Goal: Task Accomplishment & Management: Complete application form

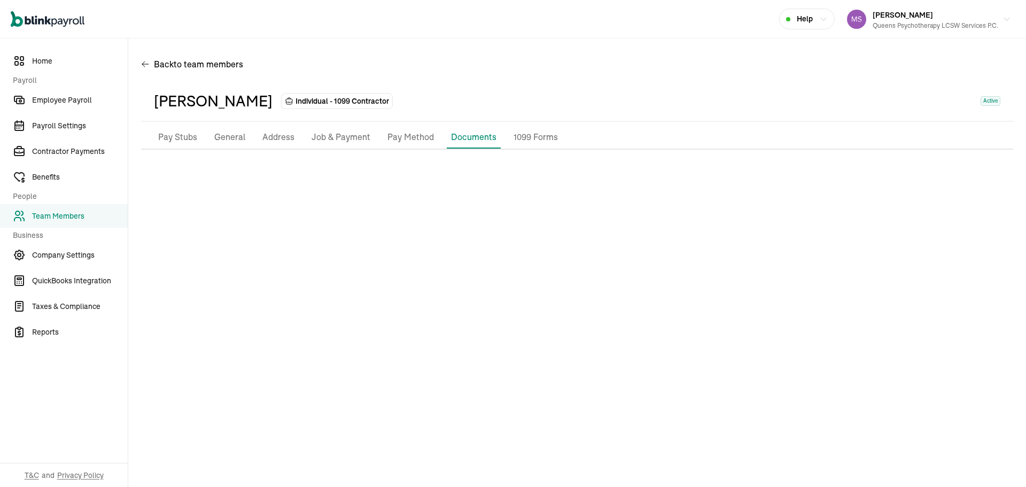
click at [76, 215] on span "Team Members" at bounding box center [80, 215] width 96 height 11
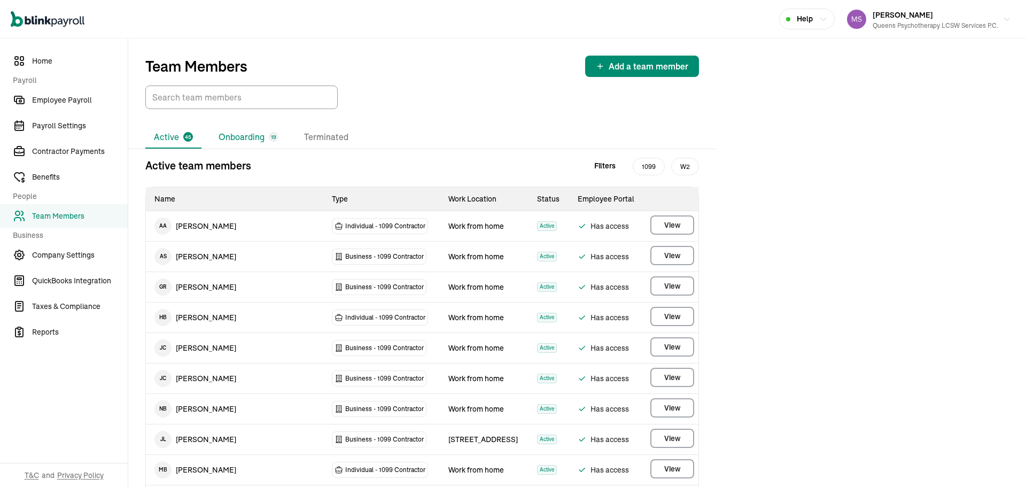
click at [246, 137] on li "Onboarding 19" at bounding box center [248, 137] width 77 height 22
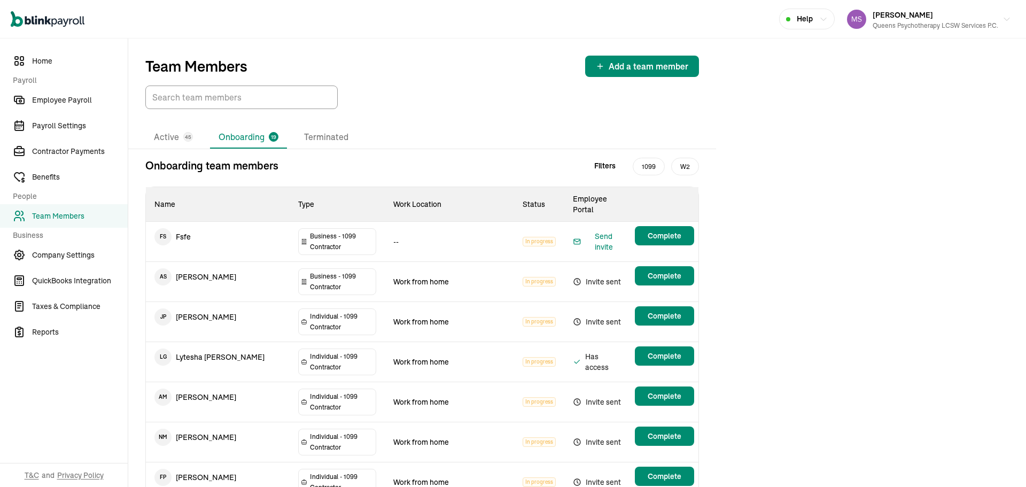
scroll to position [338, 0]
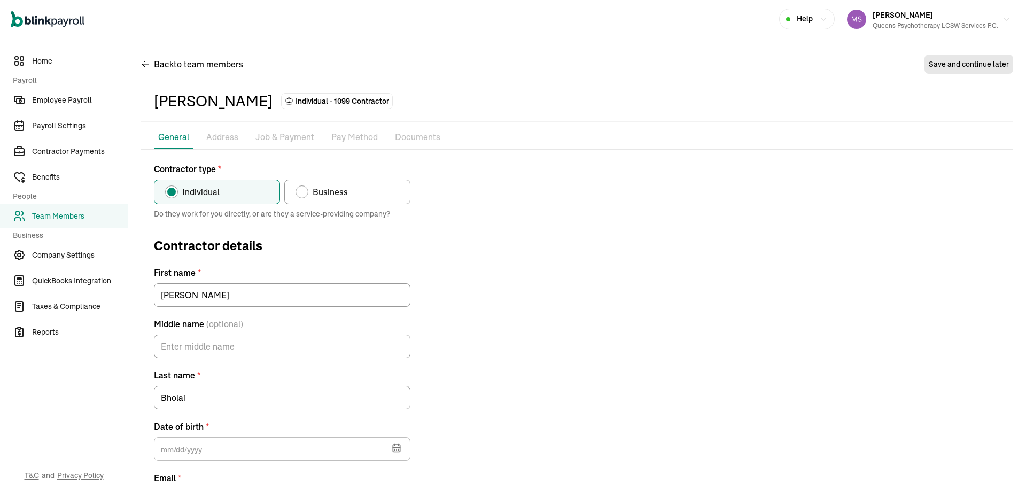
click at [343, 135] on p "Pay Method" at bounding box center [354, 137] width 46 height 14
click at [365, 132] on p "Pay Method" at bounding box center [354, 137] width 46 height 14
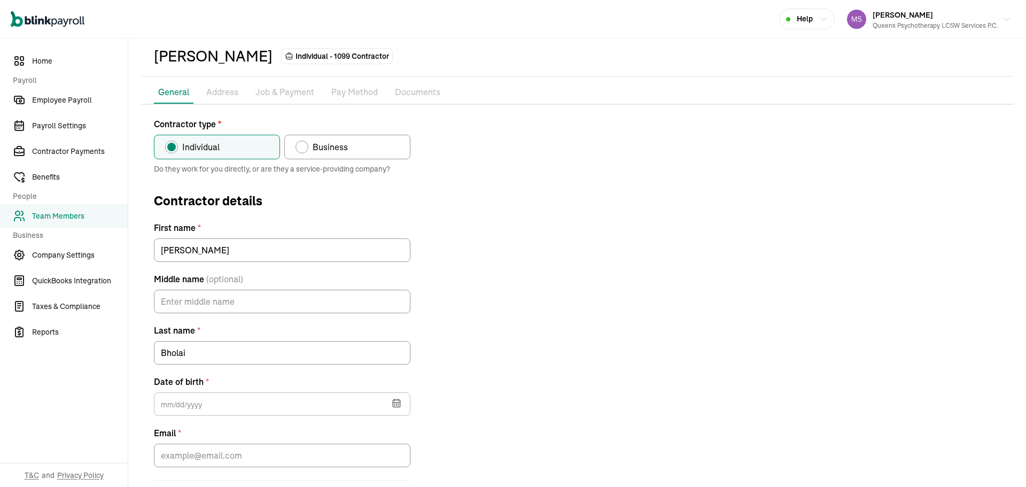
click at [479, 252] on div "Contractor type * Individual Business Do they work for you directly, or are the…" at bounding box center [577, 317] width 872 height 399
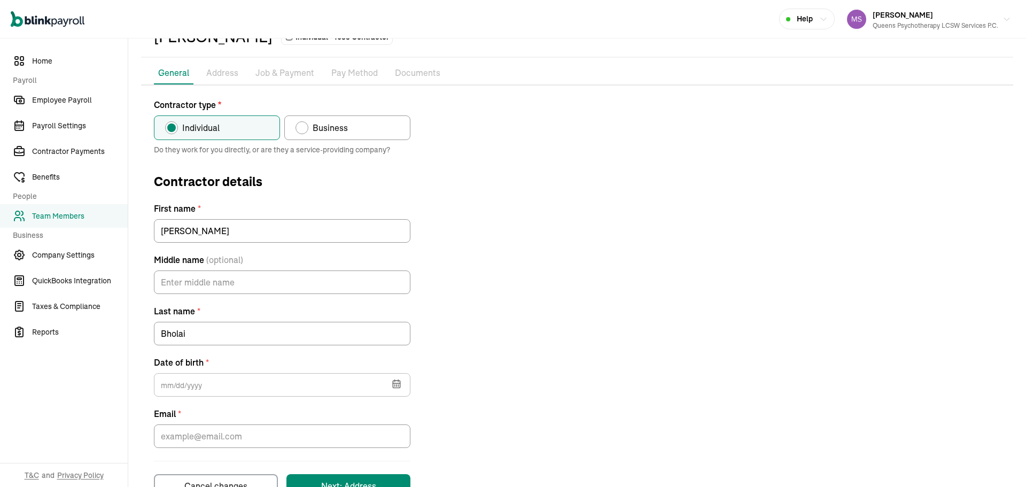
scroll to position [98, 0]
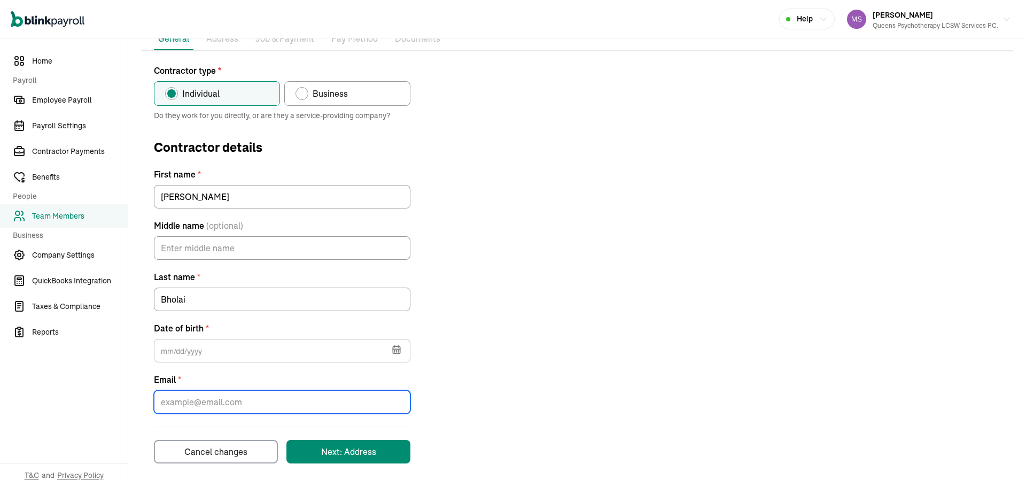
click at [304, 413] on input "Email *" at bounding box center [282, 402] width 256 height 24
click at [707, 261] on div "Contractor type * Individual Business Do they work for you directly, or are the…" at bounding box center [577, 263] width 872 height 399
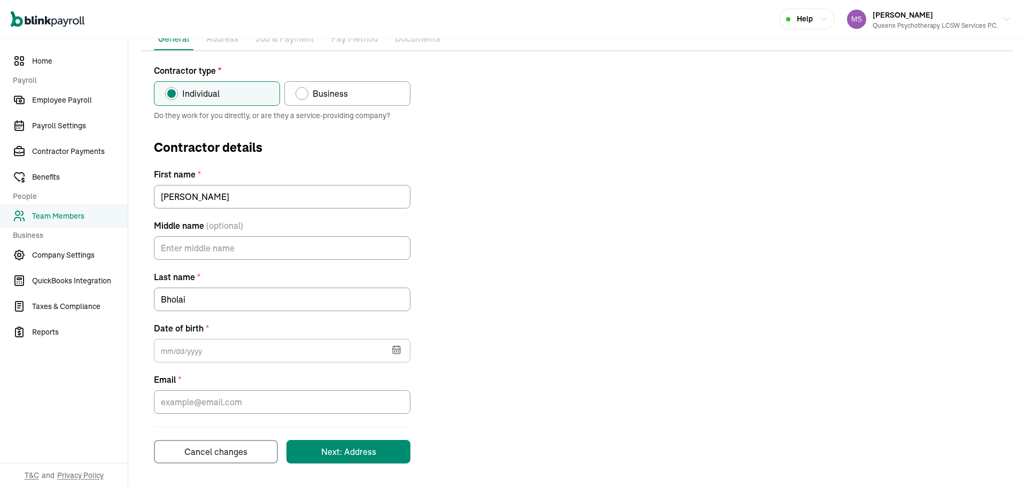
drag, startPoint x: 390, startPoint y: 384, endPoint x: 393, endPoint y: 399, distance: 15.2
click at [391, 395] on div "Email *" at bounding box center [282, 393] width 256 height 41
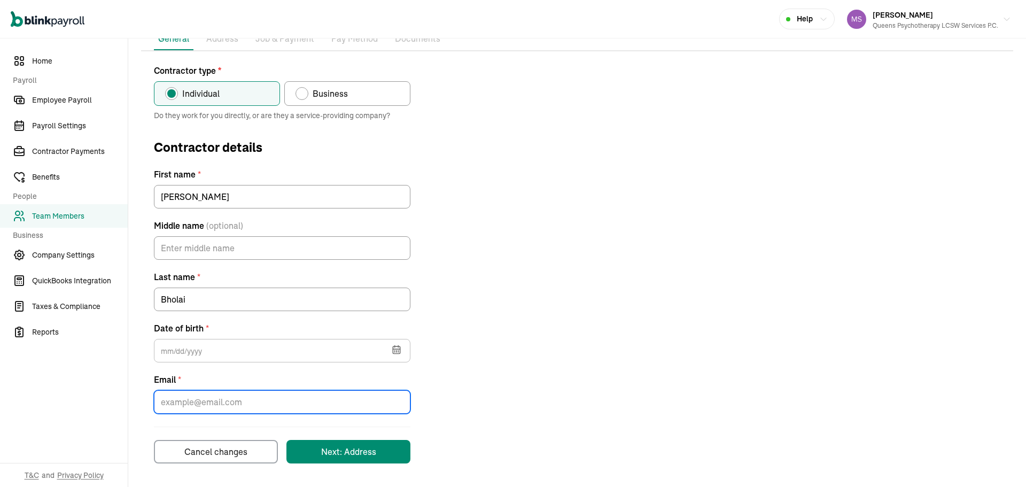
click at [393, 399] on input "Email *" at bounding box center [282, 402] width 256 height 24
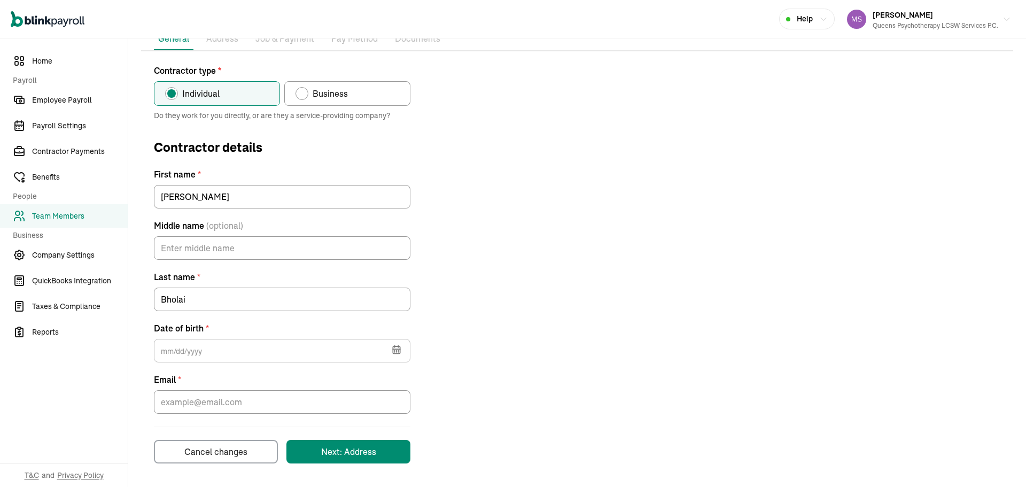
click at [775, 295] on div "Contractor type * Individual Business Do they work for you directly, or are the…" at bounding box center [577, 263] width 872 height 399
click at [234, 446] on div "Cancel changes" at bounding box center [215, 451] width 63 height 13
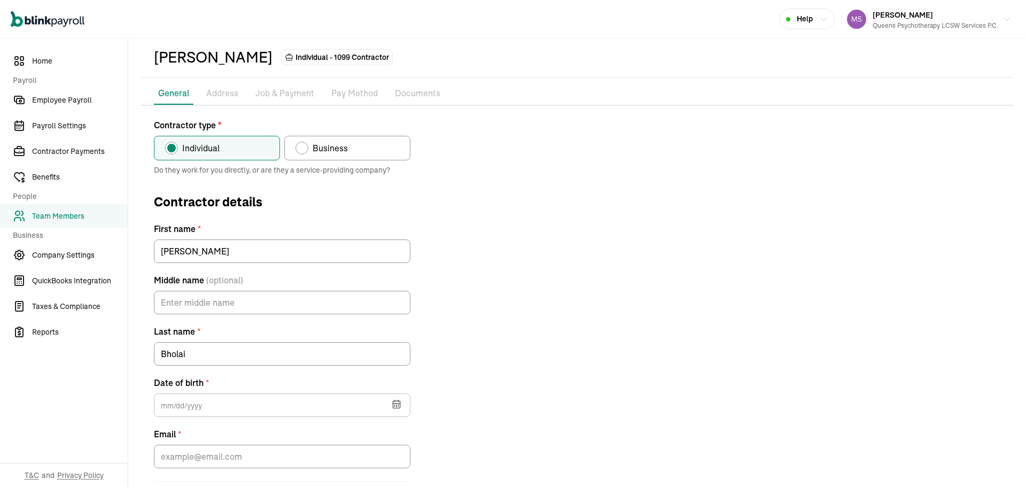
scroll to position [0, 0]
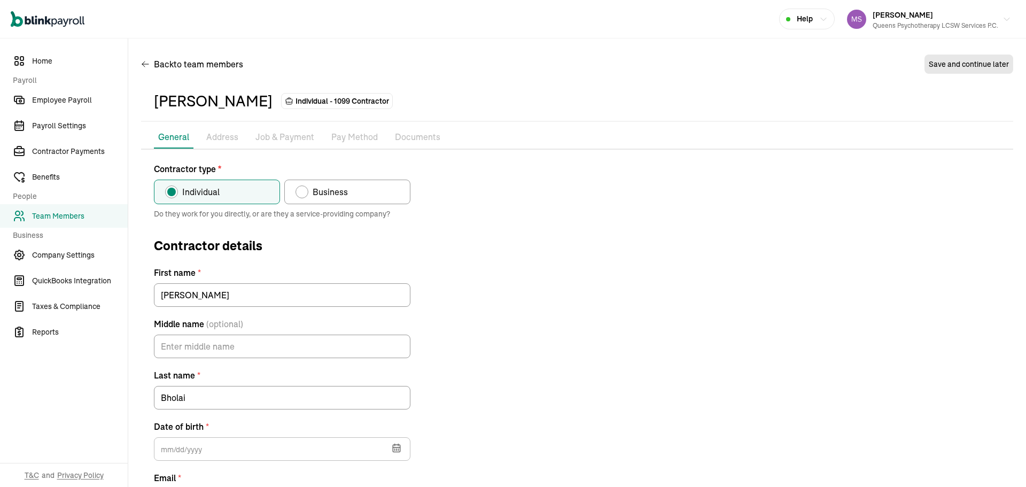
drag, startPoint x: 213, startPoint y: 121, endPoint x: 218, endPoint y: 134, distance: 13.2
click at [214, 123] on div "Patsy Bholai Individual - 1099 Contractor Pay Stubs General Address Job & Payme…" at bounding box center [577, 326] width 872 height 491
click at [218, 134] on p "Address" at bounding box center [222, 137] width 32 height 14
click at [155, 150] on div "Pay Stubs General Address Job & Payment Pay Method Documents 1099 Forms Contrac…" at bounding box center [577, 343] width 872 height 435
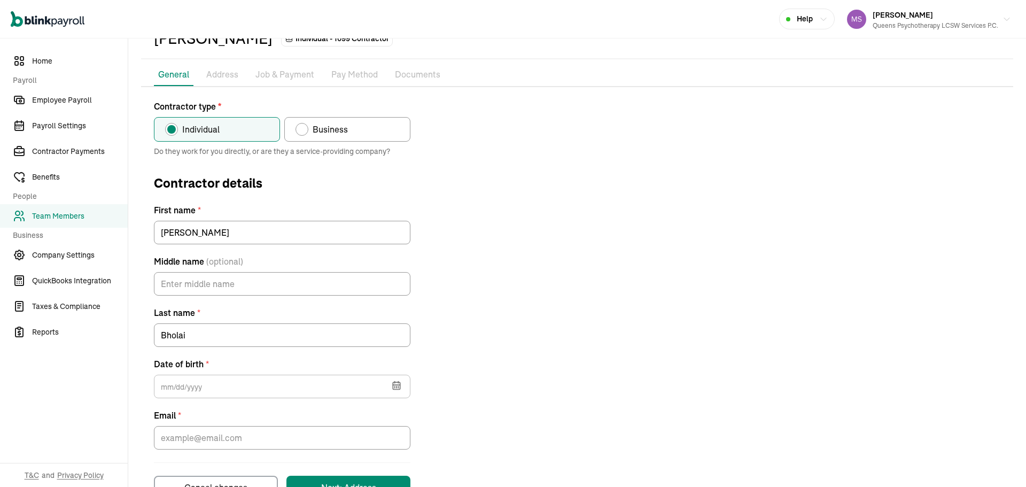
scroll to position [98, 0]
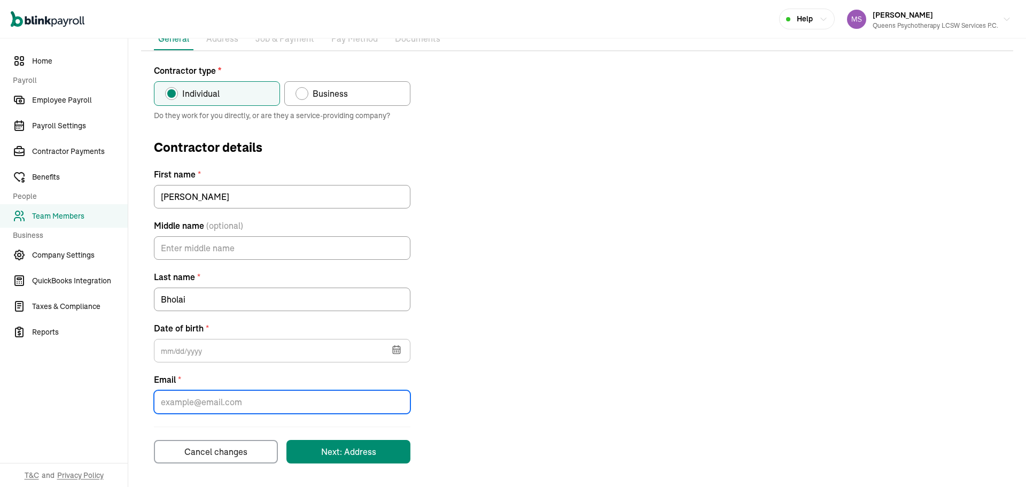
click at [263, 391] on input "Email *" at bounding box center [282, 402] width 256 height 24
paste input "Patjoy01@aol.com"
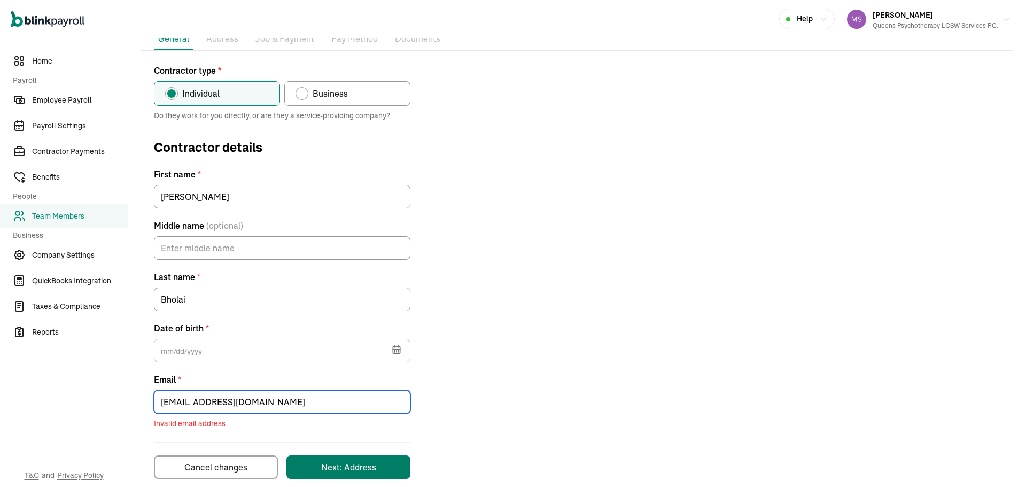
type input "Patjoy01@aol.com"
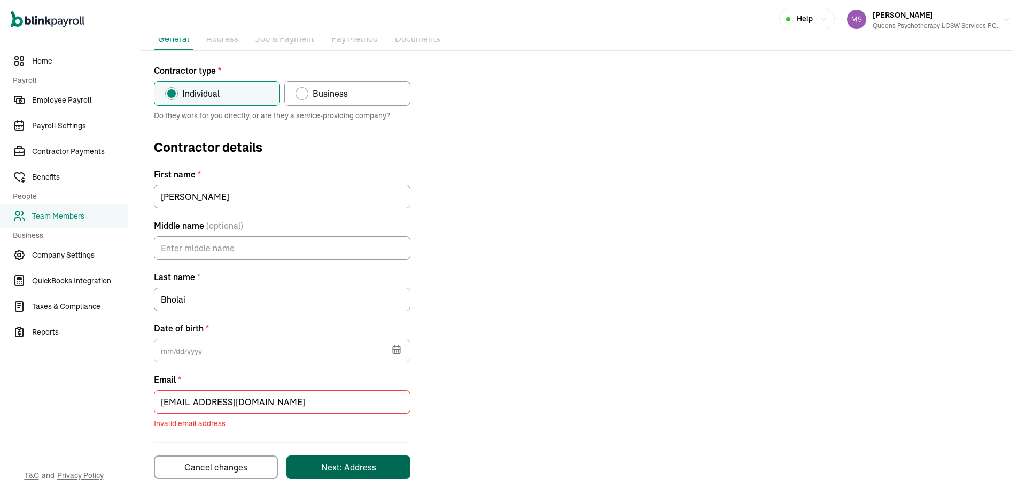
click at [378, 464] on button "Next: Address" at bounding box center [348, 467] width 124 height 24
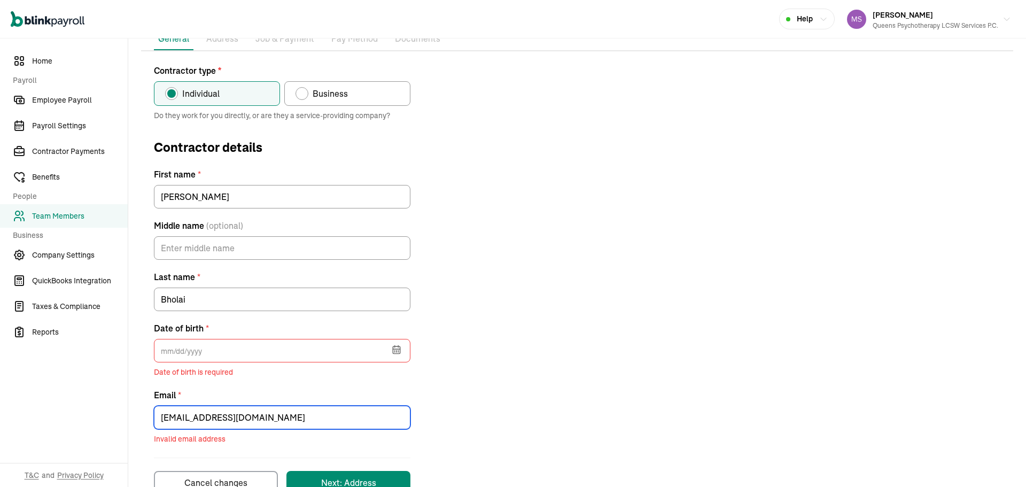
click at [187, 426] on input "Patjoy01@aol.com" at bounding box center [282, 417] width 256 height 24
click at [173, 360] on input "text" at bounding box center [282, 351] width 256 height 24
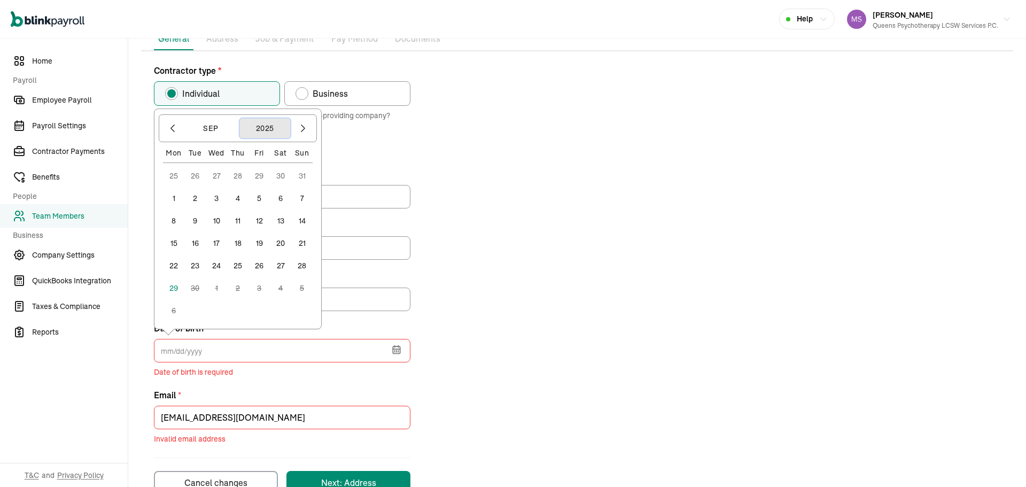
click at [278, 128] on button "2025" at bounding box center [264, 128] width 51 height 20
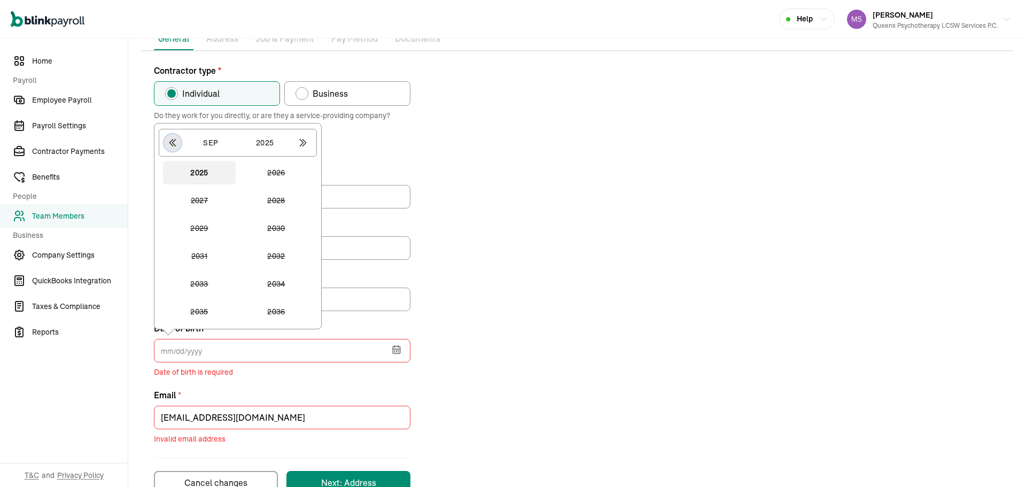
click at [167, 144] on icon "button" at bounding box center [172, 142] width 11 height 11
click at [168, 143] on icon "button" at bounding box center [172, 142] width 11 height 11
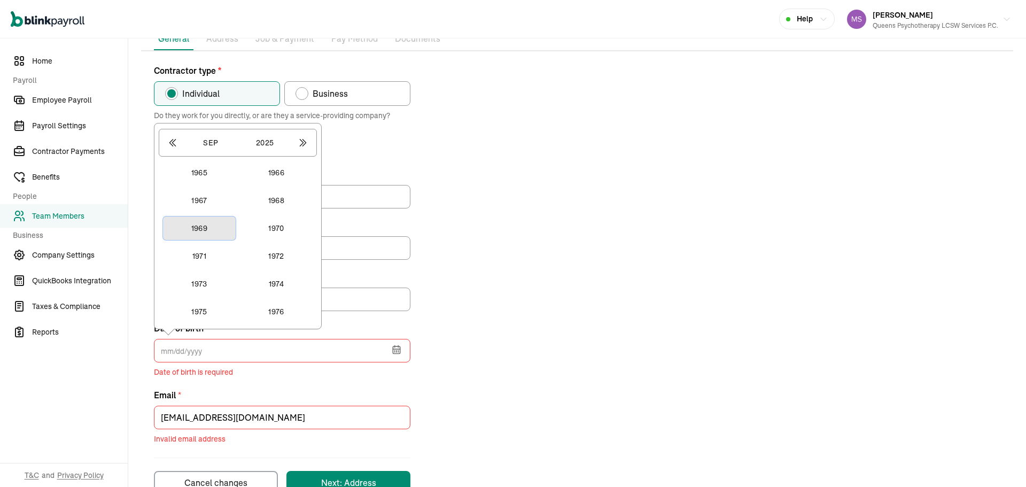
click at [211, 233] on button "1969" at bounding box center [199, 228] width 73 height 24
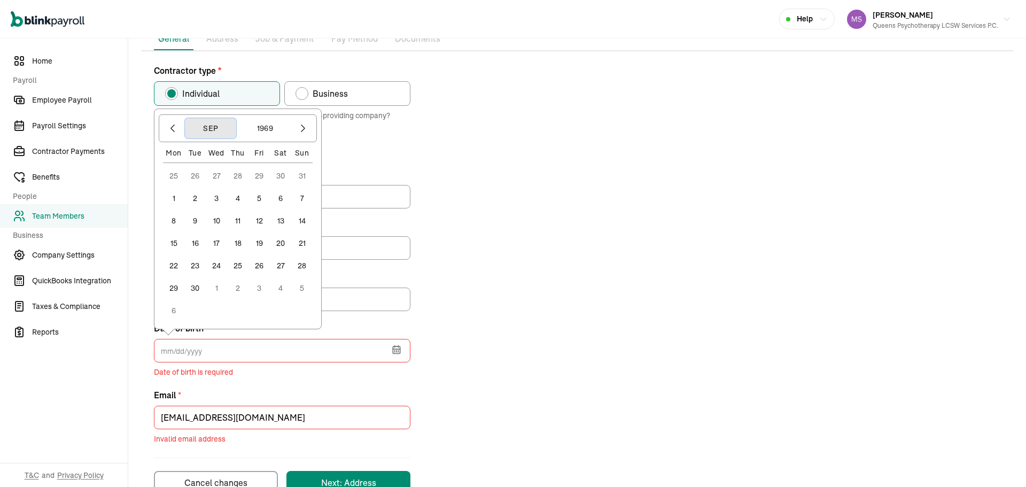
click at [207, 127] on button "Sep" at bounding box center [210, 128] width 51 height 20
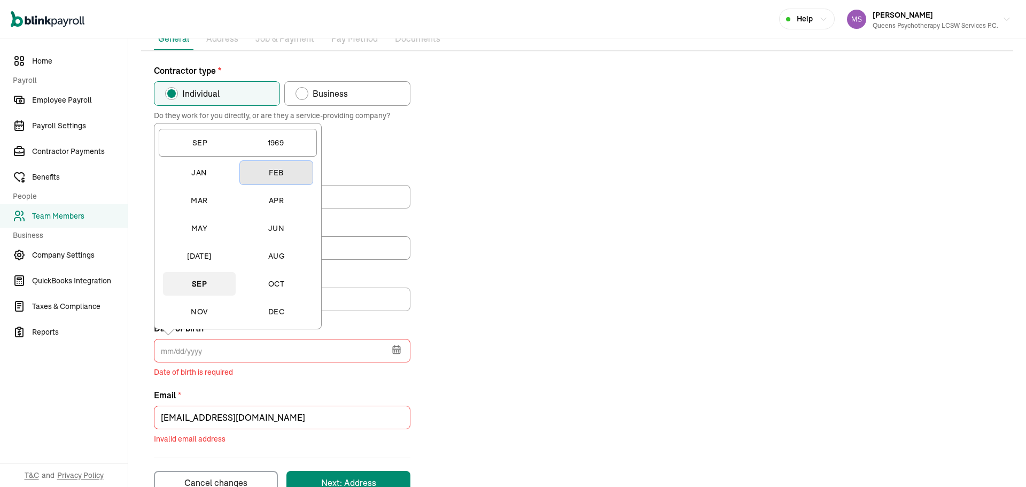
click at [269, 176] on button "Feb" at bounding box center [276, 173] width 73 height 24
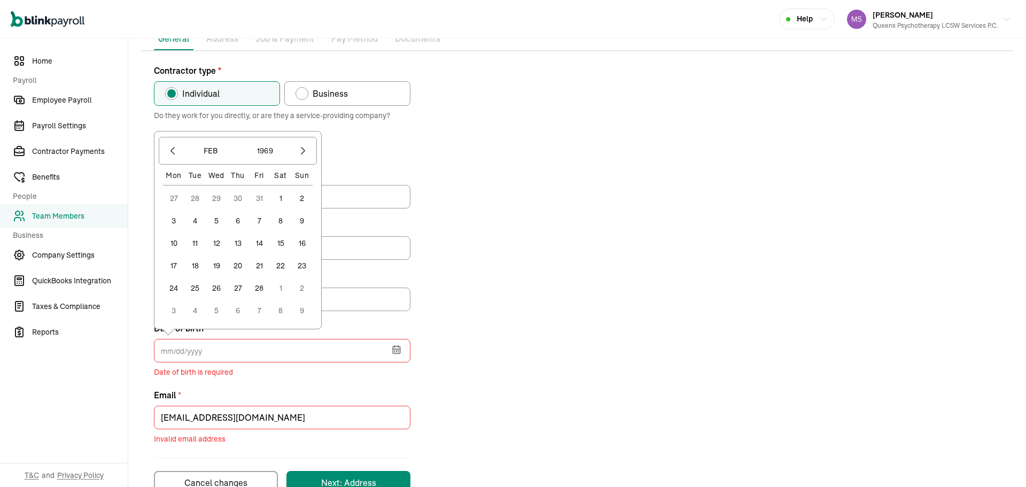
click at [280, 240] on button "15" at bounding box center [280, 242] width 21 height 21
type input "02/15/1969"
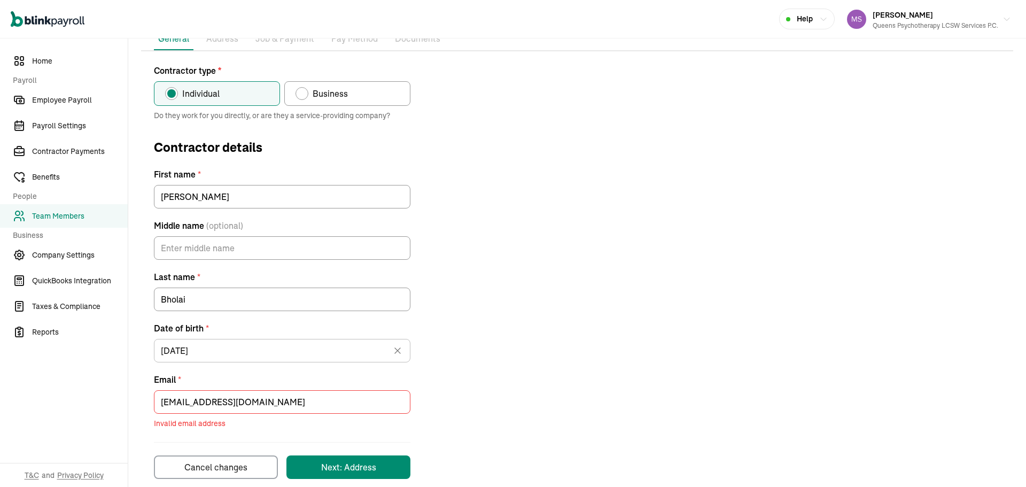
click at [593, 319] on div "Contractor type * Individual Business Do they work for you directly, or are the…" at bounding box center [577, 271] width 872 height 414
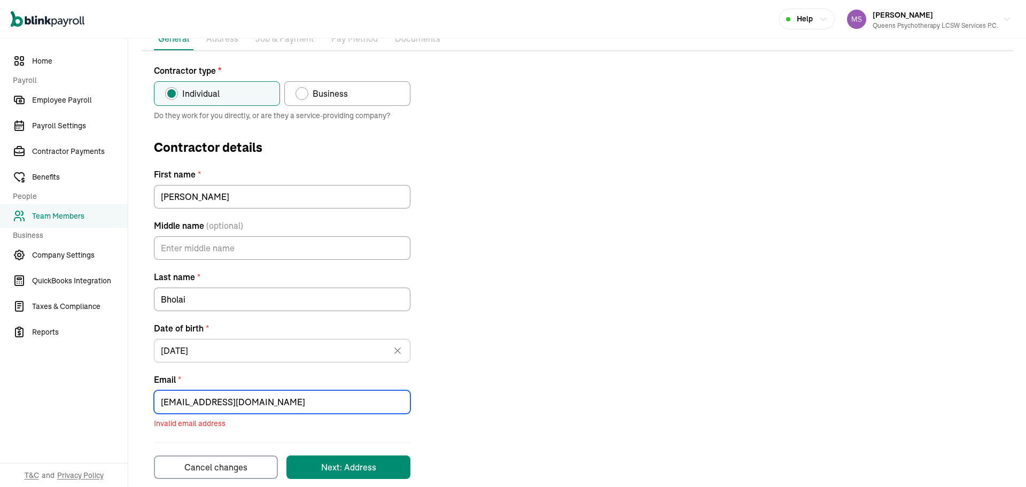
click at [213, 396] on input "Patjoy01@aol.com" at bounding box center [282, 402] width 256 height 24
click at [167, 400] on input "Patjoy01@aol.com" at bounding box center [282, 402] width 256 height 24
type input "patjoy01@aol.com"
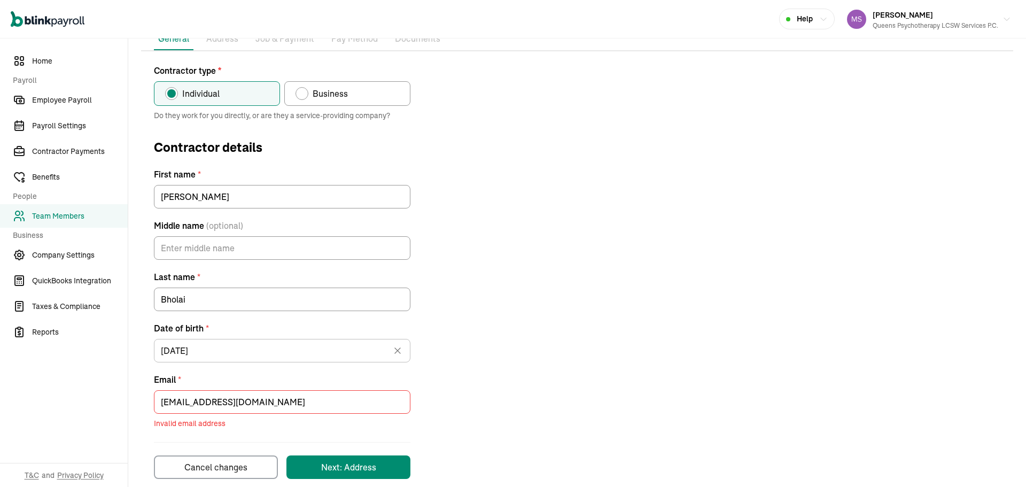
click at [378, 465] on button "Next: Address" at bounding box center [348, 467] width 124 height 24
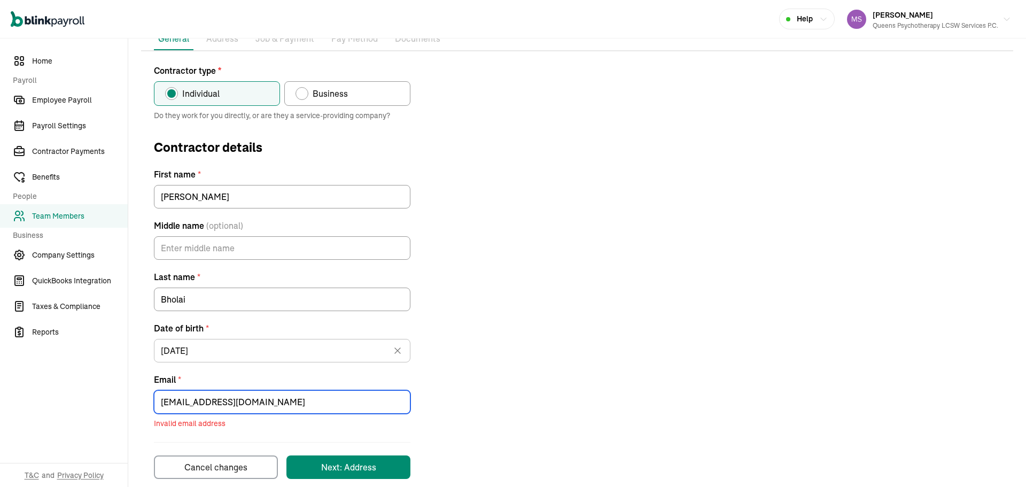
click at [271, 401] on input "patjoy01@aol.com" at bounding box center [282, 402] width 256 height 24
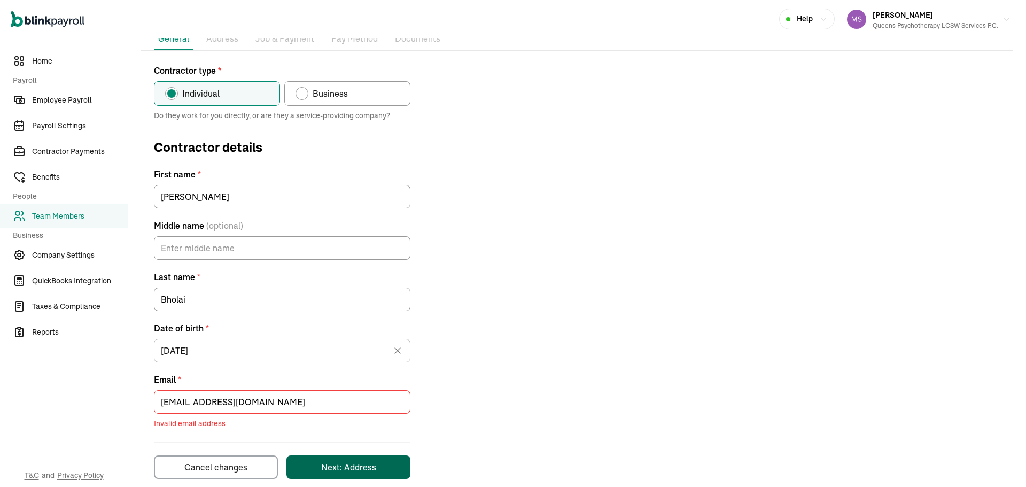
click at [381, 457] on button "Next: Address" at bounding box center [348, 467] width 124 height 24
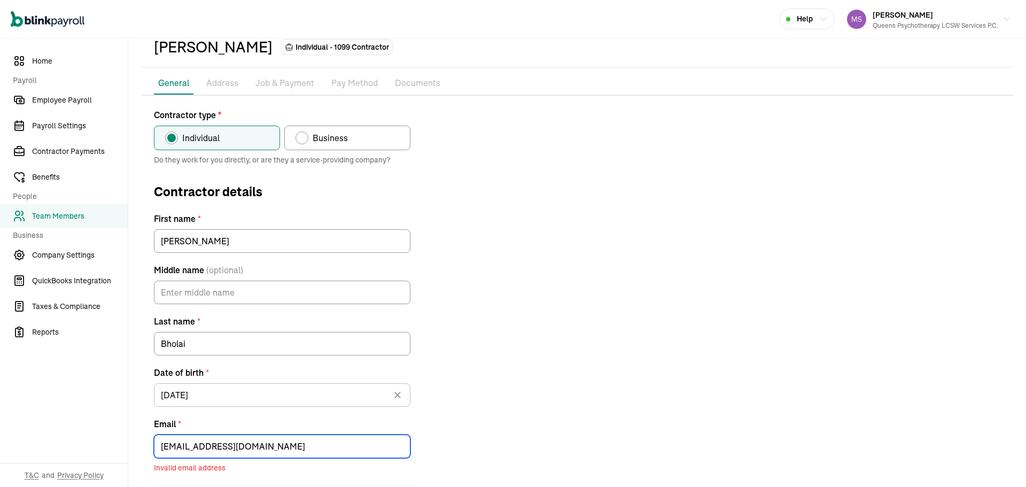
scroll to position [114, 0]
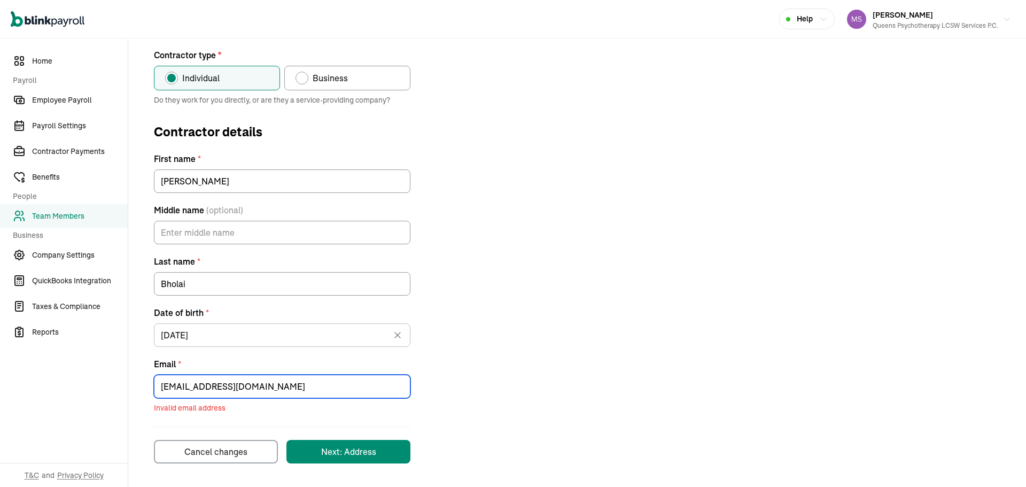
drag, startPoint x: 247, startPoint y: 382, endPoint x: 102, endPoint y: 385, distance: 145.3
click at [102, 385] on div "Home Payroll Employee Payroll Payroll Settings Contractor Payments Benefits Peo…" at bounding box center [513, 206] width 1026 height 562
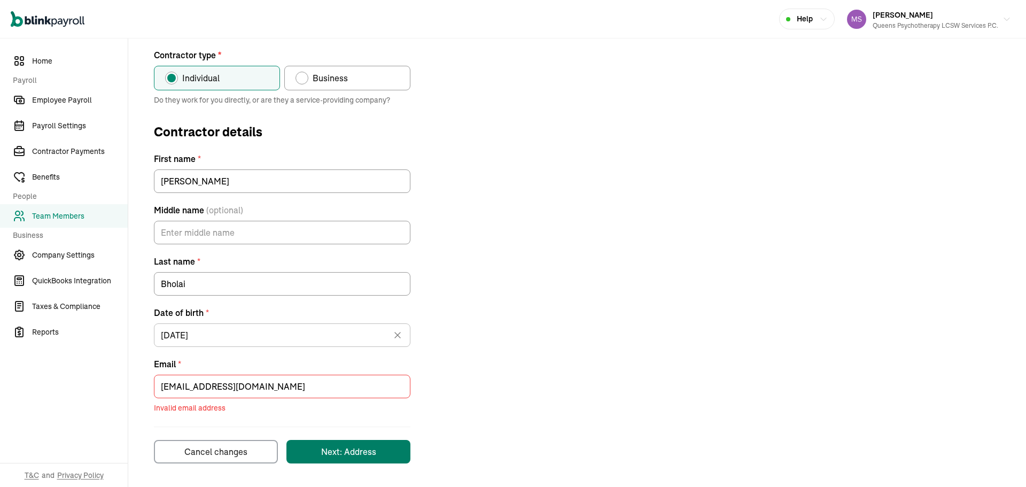
click at [382, 447] on button "Next: Address" at bounding box center [348, 452] width 124 height 24
click at [384, 448] on button "Next: Address" at bounding box center [348, 452] width 124 height 24
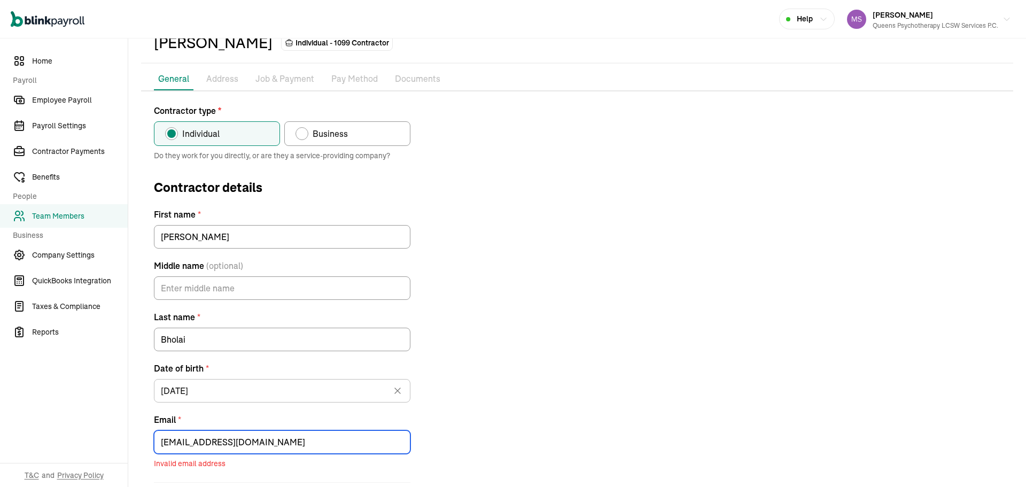
scroll to position [0, 0]
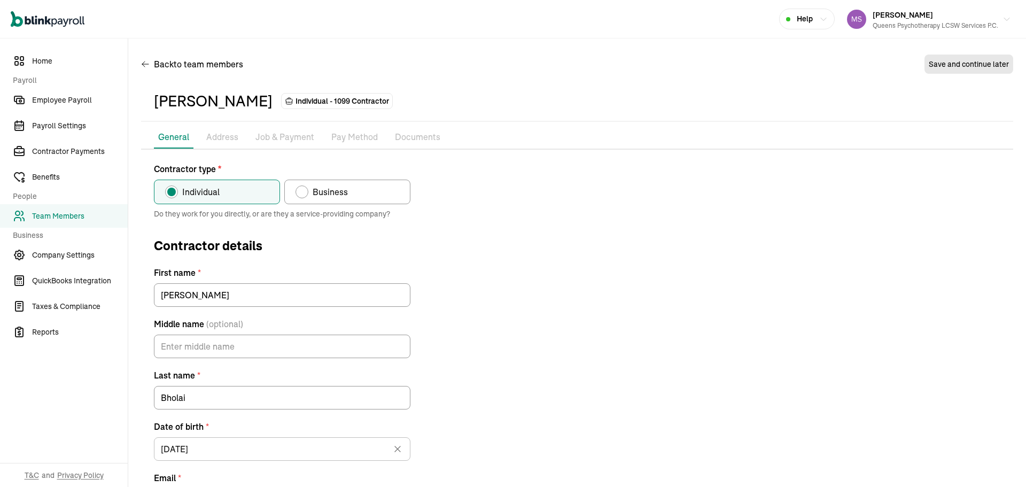
click at [226, 133] on p "Address" at bounding box center [222, 137] width 32 height 14
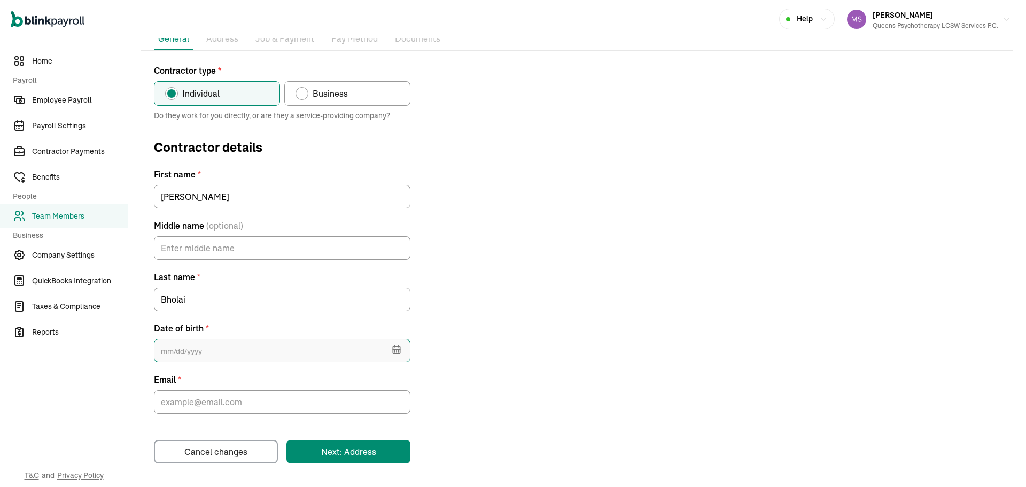
click at [308, 346] on input "text" at bounding box center [282, 351] width 256 height 24
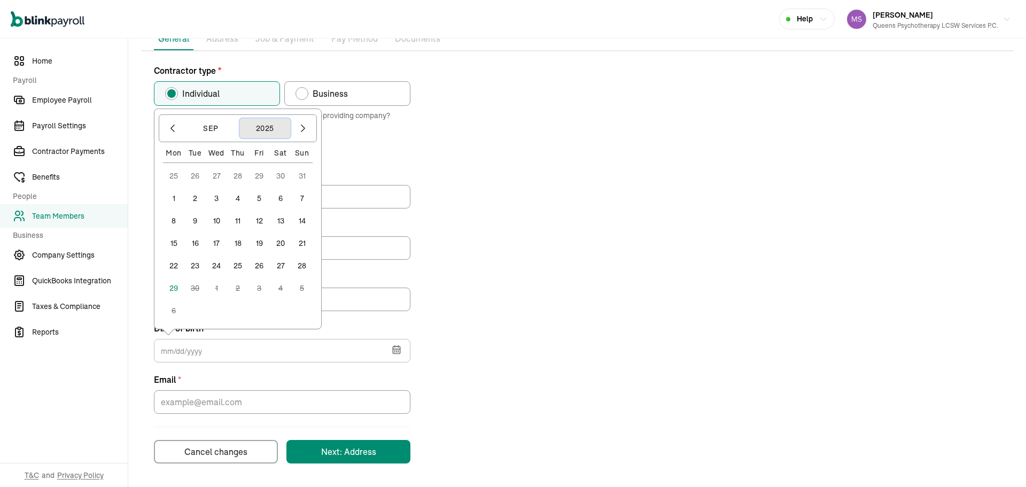
click at [263, 126] on button "2025" at bounding box center [264, 128] width 51 height 20
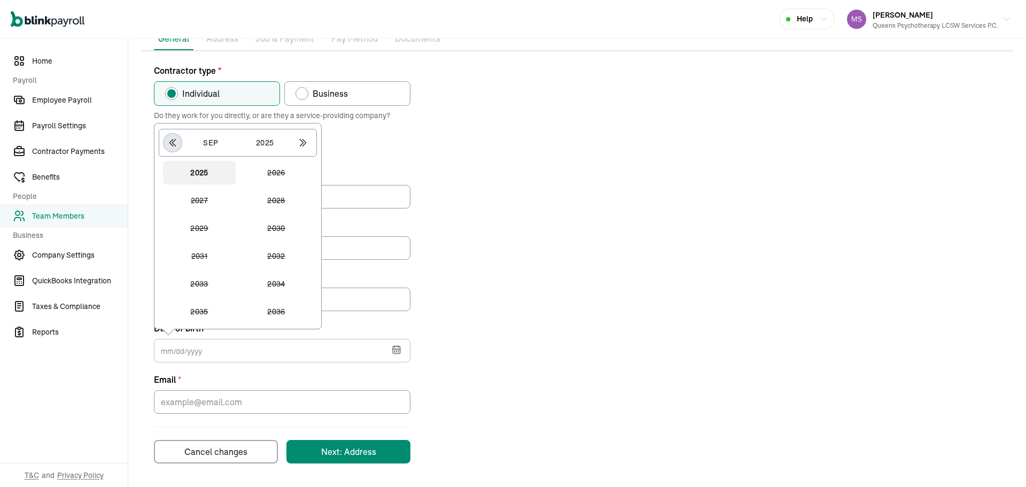
click at [169, 145] on icon "button" at bounding box center [172, 142] width 11 height 11
click at [174, 145] on icon "button" at bounding box center [172, 142] width 11 height 11
click at [174, 143] on icon "button" at bounding box center [172, 142] width 11 height 11
click at [174, 140] on icon "button" at bounding box center [172, 142] width 11 height 11
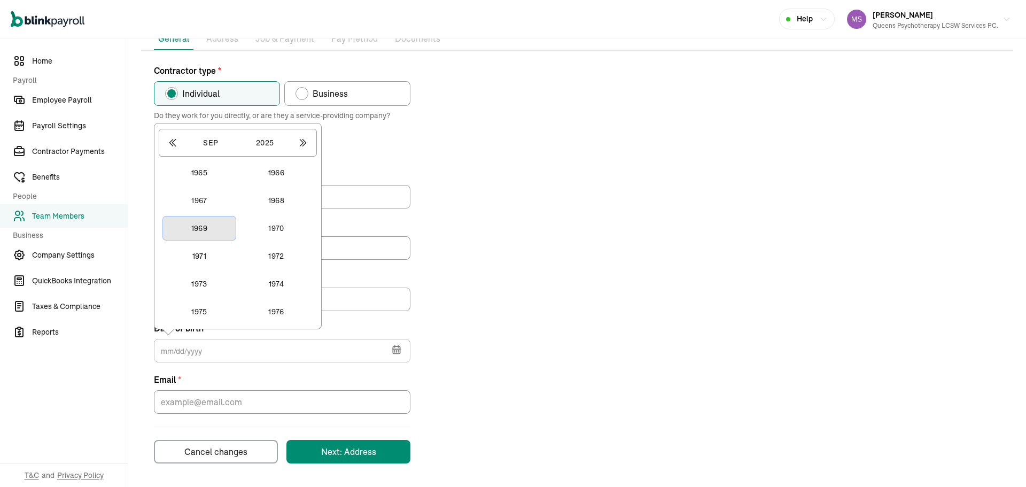
click at [204, 223] on button "1969" at bounding box center [199, 228] width 73 height 24
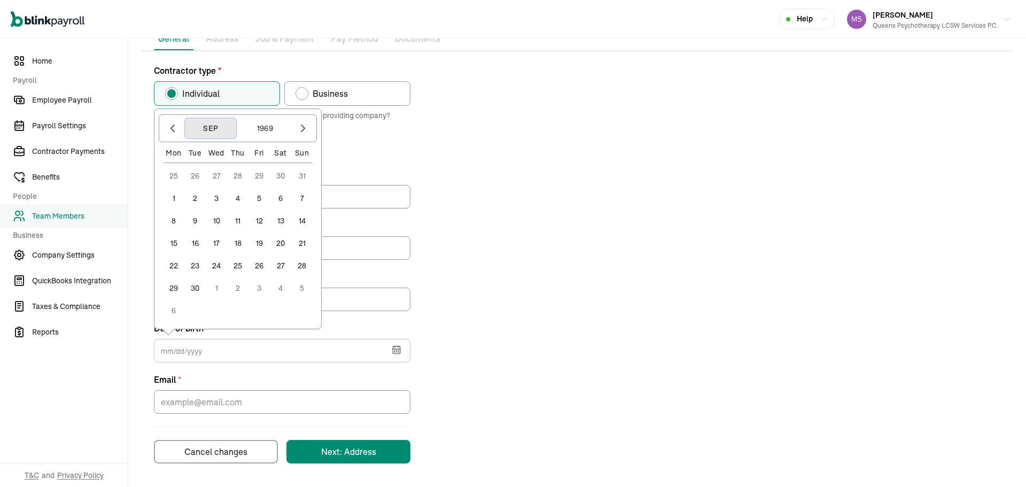
click at [205, 136] on button "Sep" at bounding box center [210, 128] width 51 height 20
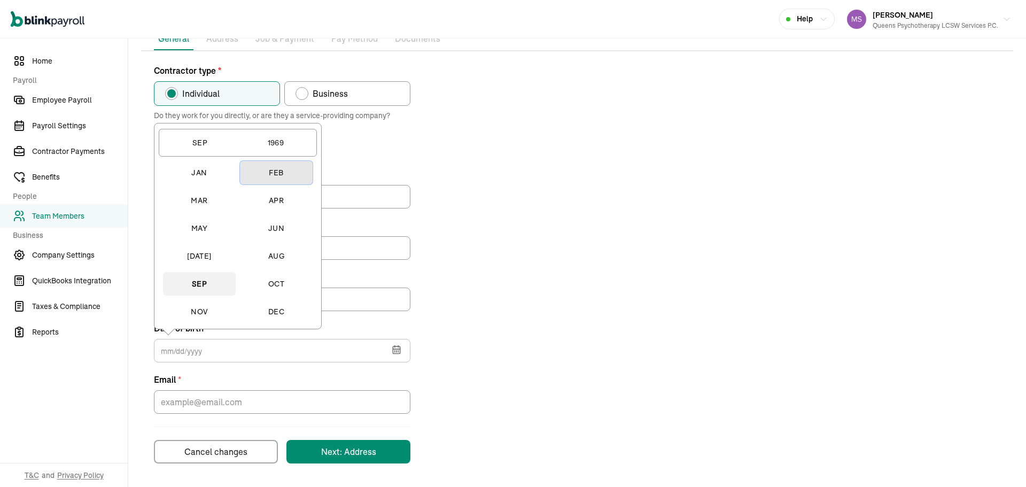
click at [281, 173] on button "Feb" at bounding box center [276, 173] width 73 height 24
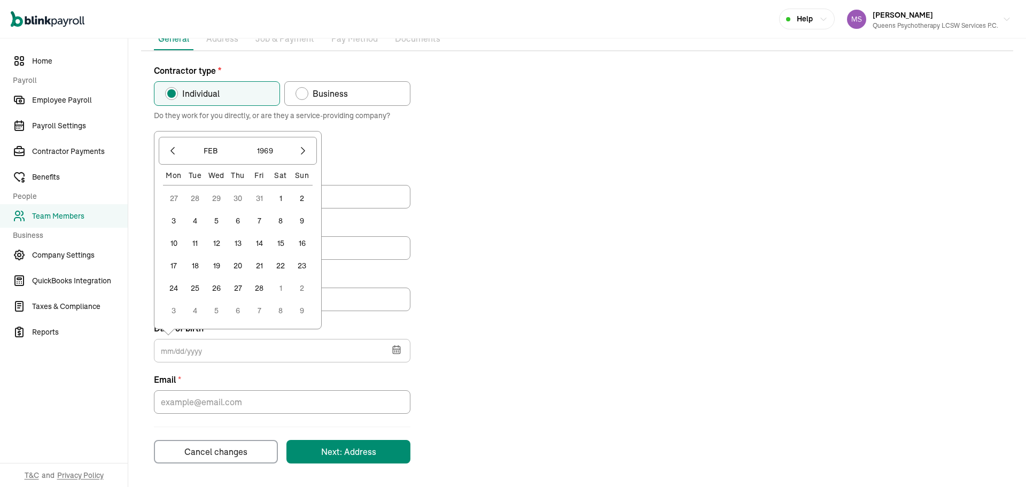
click at [280, 244] on button "15" at bounding box center [280, 242] width 21 height 21
type input "02/15/1969"
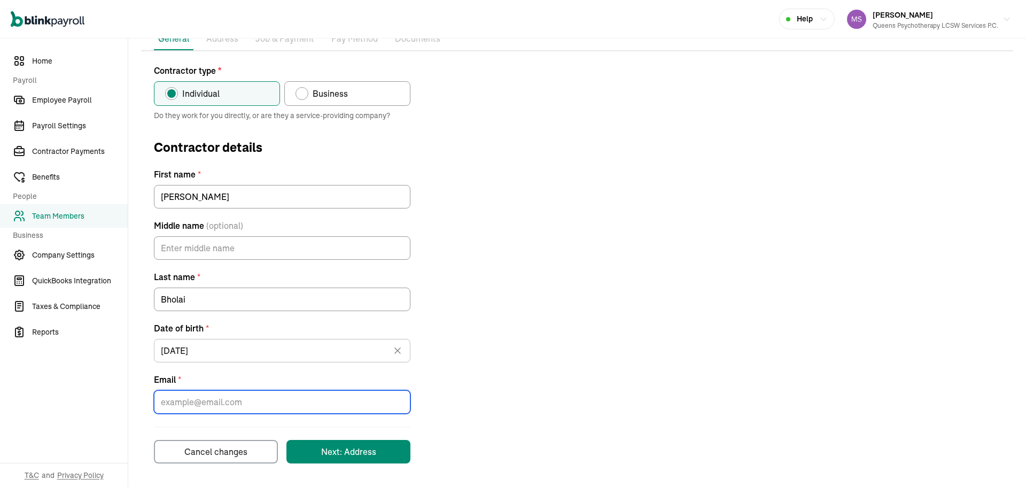
click at [246, 400] on input "Email *" at bounding box center [282, 402] width 256 height 24
paste input "patjoy01@aol.com"
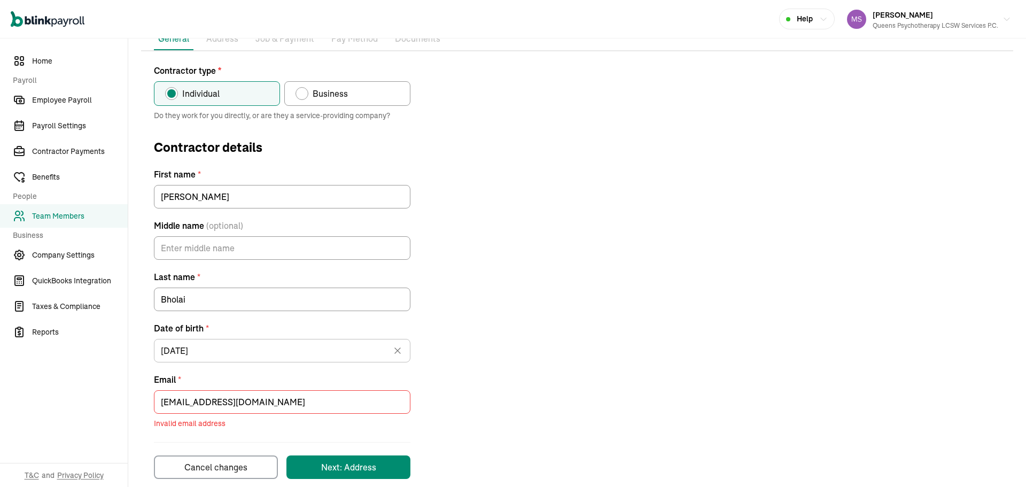
click at [345, 440] on form "Contractor type * Individual Business Do they work for you directly, or are the…" at bounding box center [282, 271] width 256 height 414
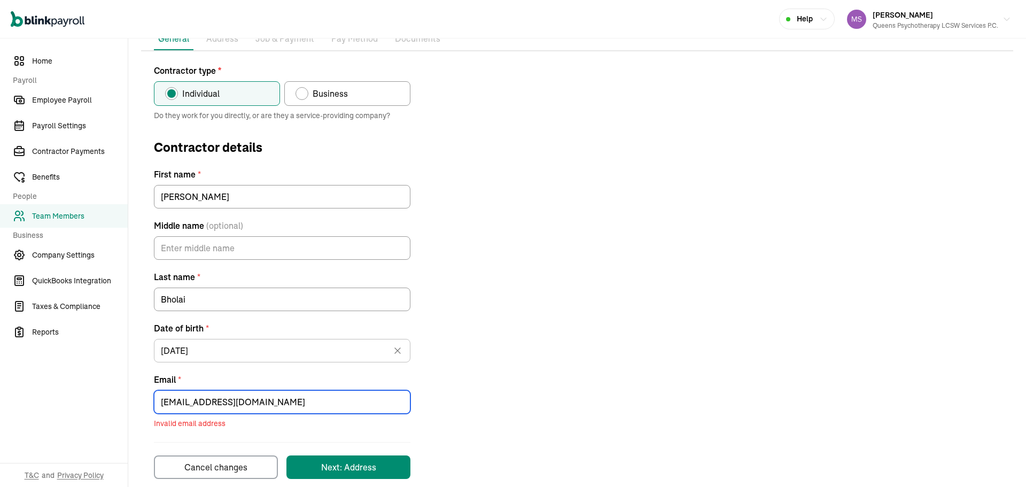
click at [254, 409] on input "patjoy01@aol.com" at bounding box center [282, 402] width 256 height 24
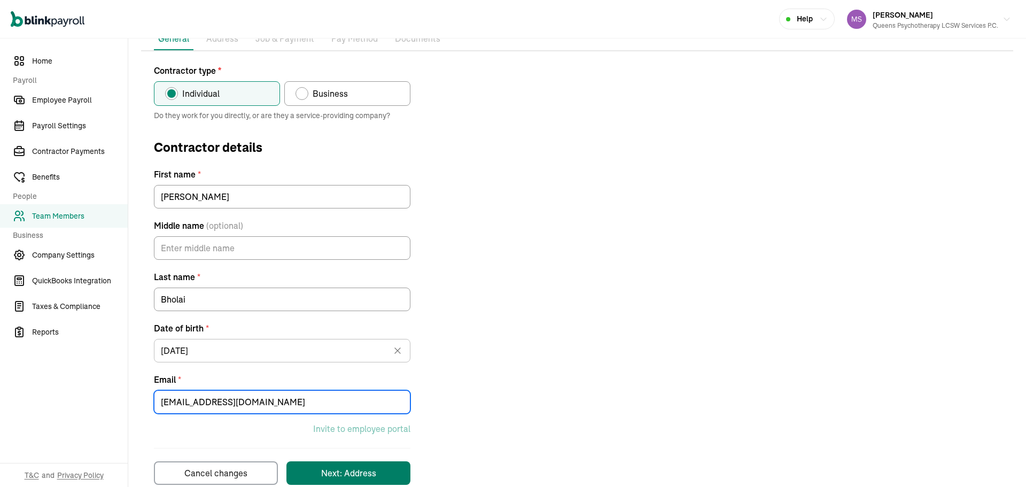
type input "patjoy01@aol.com"
click at [394, 475] on button "Next: Address" at bounding box center [348, 473] width 124 height 24
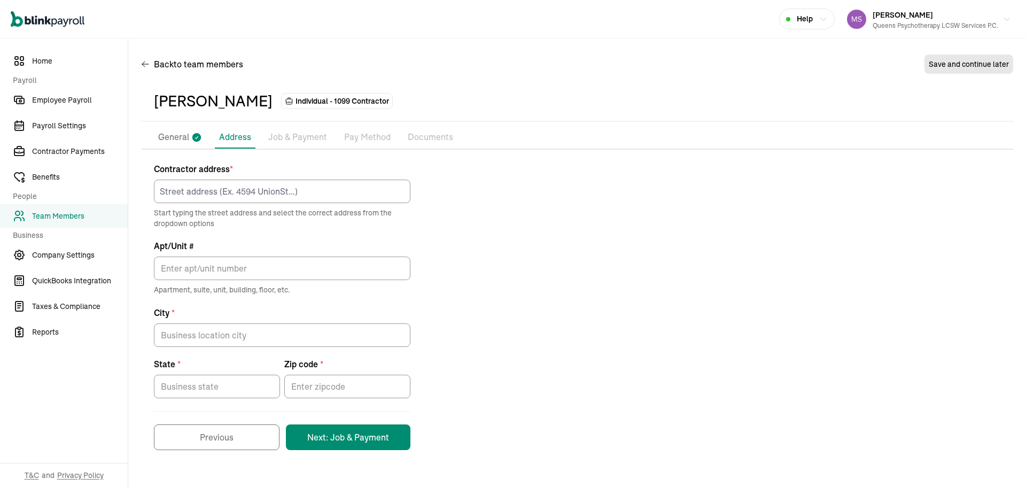
click at [310, 137] on p "Job & Payment" at bounding box center [297, 137] width 59 height 14
click at [333, 169] on span "Contractor address *" at bounding box center [282, 168] width 256 height 13
click at [350, 192] on input at bounding box center [282, 191] width 256 height 24
type input "95-20 63RD ROAD SUITE J"
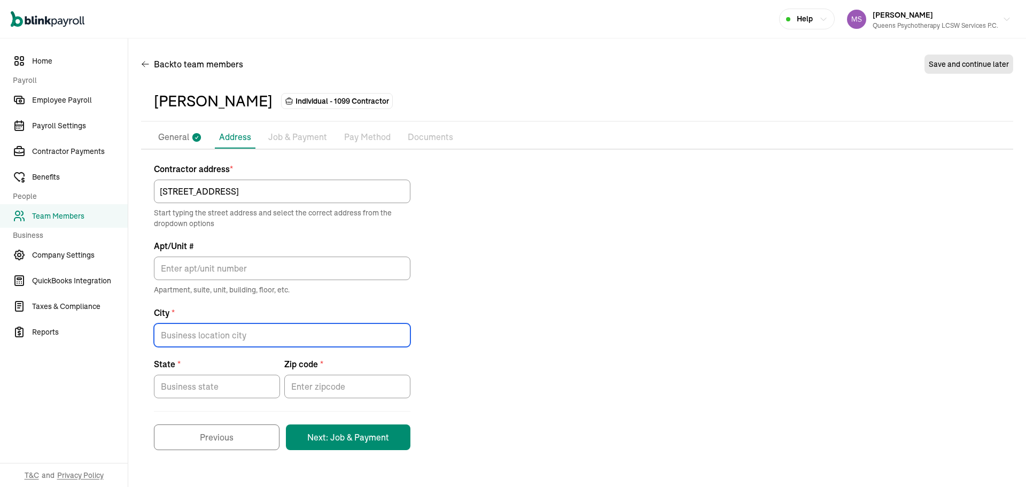
type input "[PERSON_NAME][GEOGRAPHIC_DATA]"
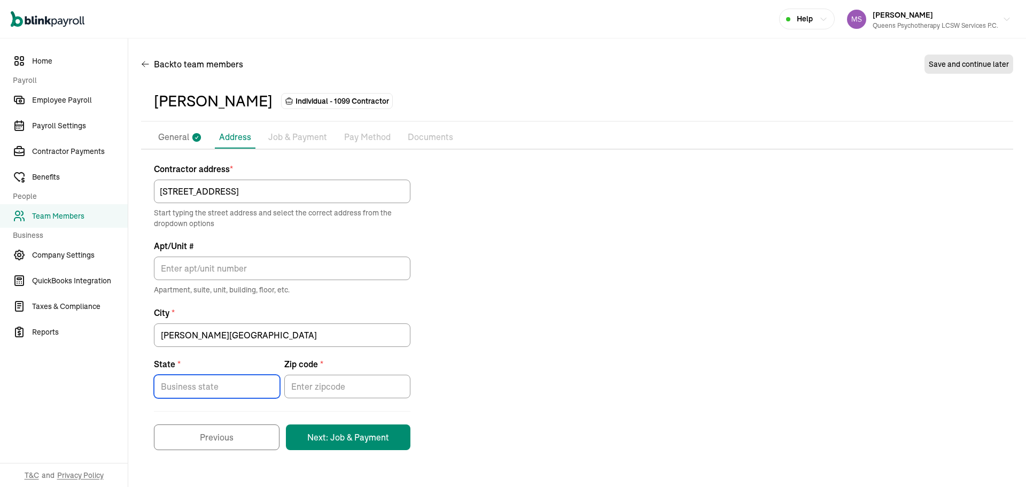
type input "[US_STATE]"
type input "11374"
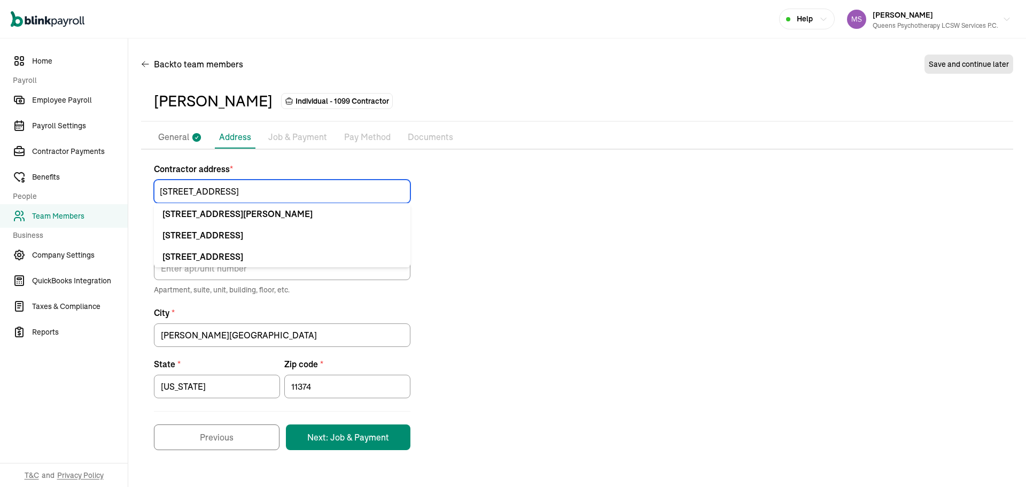
drag, startPoint x: 268, startPoint y: 185, endPoint x: 234, endPoint y: 189, distance: 33.9
click at [234, 189] on input "95-20 63RD ROAD SUITE J" at bounding box center [282, 191] width 256 height 24
click at [442, 185] on div "Contractor address * 95-20 63RD ROAD 9520 63rd Rd Rego Park, NY 11374 9520 63rd…" at bounding box center [577, 305] width 872 height 287
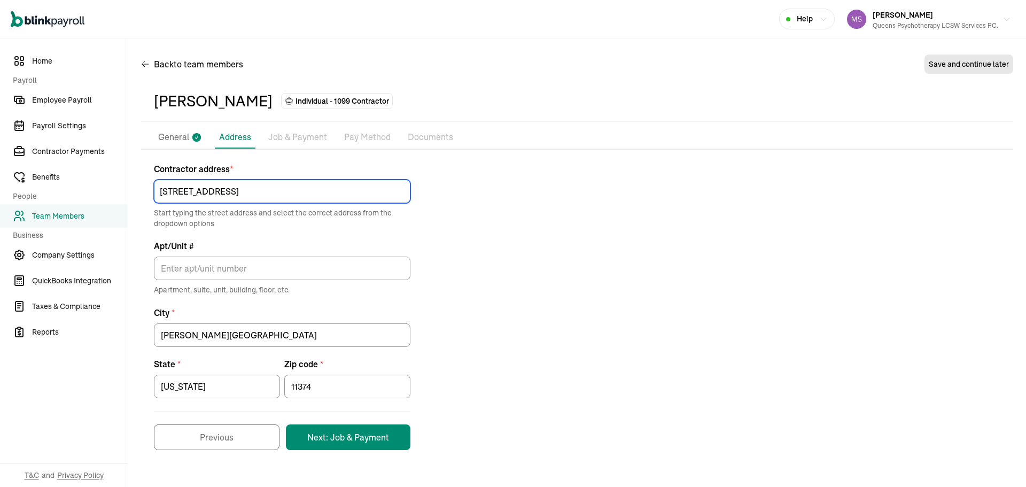
click at [286, 195] on input "95-20 63RD ROAD" at bounding box center [282, 191] width 256 height 24
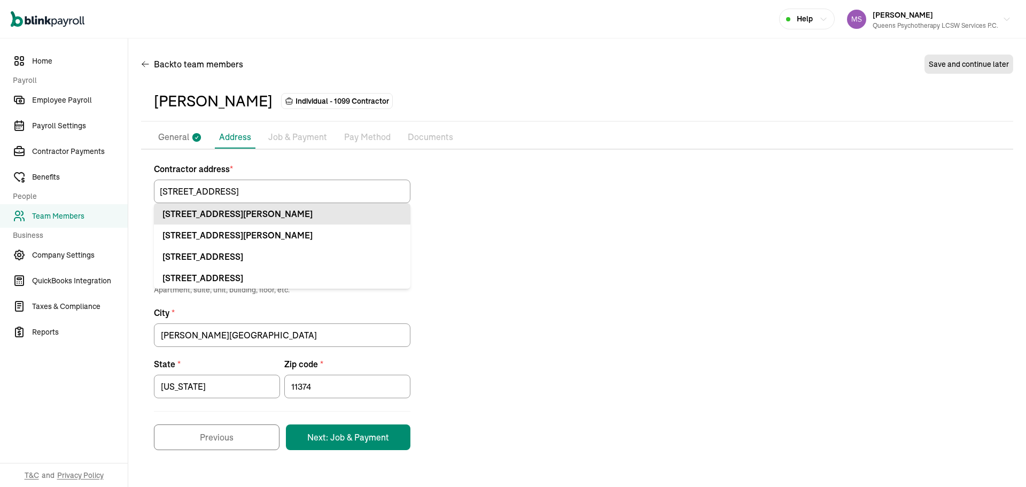
click at [191, 209] on div "9520 63rd Rd Rego Park, NY 11374" at bounding box center [281, 213] width 239 height 13
type input "9520 63rd Rd"
type input "Rego Park"
type input "NY"
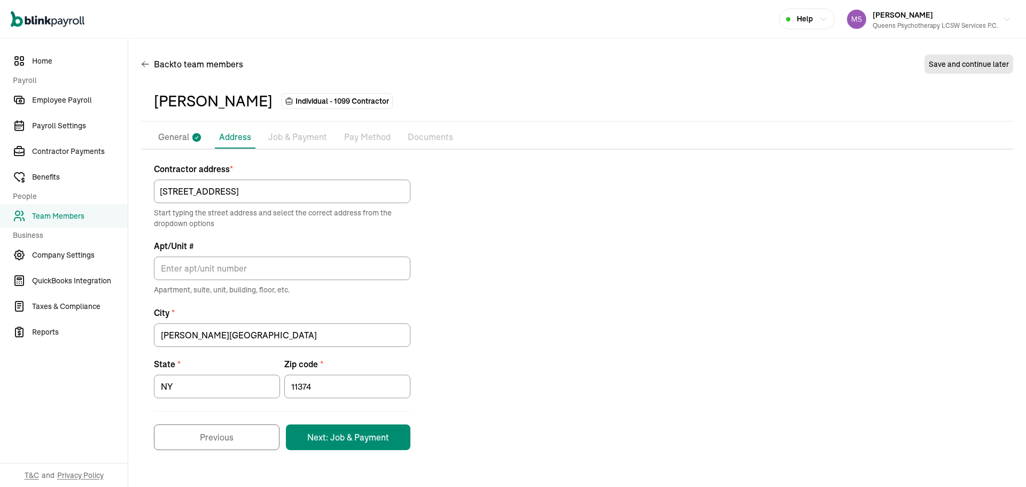
click at [222, 256] on div "Apt/Unit # Apartment, suite, unit, building, floor, etc." at bounding box center [282, 267] width 256 height 56
click at [242, 269] on input "Apt/Unit #" at bounding box center [282, 268] width 256 height 24
paste input "SUITE J"
type input "SUITE J"
click at [482, 237] on div "Contractor address * 9520 63rd Rd Start typing the street address and select th…" at bounding box center [577, 305] width 872 height 287
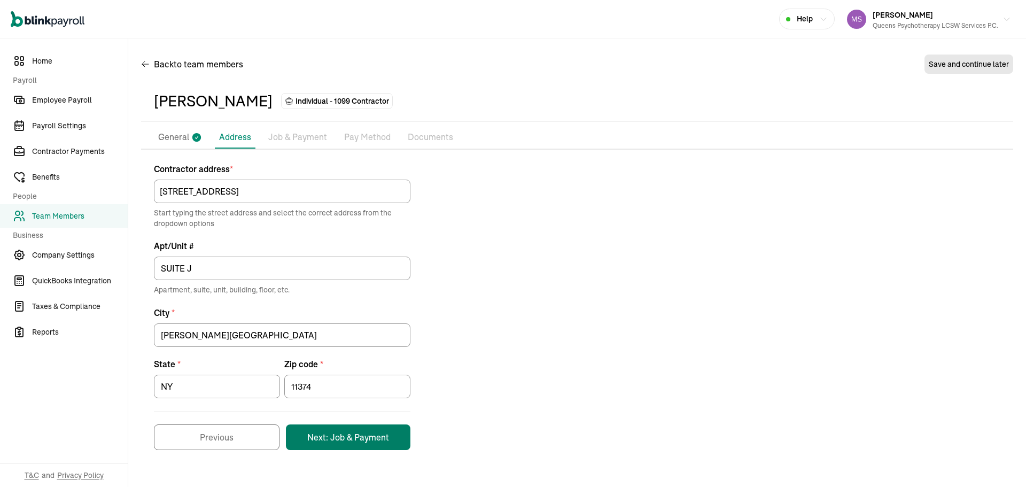
click at [388, 432] on button "Next: Job & Payment" at bounding box center [348, 437] width 124 height 26
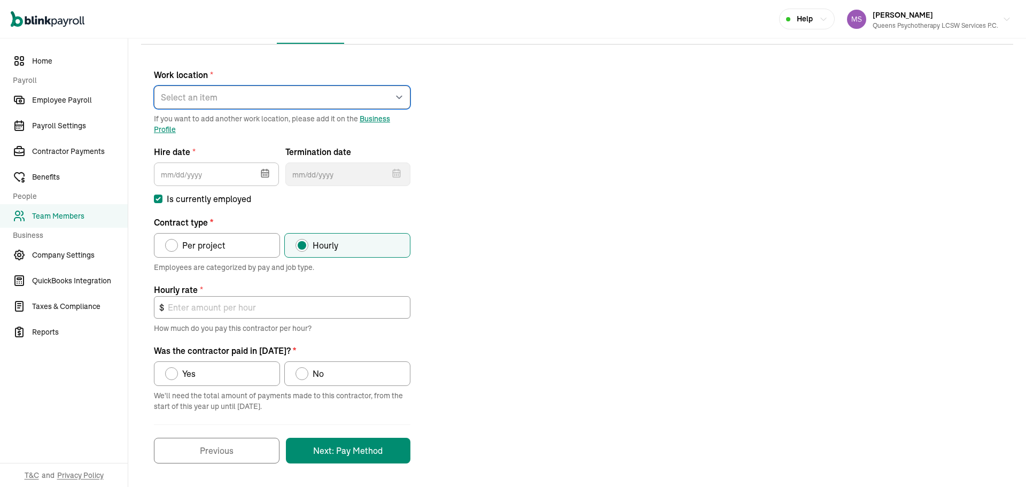
click at [229, 92] on select "Select an item rego park 176 Lincoln Road 2751 S Ocean DR Apt 10075 849 Sharon …" at bounding box center [282, 97] width 256 height 24
select select "Works from home"
click at [154, 85] on select "Select an item rego park 176 Lincoln Road 2751 S Ocean DR Apt 10075 849 Sharon …" at bounding box center [282, 97] width 256 height 24
click at [243, 168] on input "text" at bounding box center [216, 174] width 125 height 24
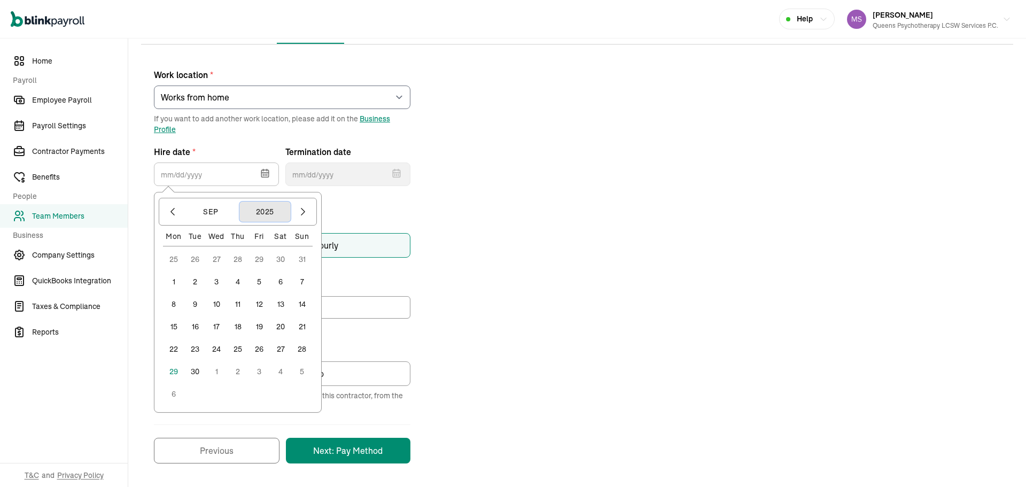
click at [257, 214] on button "2025" at bounding box center [264, 211] width 51 height 20
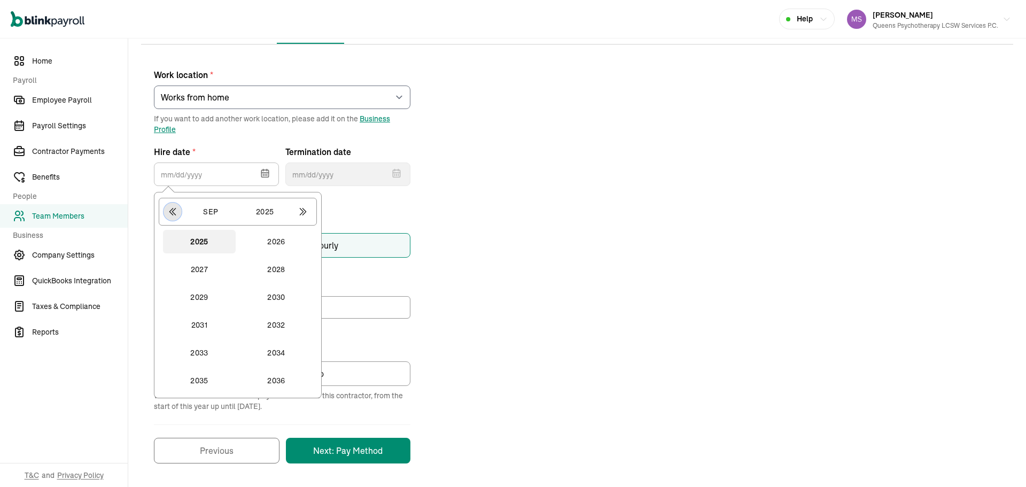
click at [176, 220] on button "button" at bounding box center [172, 211] width 18 height 18
click at [193, 392] on div "Sep 2025 2013 2014 2015 2016 2017 2018 2019 2020 2021 2022 2023 2024" at bounding box center [237, 294] width 162 height 203
click at [193, 385] on button "2023" at bounding box center [199, 381] width 73 height 24
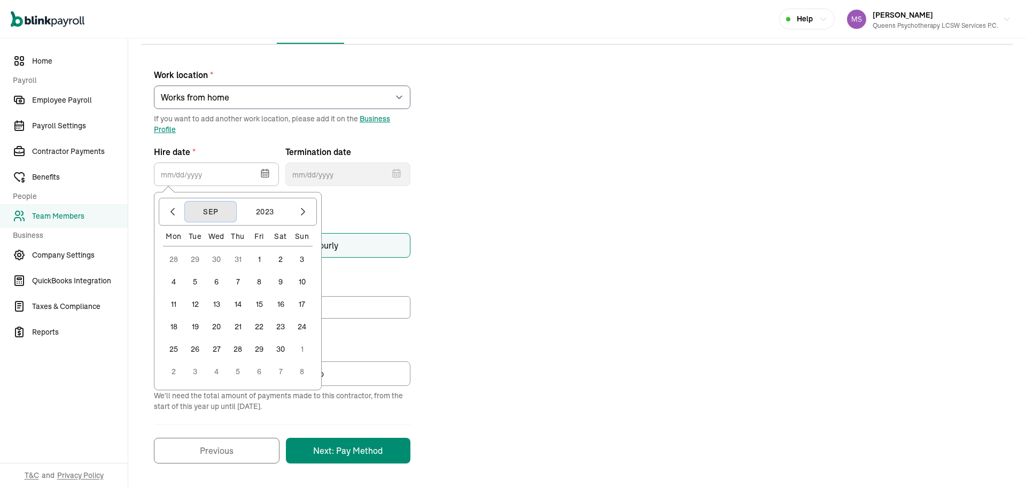
click at [209, 210] on button "Sep" at bounding box center [210, 211] width 51 height 20
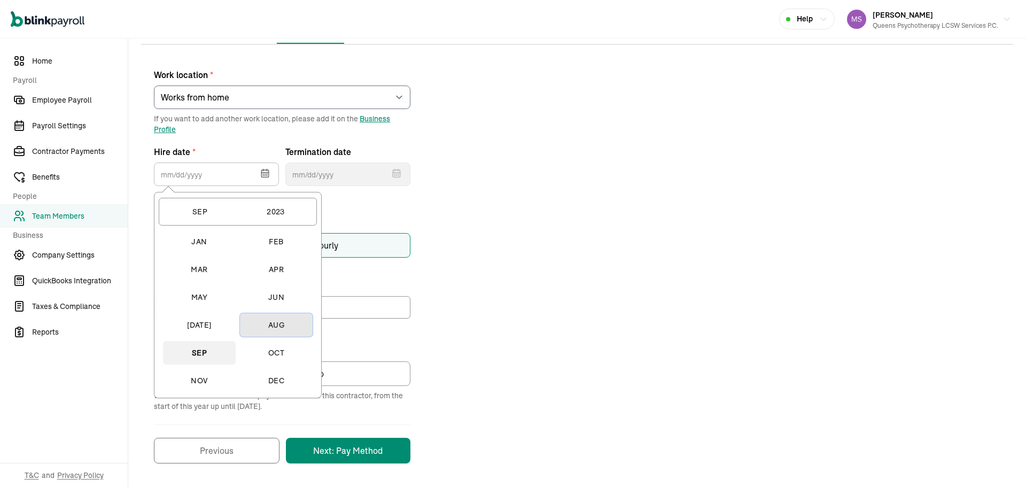
click at [276, 327] on button "Aug" at bounding box center [276, 325] width 73 height 24
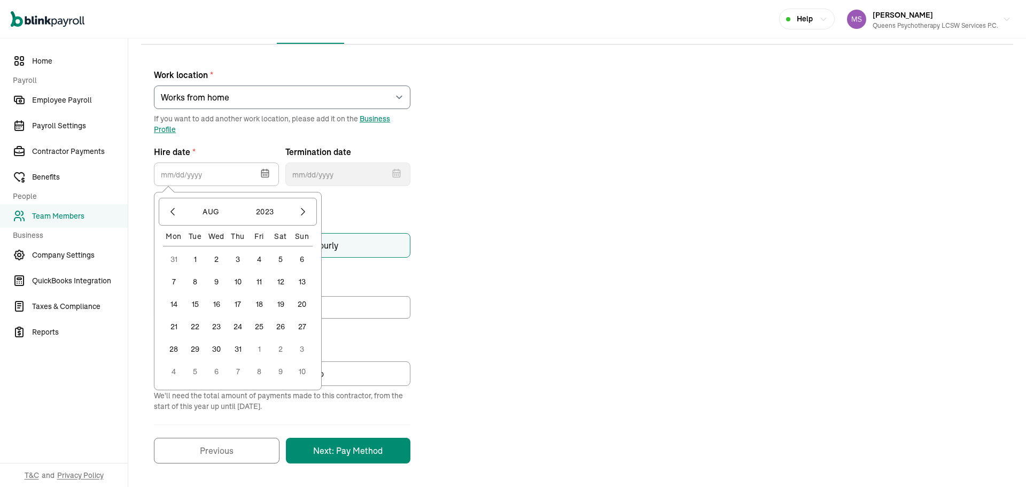
click at [170, 305] on button "14" at bounding box center [173, 303] width 21 height 21
type input "08/14/2023"
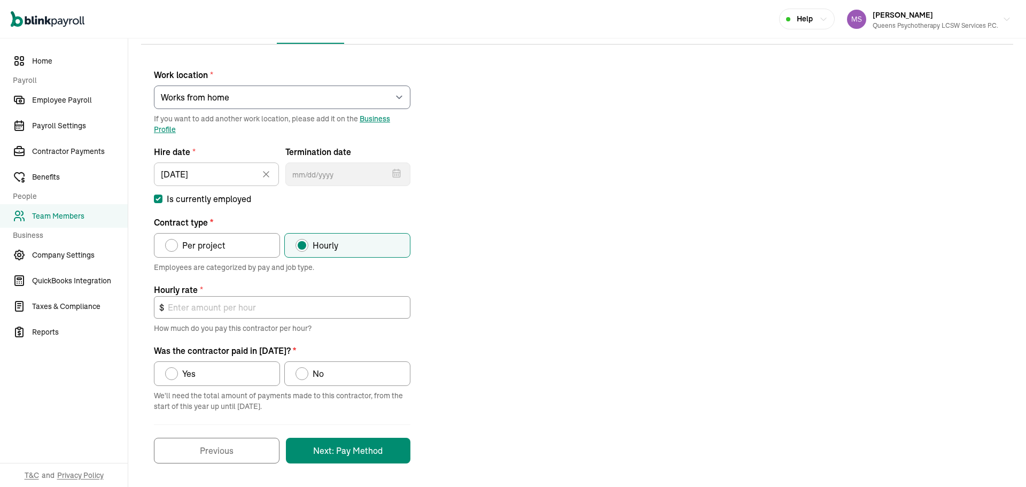
click at [526, 161] on div "Work location * Select an item rego park 176 Lincoln Road 2751 S Ocean DR Apt 1…" at bounding box center [577, 260] width 872 height 405
click at [208, 250] on span "Per project" at bounding box center [203, 245] width 43 height 13
click at [173, 247] on input "Per project" at bounding box center [169, 242] width 9 height 9
radio input "true"
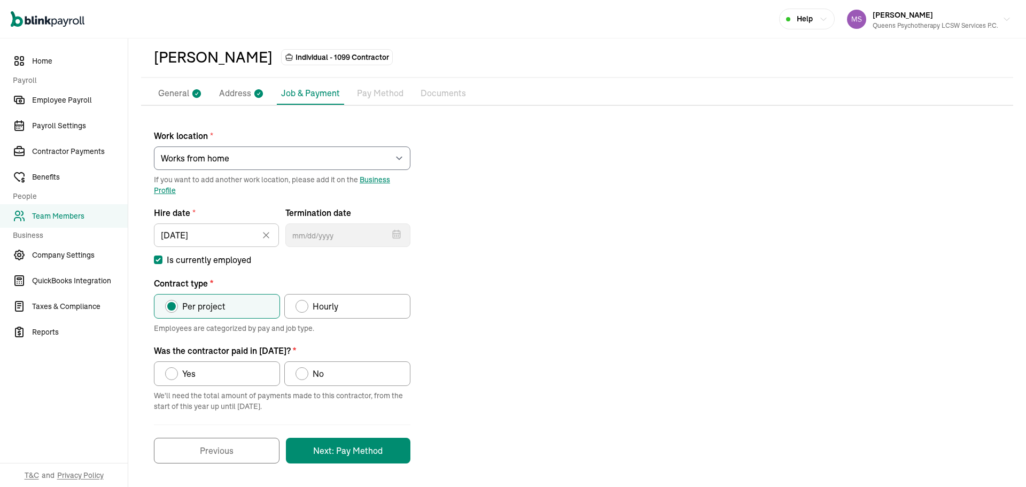
click at [271, 380] on label "Yes" at bounding box center [217, 373] width 126 height 25
click at [173, 375] on input "Yes" at bounding box center [169, 370] width 9 height 9
radio input "true"
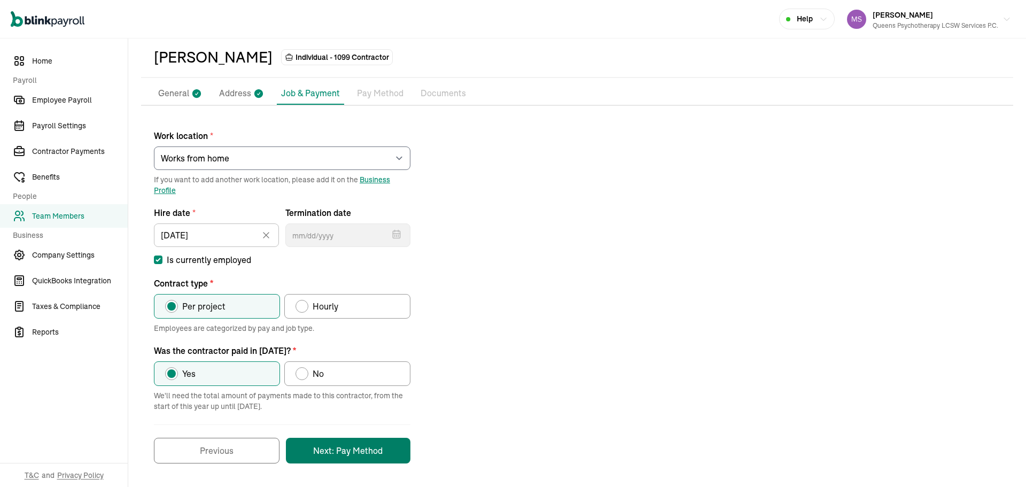
click at [371, 445] on button "Next: Pay Method" at bounding box center [348, 450] width 124 height 26
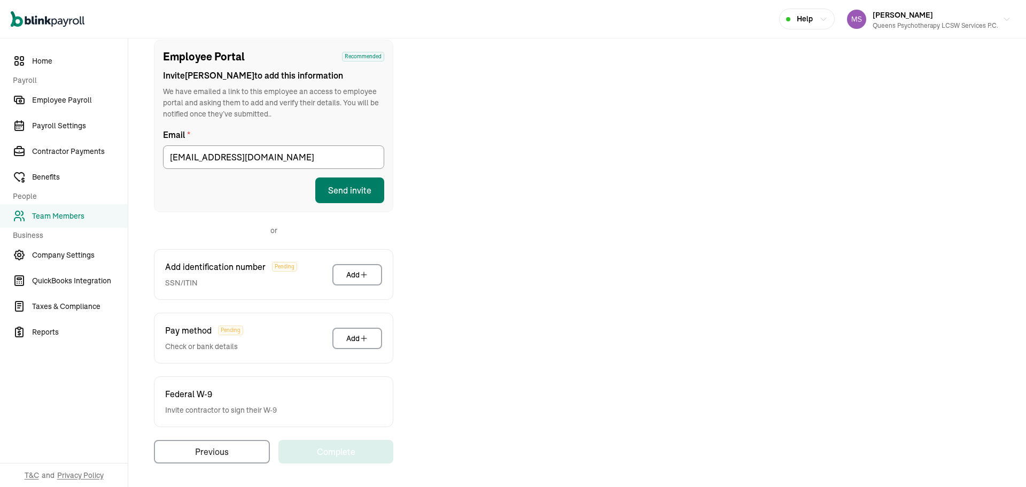
click at [354, 190] on button "Send invite" at bounding box center [349, 190] width 69 height 26
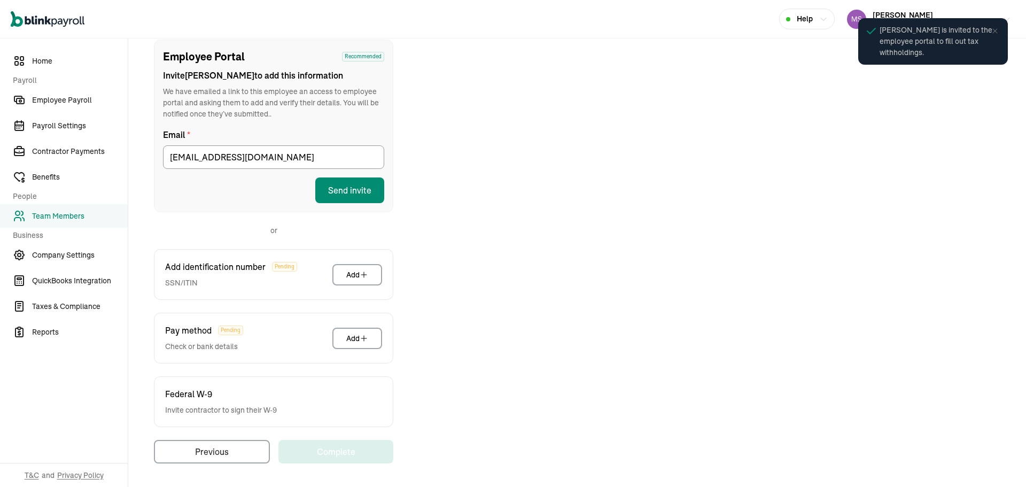
click at [672, 276] on div "Employee Portal Recommended Invite Patsy to add this information We have emaile…" at bounding box center [577, 252] width 872 height 424
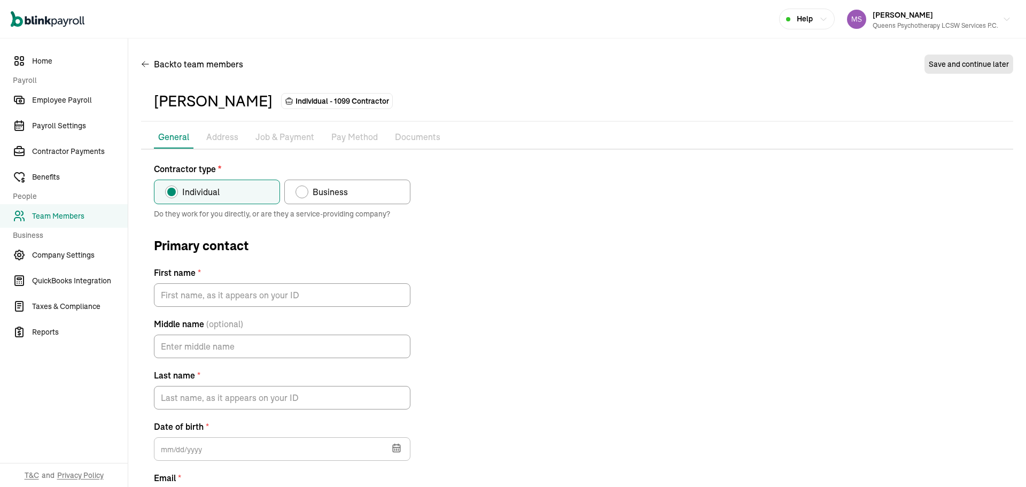
type input "[PERSON_NAME]"
type input "Bholai"
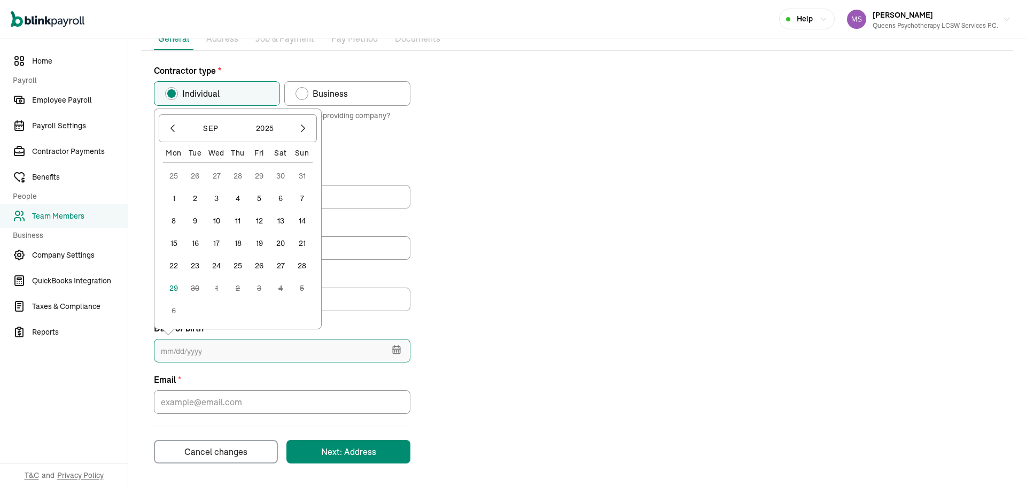
click at [308, 346] on input "text" at bounding box center [282, 351] width 256 height 24
click at [263, 126] on button "2025" at bounding box center [264, 128] width 51 height 20
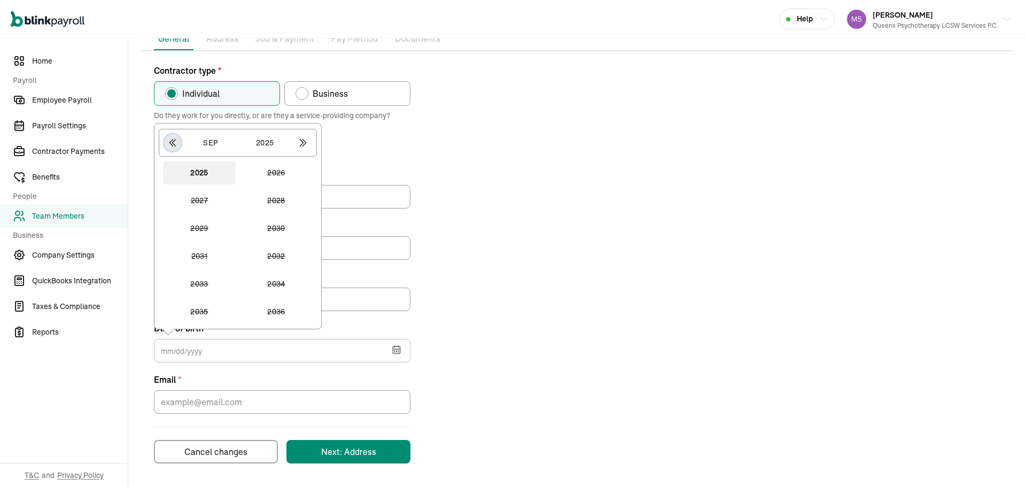
click at [169, 145] on icon "button" at bounding box center [172, 142] width 11 height 11
click at [174, 145] on icon "button" at bounding box center [172, 142] width 11 height 11
click at [174, 143] on icon "button" at bounding box center [172, 142] width 11 height 11
click at [174, 140] on icon "button" at bounding box center [172, 142] width 11 height 11
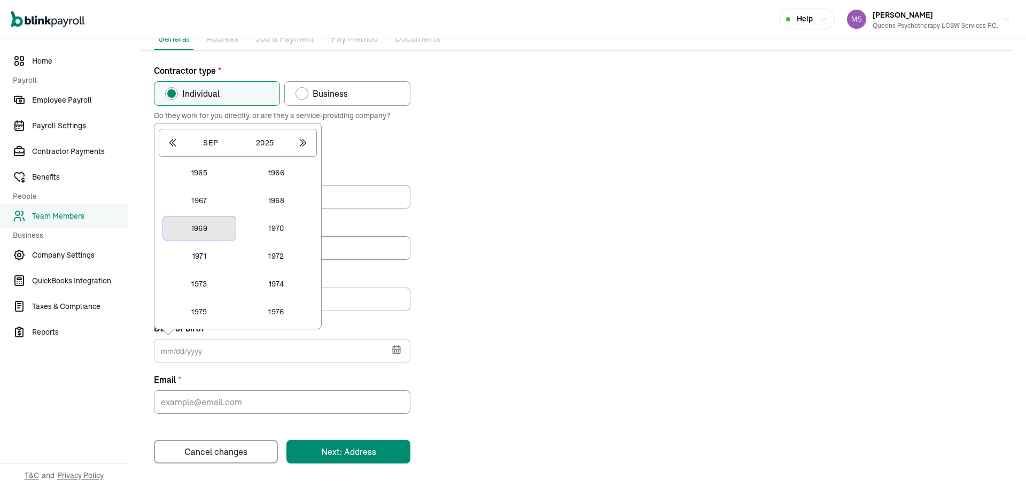
click at [204, 223] on button "1969" at bounding box center [199, 228] width 73 height 24
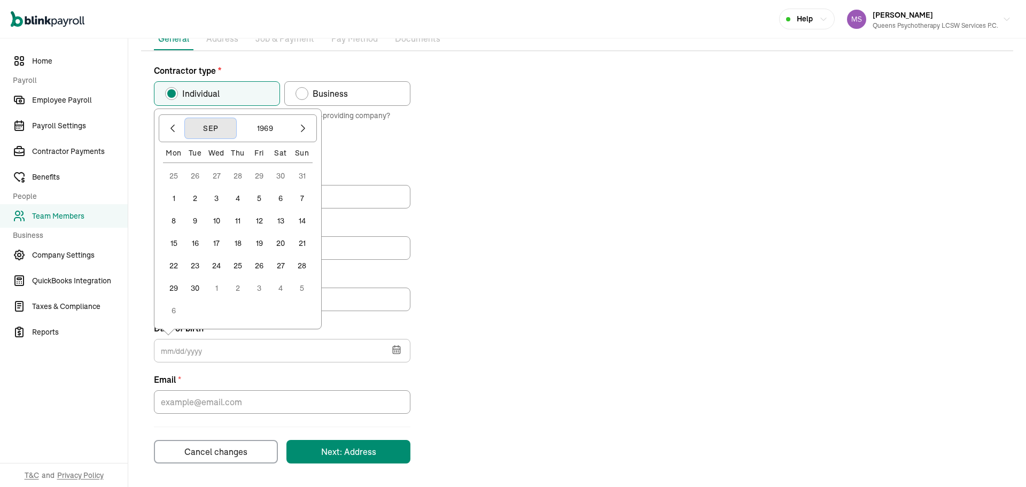
click at [205, 136] on button "Sep" at bounding box center [210, 128] width 51 height 20
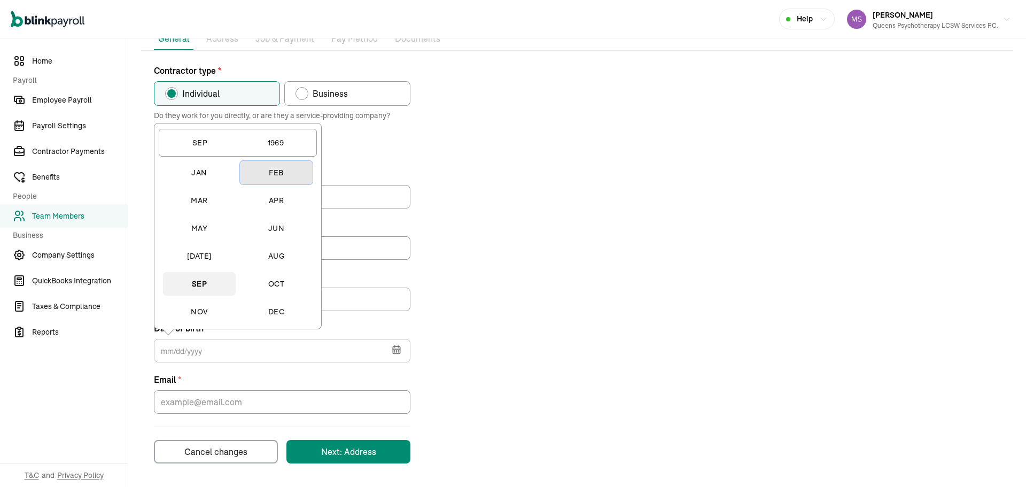
click at [281, 173] on button "Feb" at bounding box center [276, 173] width 73 height 24
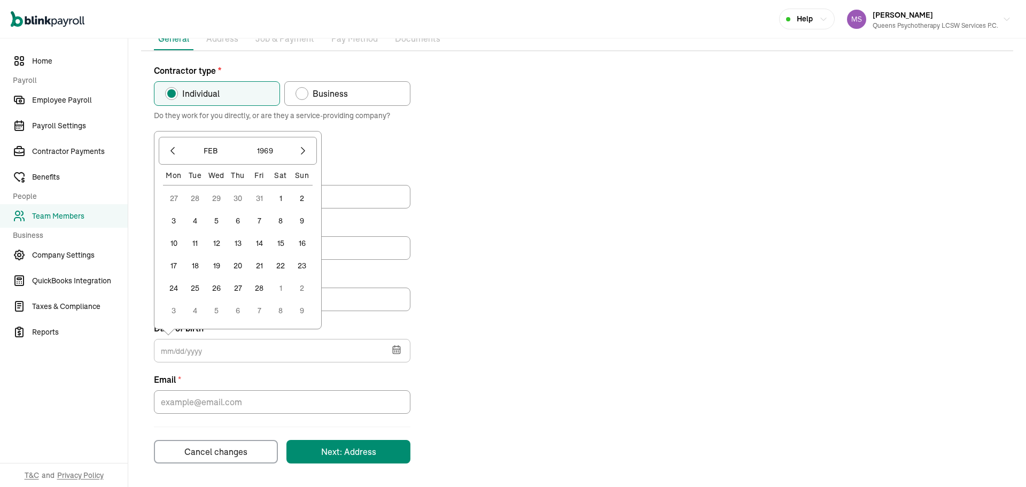
click at [280, 244] on button "15" at bounding box center [280, 242] width 21 height 21
type input "02/15/1969"
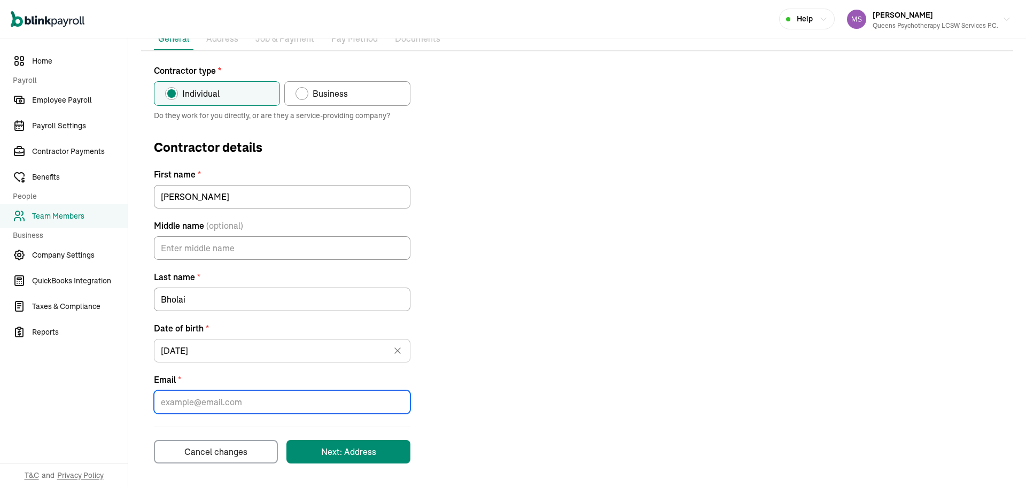
click at [246, 400] on input "Email *" at bounding box center [282, 402] width 256 height 24
paste input "[EMAIL_ADDRESS][DOMAIN_NAME]"
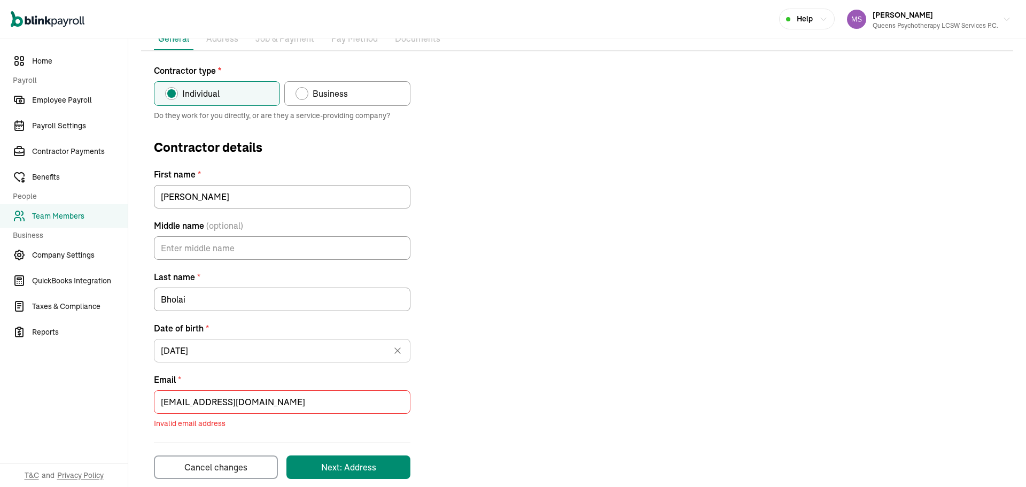
click at [345, 440] on form "Contractor type * Individual Business Do they work for you directly, or are the…" at bounding box center [282, 271] width 256 height 414
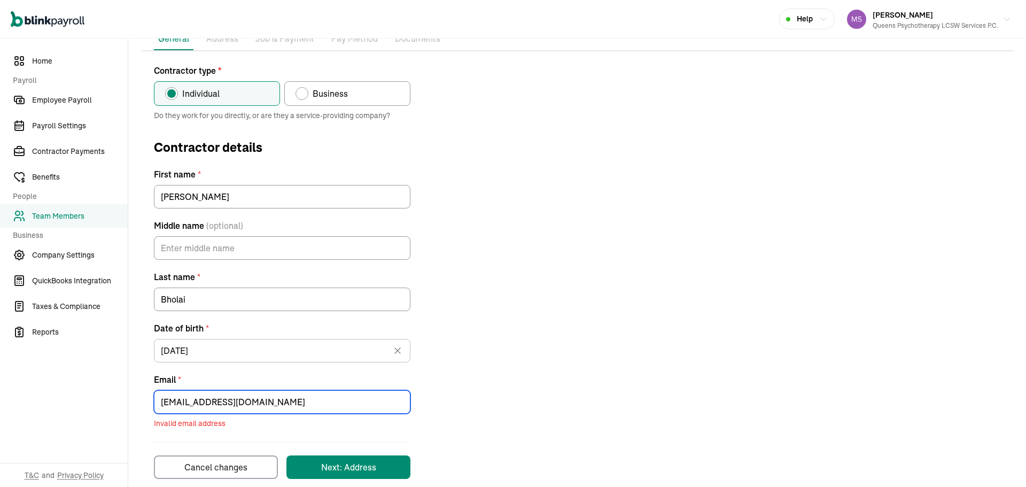
click at [254, 409] on input "[EMAIL_ADDRESS][DOMAIN_NAME]" at bounding box center [282, 402] width 256 height 24
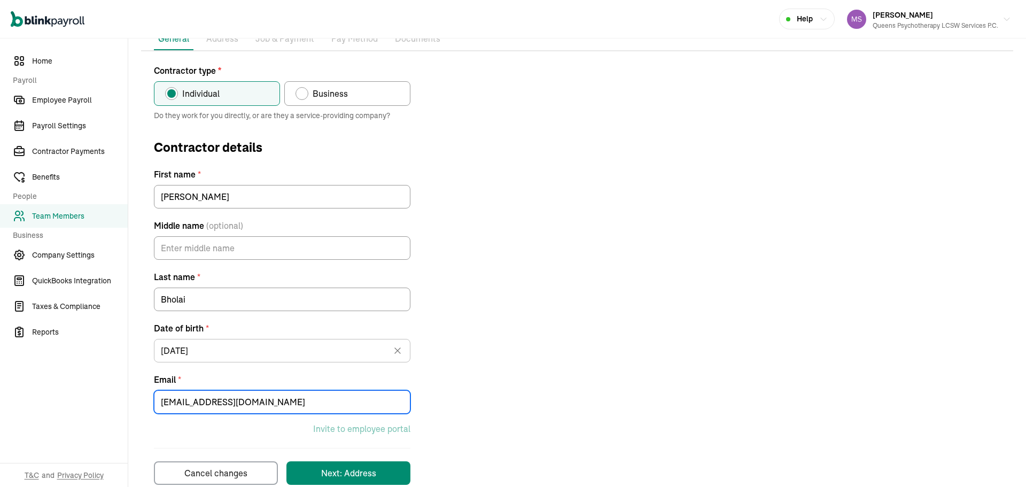
type input "[EMAIL_ADDRESS][DOMAIN_NAME]"
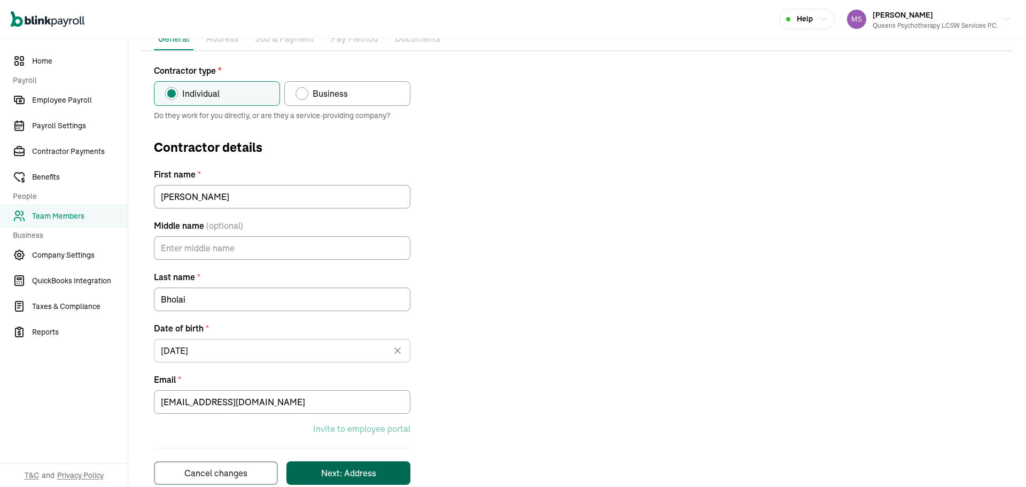
click at [394, 475] on button "Next: Address" at bounding box center [348, 473] width 124 height 24
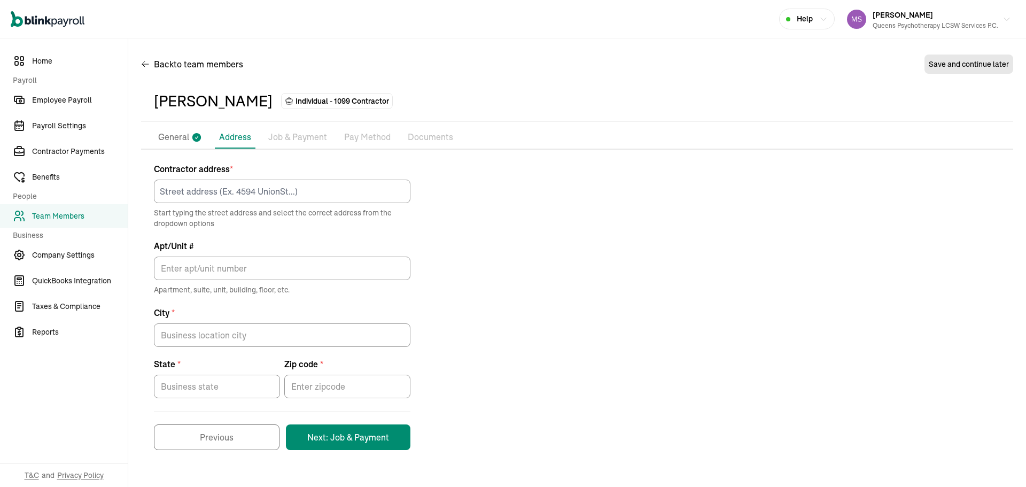
click at [310, 137] on p "Job & Payment" at bounding box center [297, 137] width 59 height 14
click at [333, 169] on span "Contractor address *" at bounding box center [282, 168] width 256 height 13
click at [350, 192] on input at bounding box center [282, 191] width 256 height 24
type input "95-20 63RD ROAD SUITE J"
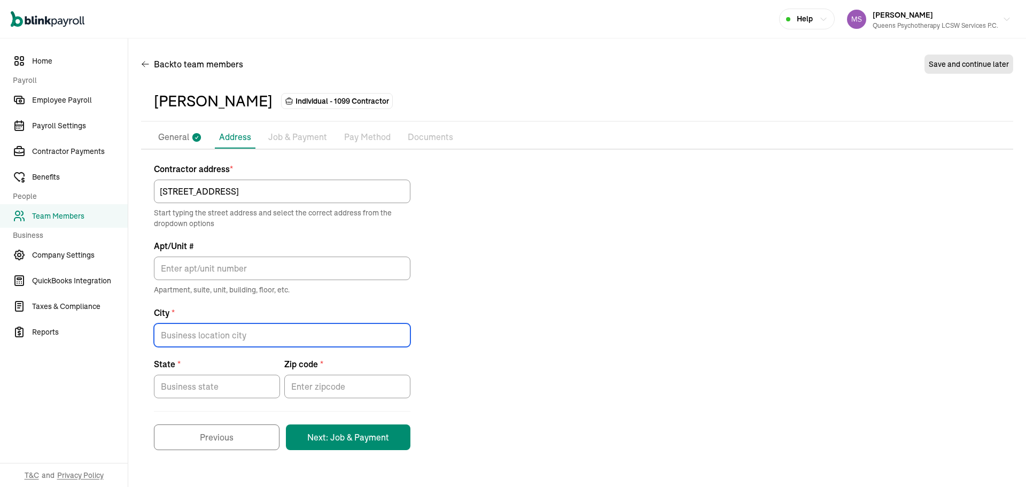
type input "REGO PARK"
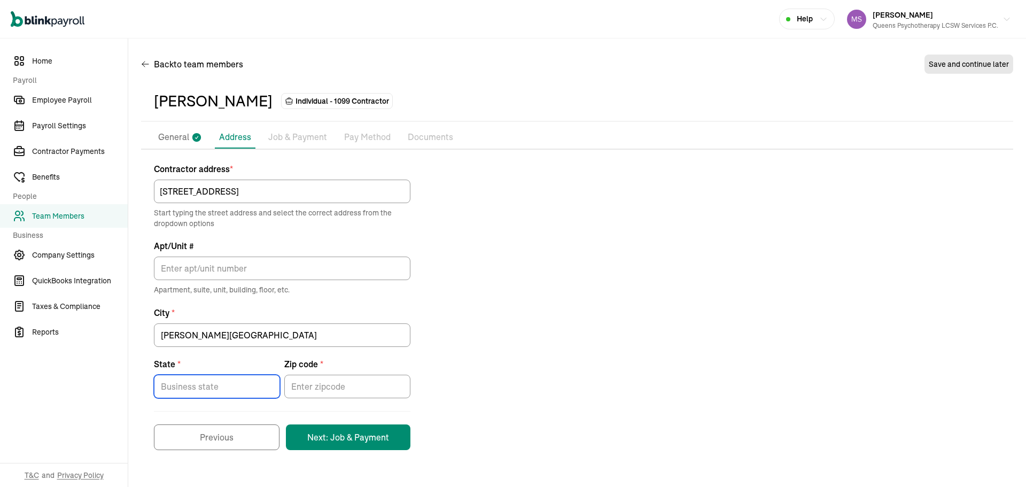
type input "New York"
type input "11374"
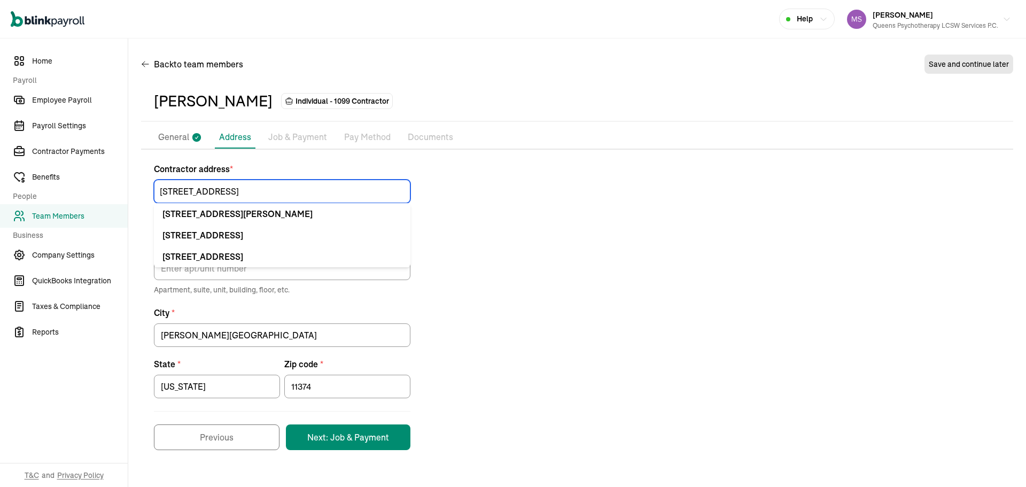
drag, startPoint x: 268, startPoint y: 185, endPoint x: 234, endPoint y: 189, distance: 33.9
click at [234, 189] on input "95-20 63RD ROAD SUITE J" at bounding box center [282, 191] width 256 height 24
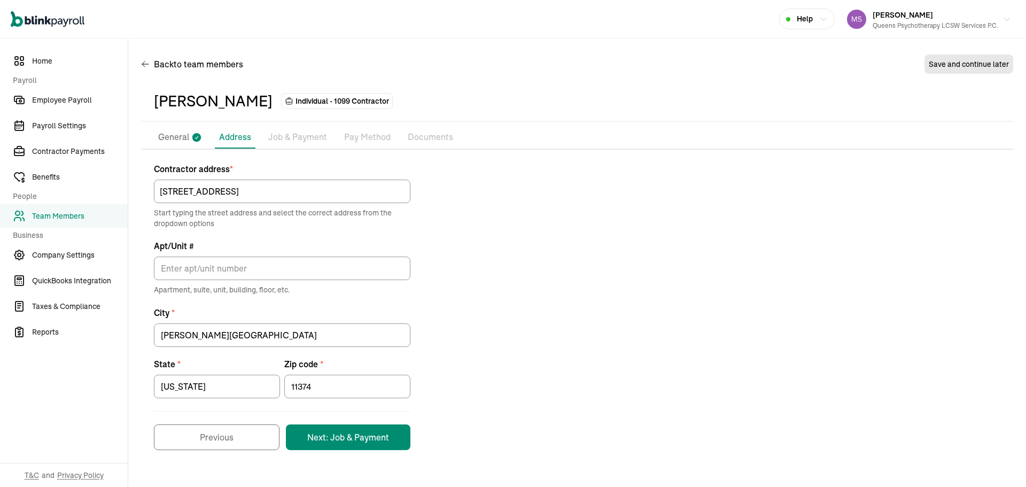
click at [442, 185] on div "Contractor address * 95-20 63RD ROAD Start typing the street address and select…" at bounding box center [577, 305] width 872 height 287
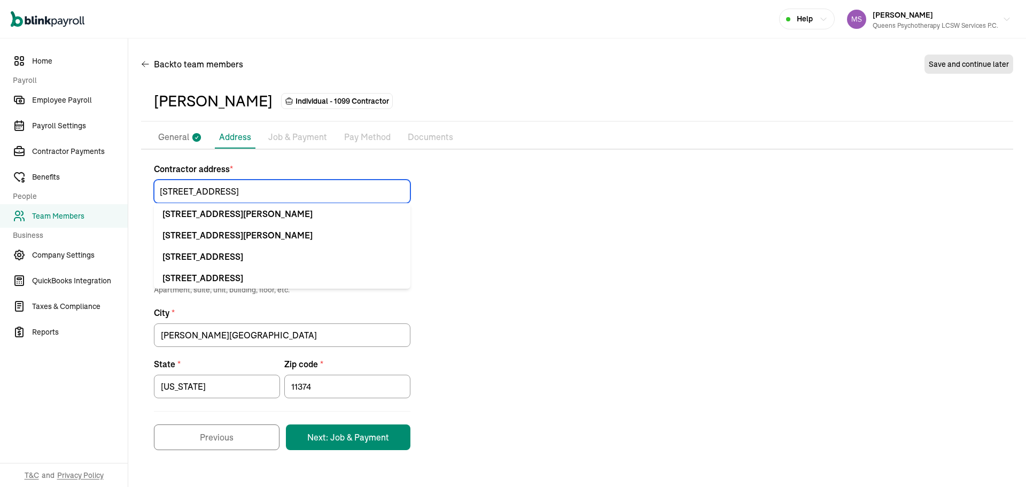
click at [286, 195] on input "95-20 63RD ROAD" at bounding box center [282, 191] width 256 height 24
click at [191, 209] on div "9520 63rd Rd Rego Park, NY 11374" at bounding box center [281, 213] width 239 height 13
type input "9520 63rd Rd"
type input "Rego Park"
type input "NY"
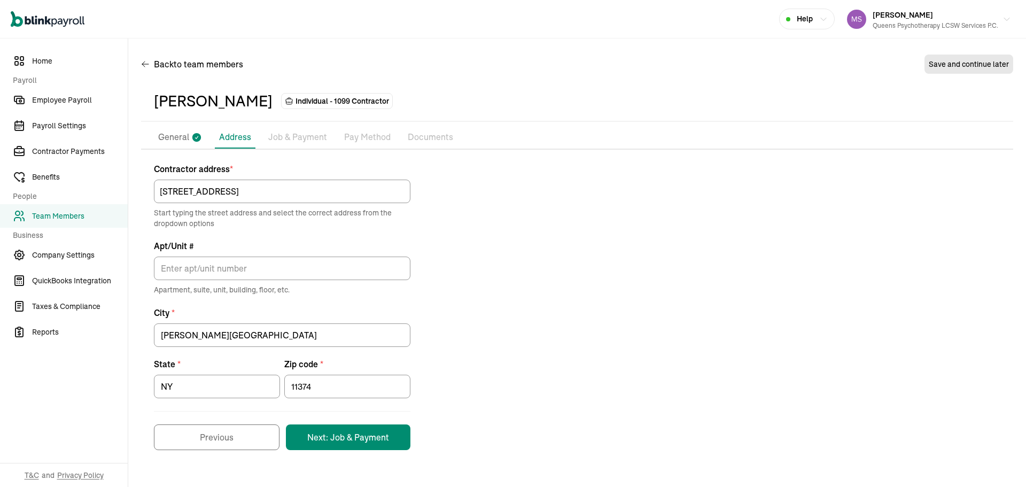
click at [222, 256] on div "Apt/Unit # Apartment, suite, unit, building, floor, etc." at bounding box center [282, 267] width 256 height 56
click at [242, 269] on input "Apt/Unit #" at bounding box center [282, 268] width 256 height 24
paste input "SUITE J"
type input "SUITE J"
click at [482, 237] on div "Contractor address * 9520 63rd Rd Start typing the street address and select th…" at bounding box center [577, 305] width 872 height 287
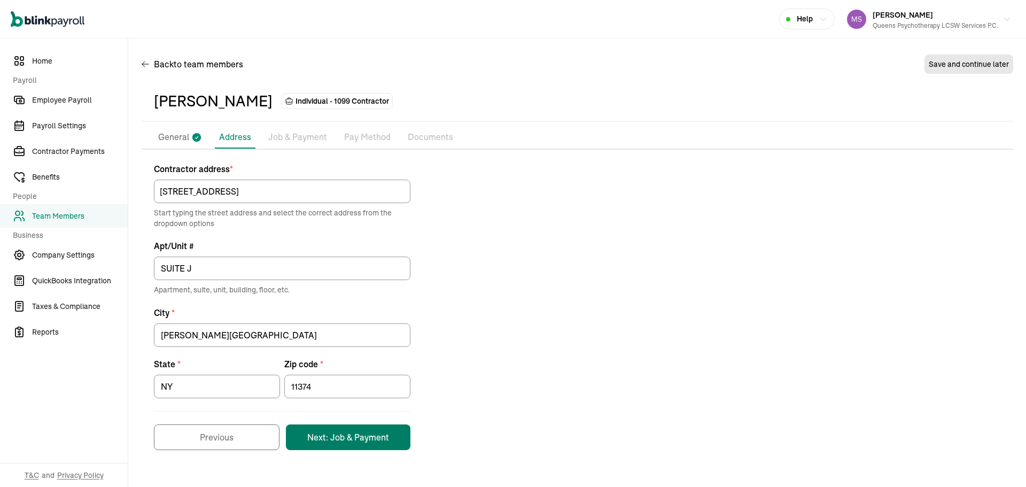
click at [388, 432] on button "Next: Job & Payment" at bounding box center [348, 437] width 124 height 26
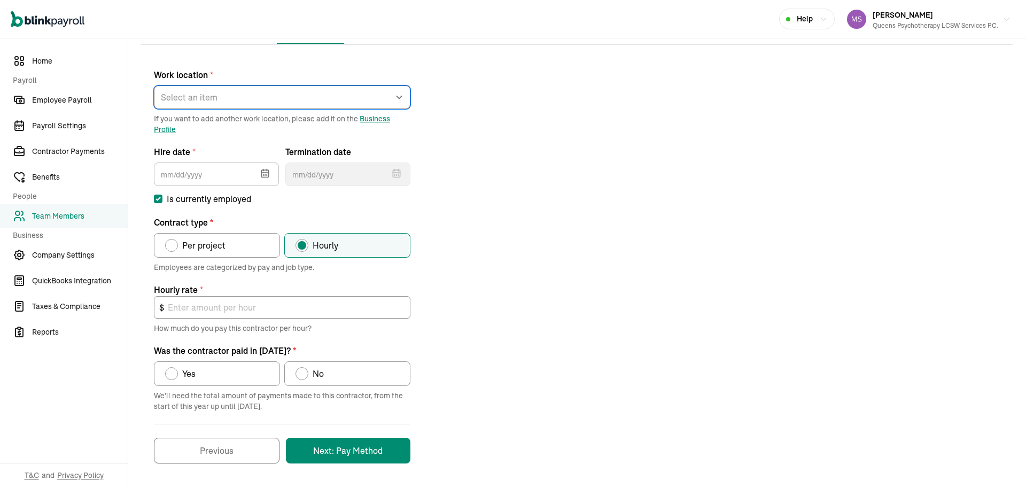
click at [229, 92] on select "Select an item rego park 176 Lincoln Road 2751 S Ocean DR Apt 10075 849 Sharon …" at bounding box center [282, 97] width 256 height 24
select select "Works from home"
click at [154, 85] on select "Select an item rego park 176 Lincoln Road 2751 S Ocean DR Apt 10075 849 Sharon …" at bounding box center [282, 97] width 256 height 24
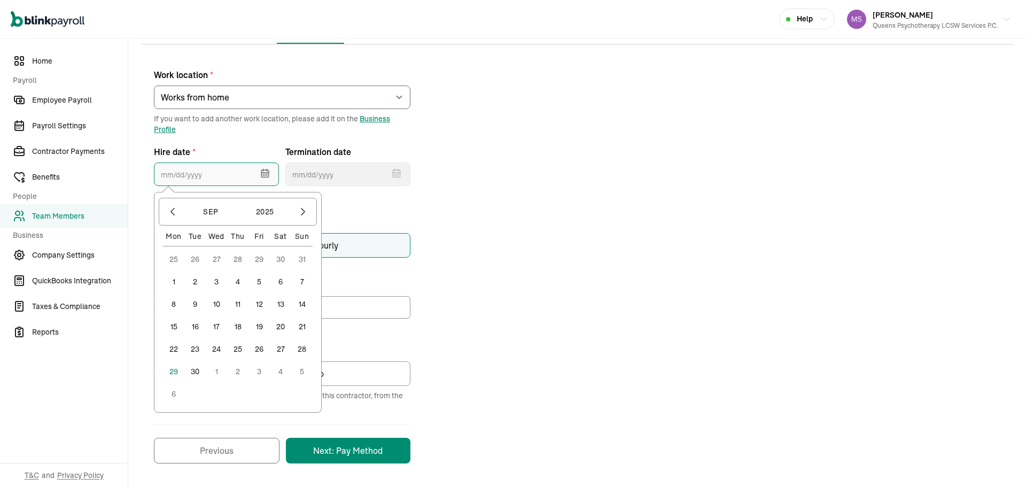
click at [243, 168] on input "text" at bounding box center [216, 174] width 125 height 24
click at [257, 214] on button "2025" at bounding box center [264, 211] width 51 height 20
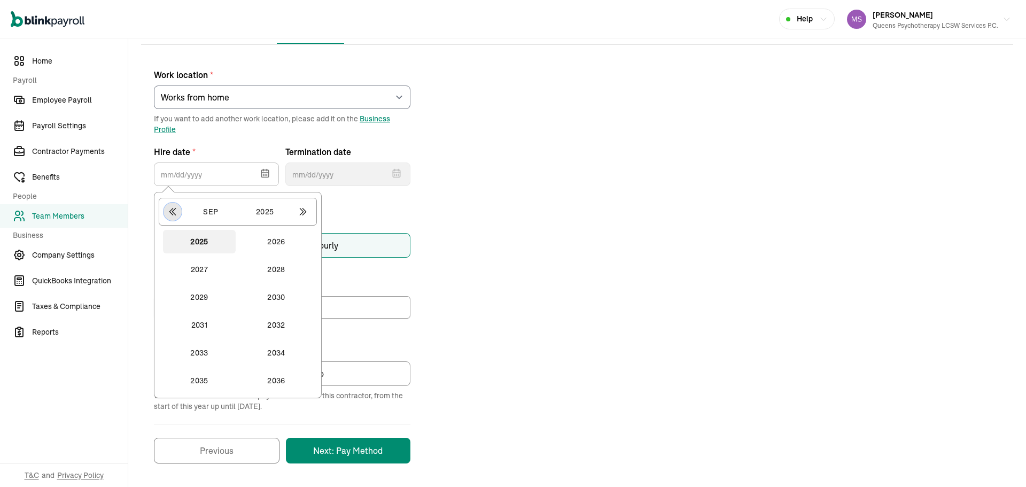
click at [176, 220] on button "button" at bounding box center [172, 211] width 18 height 18
click at [193, 392] on div "Sep 2025 2013 2014 2015 2016 2017 2018 2019 2020 2021 2022 2023 2024" at bounding box center [237, 294] width 162 height 203
click at [193, 385] on button "2023" at bounding box center [199, 381] width 73 height 24
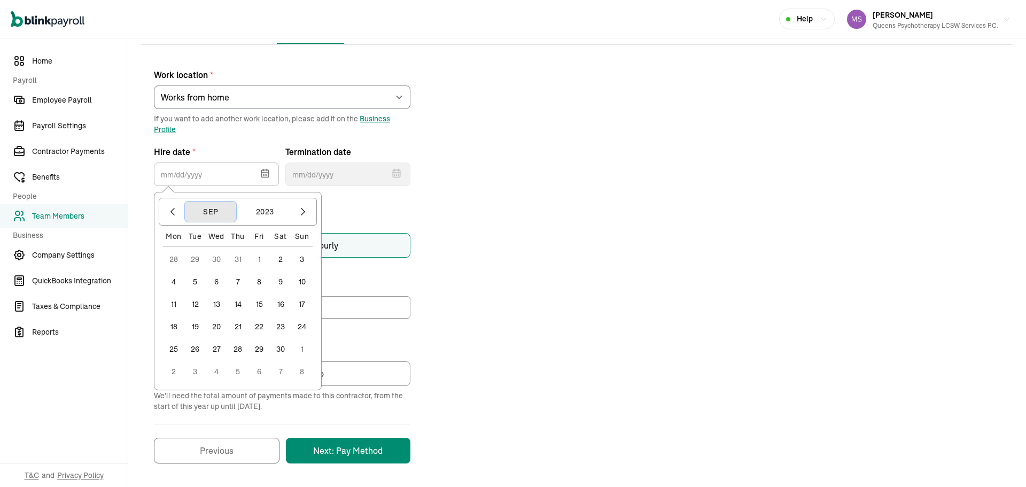
click at [209, 210] on button "Sep" at bounding box center [210, 211] width 51 height 20
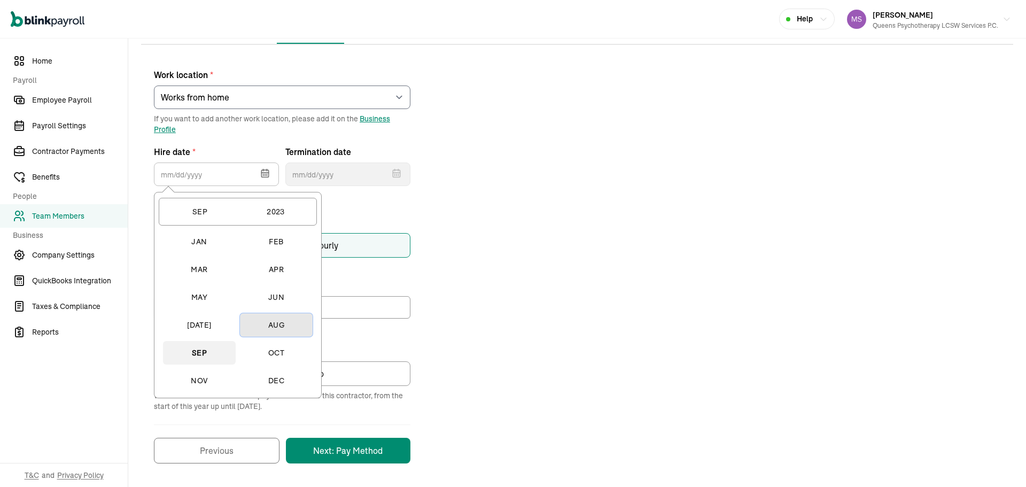
click at [276, 327] on button "Aug" at bounding box center [276, 325] width 73 height 24
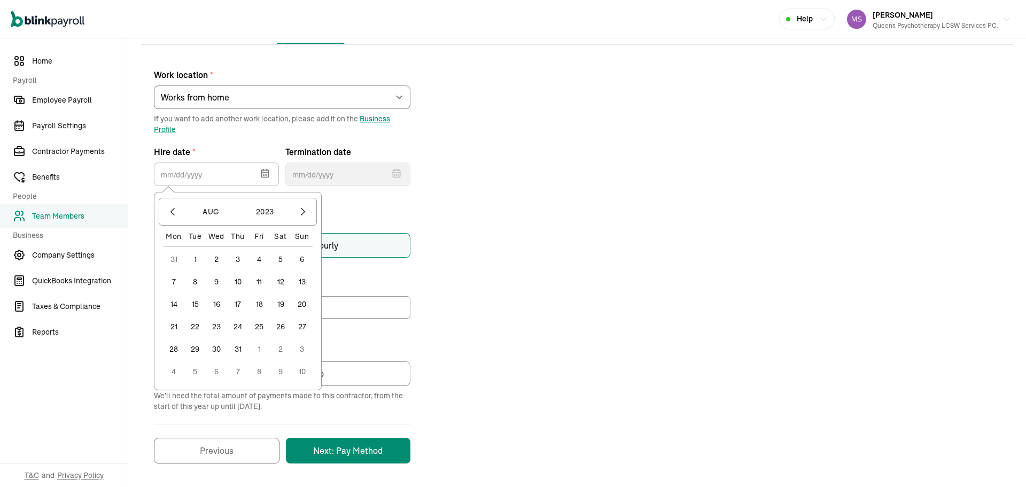
click at [170, 305] on button "14" at bounding box center [173, 303] width 21 height 21
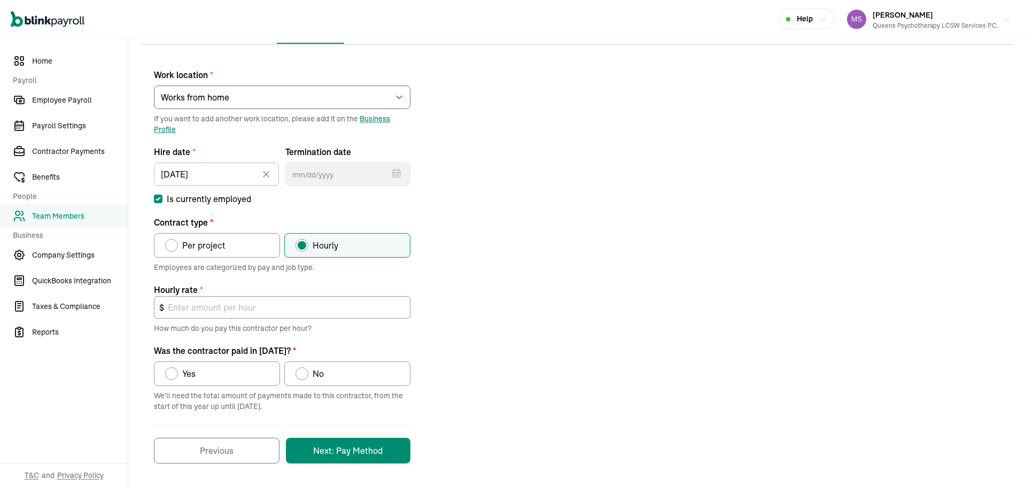
type input "08/14/2023"
click at [526, 161] on div "Work location * Select an item rego park 176 Lincoln Road 2751 S Ocean DR Apt 1…" at bounding box center [577, 260] width 872 height 405
click at [208, 250] on span "Per project" at bounding box center [203, 245] width 43 height 13
click at [173, 247] on input "Per project" at bounding box center [169, 242] width 9 height 9
radio input "true"
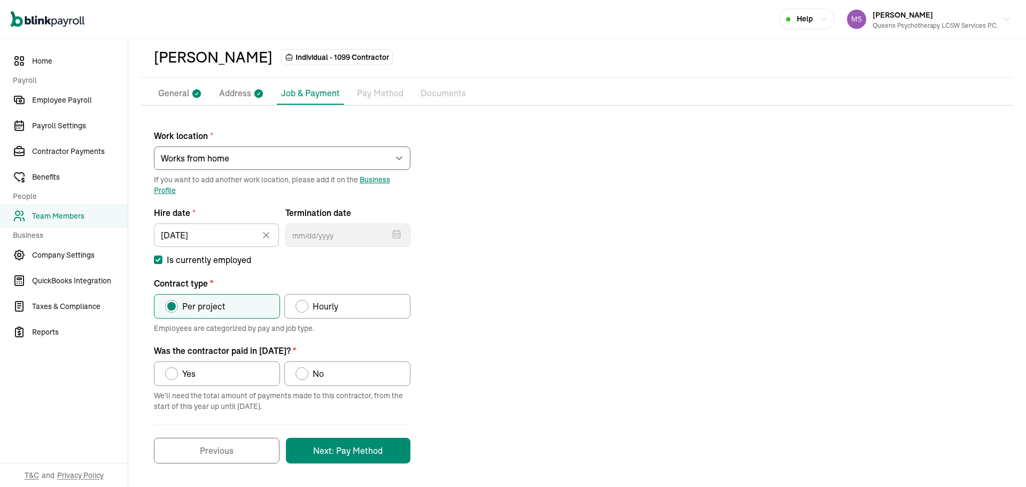
click at [271, 380] on label "Yes" at bounding box center [217, 373] width 126 height 25
click at [173, 375] on input "Yes" at bounding box center [169, 370] width 9 height 9
radio input "true"
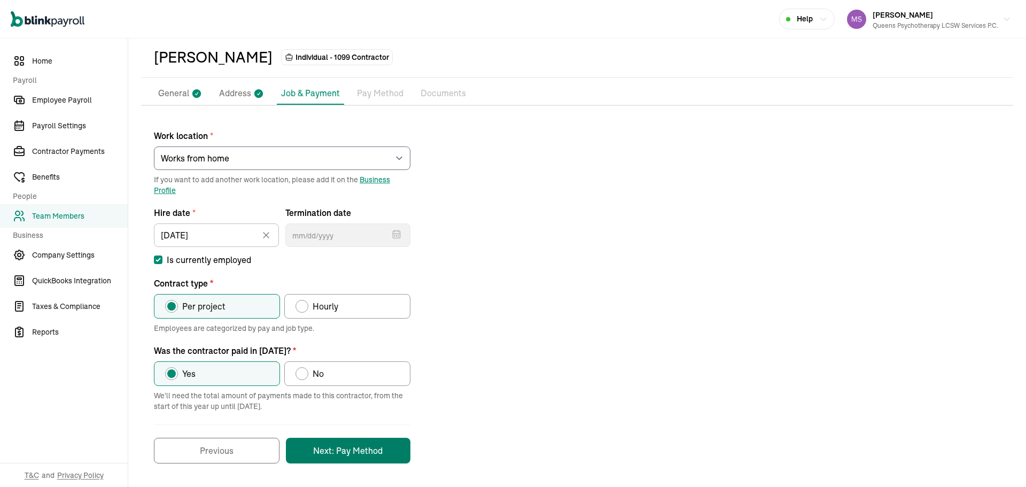
click at [371, 445] on button "Next: Pay Method" at bounding box center [348, 450] width 124 height 26
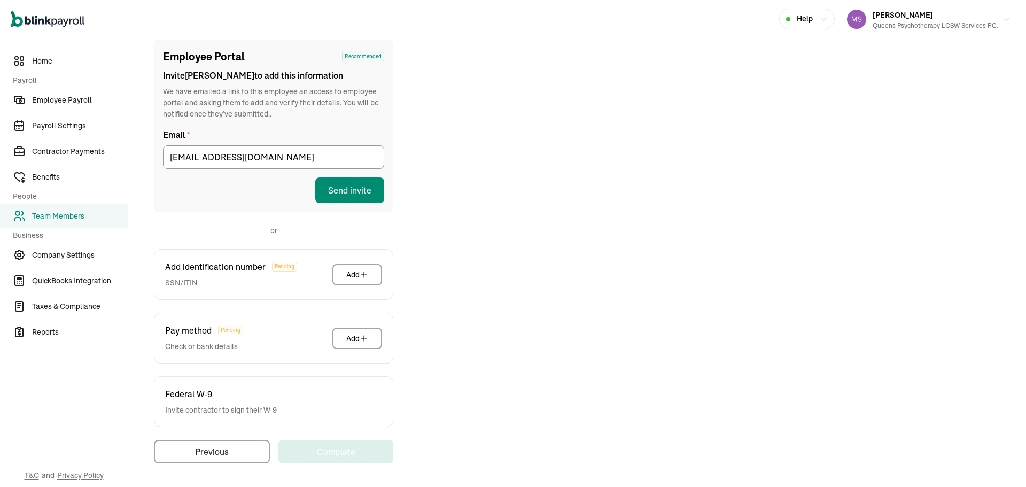
click at [354, 190] on button "Send invite" at bounding box center [349, 190] width 69 height 26
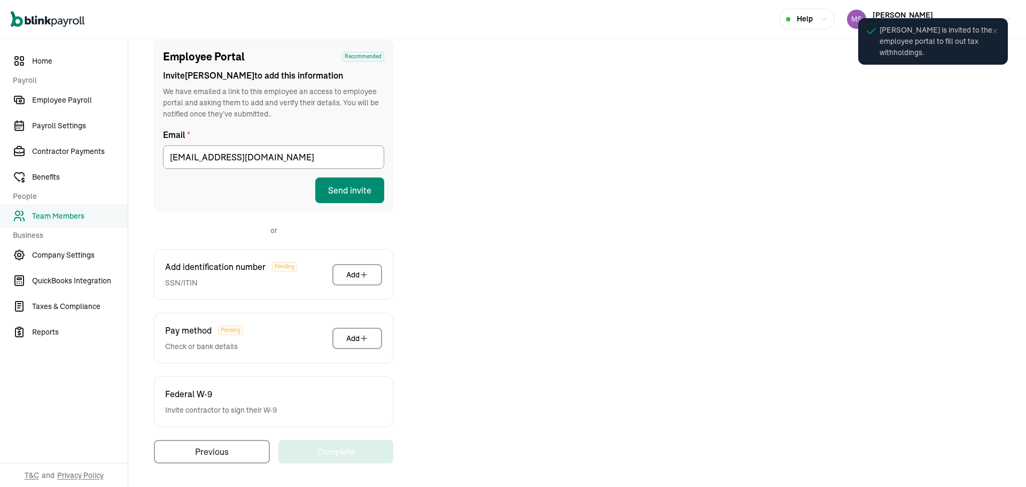
click at [672, 276] on div "Employee Portal Recommended Invite Patsy to add this information We have emaile…" at bounding box center [577, 252] width 872 height 424
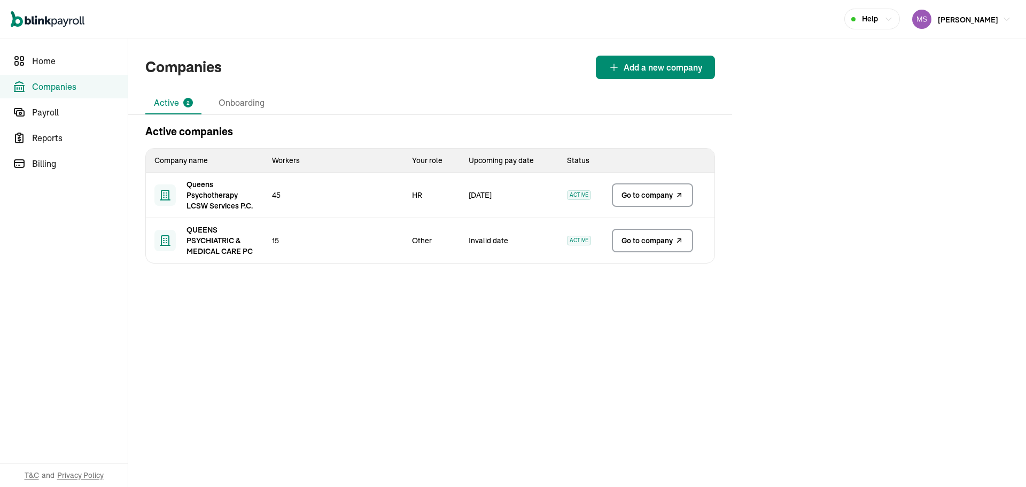
click at [668, 239] on span "Go to company" at bounding box center [646, 240] width 51 height 11
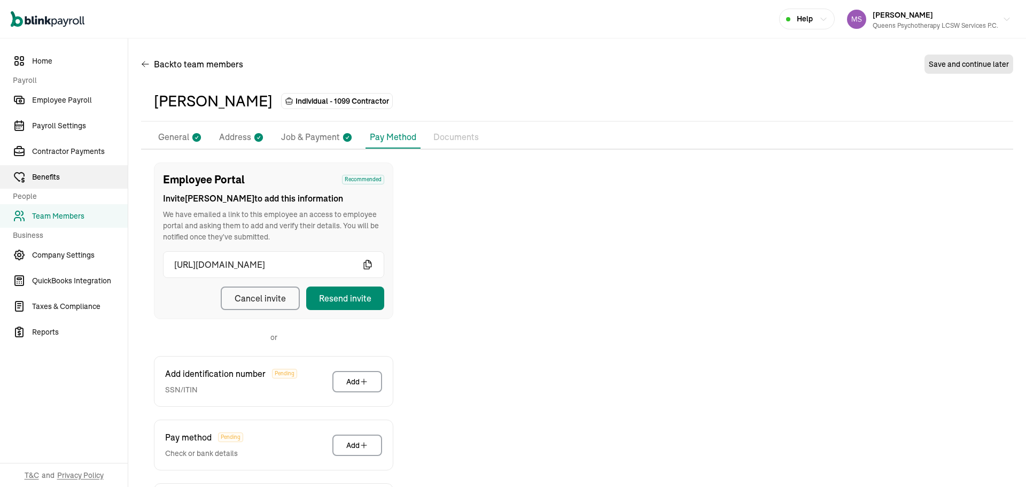
scroll to position [107, 0]
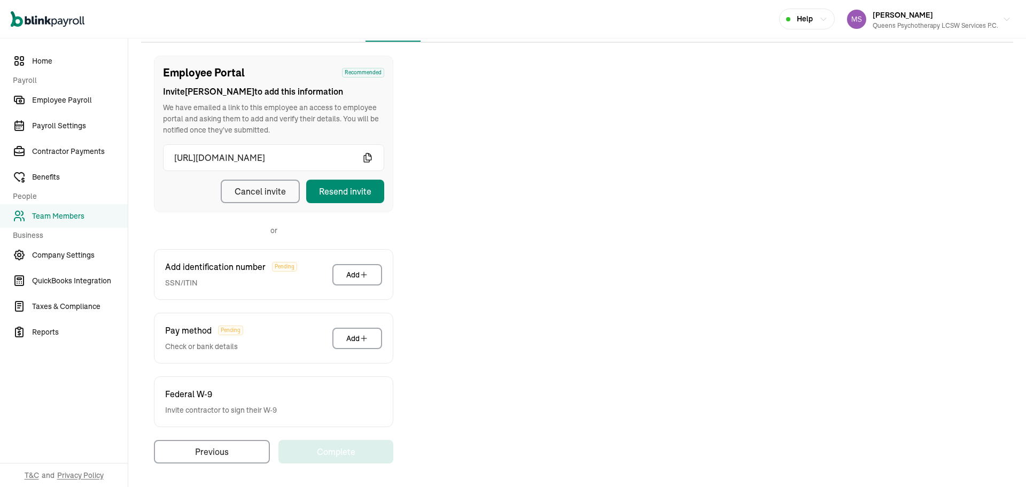
click at [75, 209] on link "Team Members" at bounding box center [64, 216] width 128 height 24
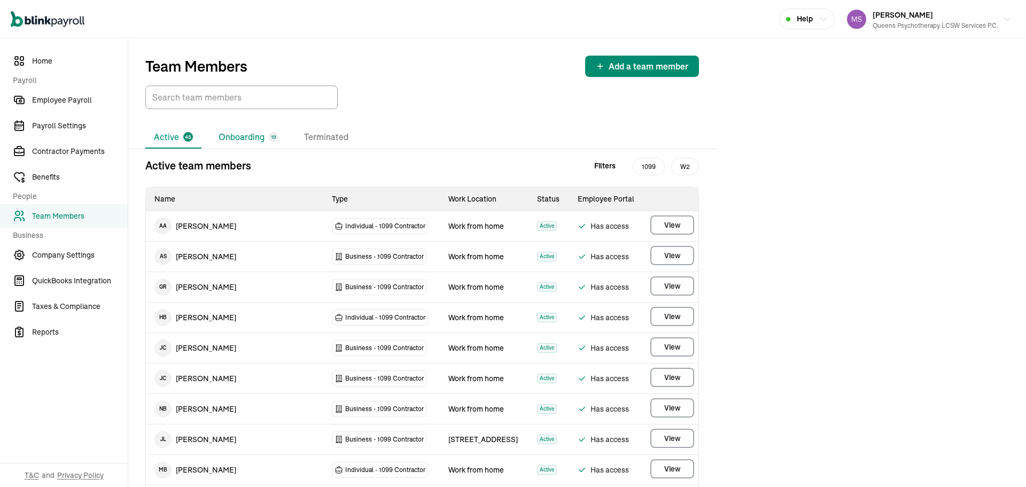
drag, startPoint x: 252, startPoint y: 150, endPoint x: 252, endPoint y: 143, distance: 7.5
click at [252, 143] on li "Onboarding 19" at bounding box center [248, 137] width 77 height 22
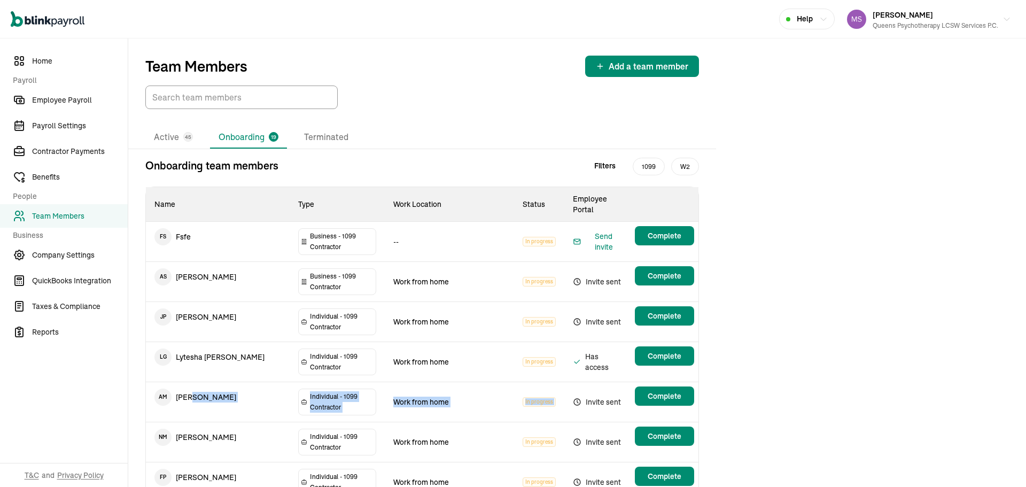
drag, startPoint x: 193, startPoint y: 345, endPoint x: 604, endPoint y: 354, distance: 411.4
click at [604, 382] on tr "A M [PERSON_NAME] Individual - 1099 [DEMOGRAPHIC_DATA] Work from home In progre…" at bounding box center [422, 402] width 552 height 40
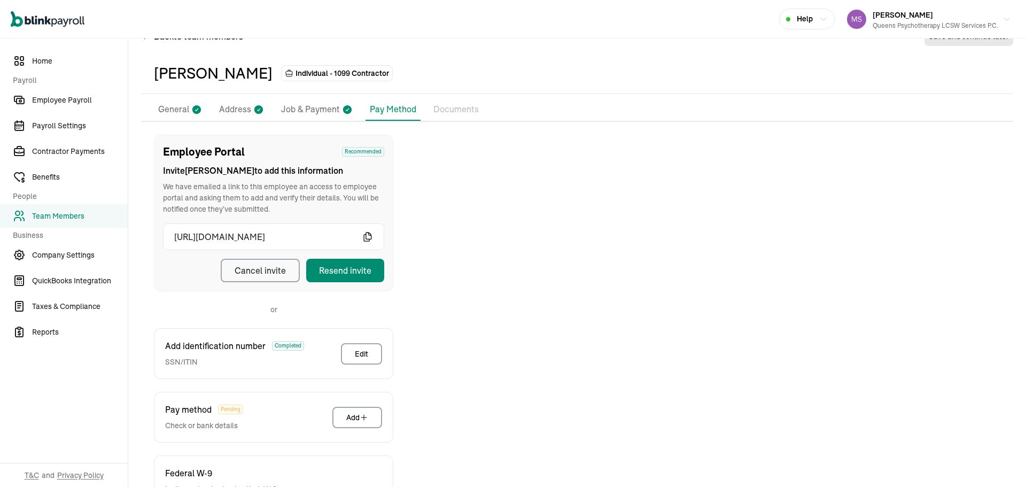
scroll to position [107, 0]
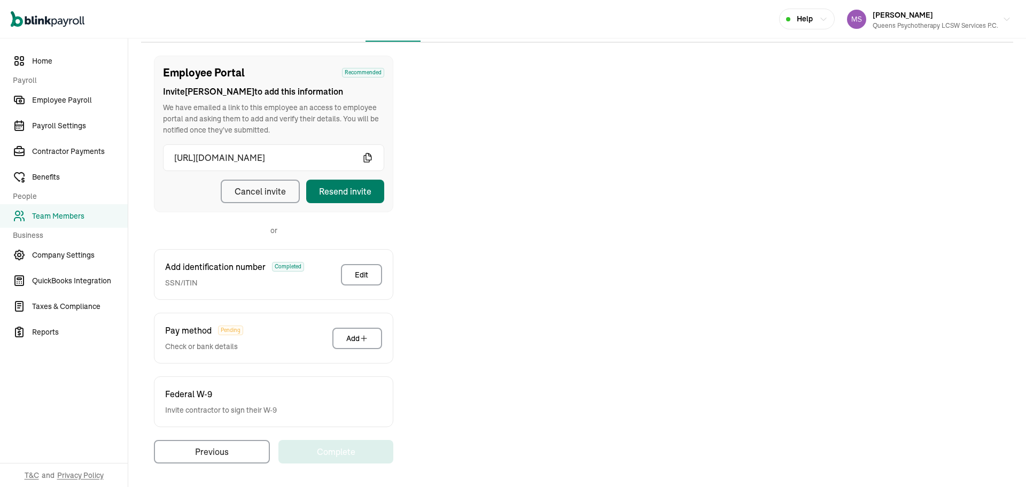
click at [349, 185] on div "Resend invite" at bounding box center [345, 191] width 52 height 13
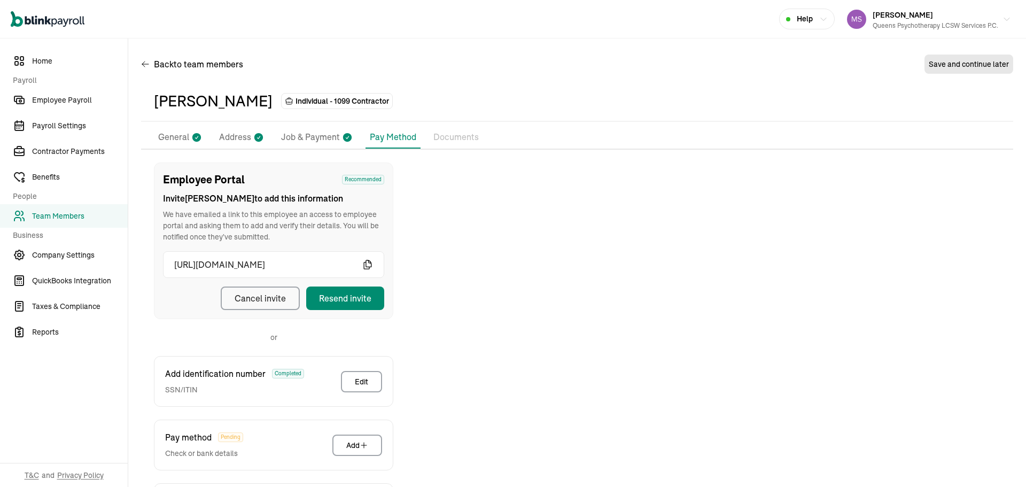
click at [171, 122] on div "[PERSON_NAME] Individual - 1099 Contractor Pay Stubs General Address Job & Paym…" at bounding box center [577, 330] width 872 height 499
click at [173, 128] on li "General" at bounding box center [180, 137] width 52 height 22
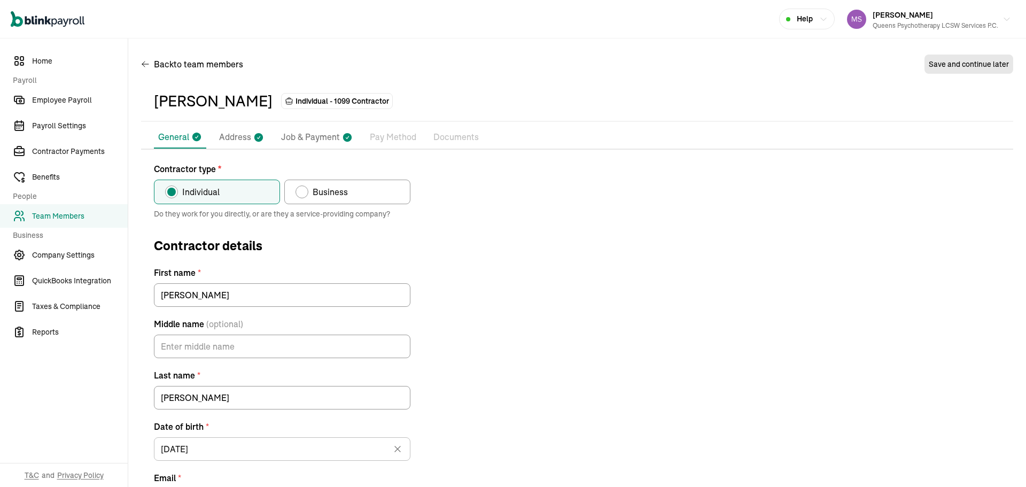
click at [384, 138] on p "Pay Method" at bounding box center [393, 137] width 46 height 14
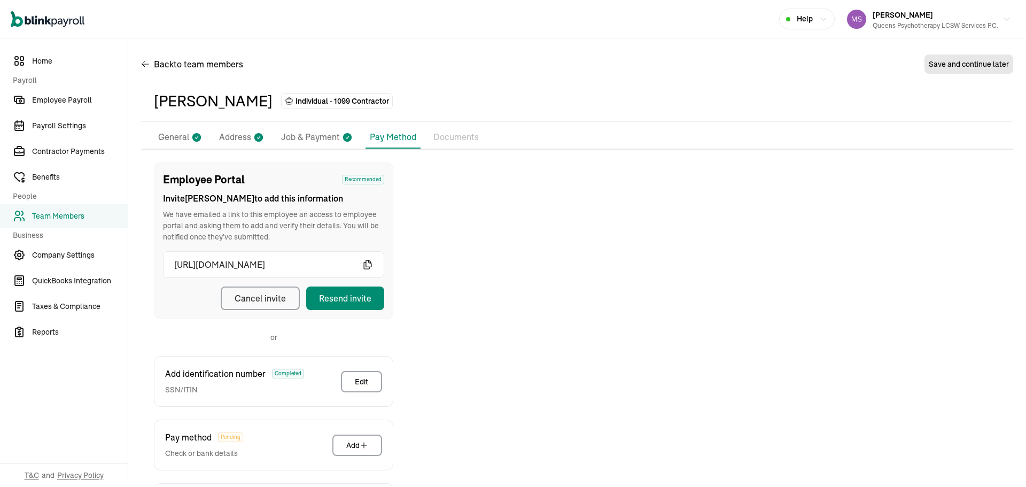
scroll to position [107, 0]
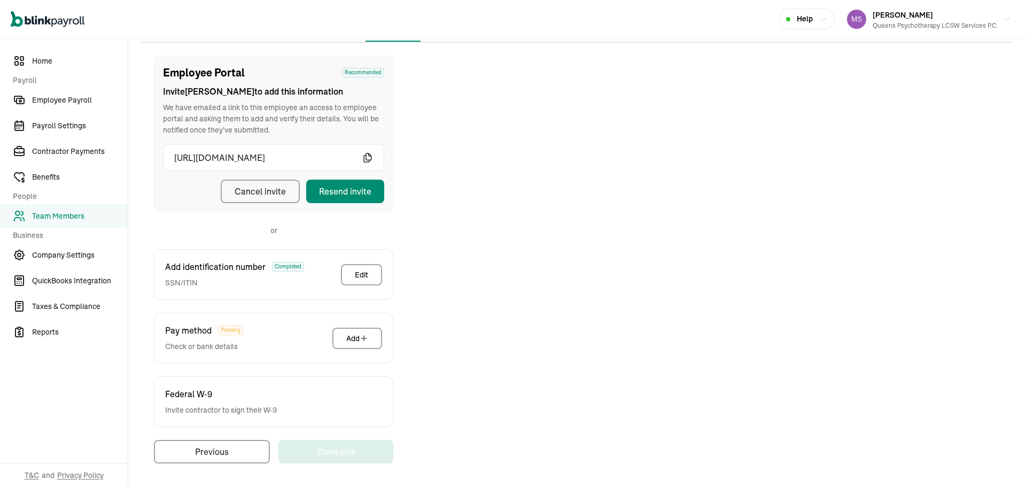
click at [362, 178] on div "Employee Portal Recommended Invite [PERSON_NAME] to add this information We hav…" at bounding box center [273, 134] width 221 height 138
click at [371, 200] on button "Resend invite" at bounding box center [345, 191] width 78 height 24
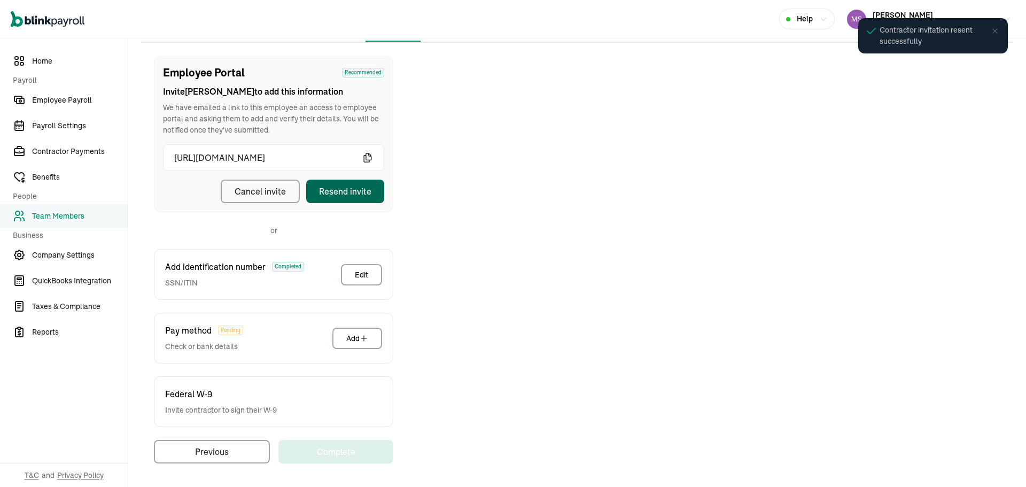
click at [352, 192] on div "Resend invite" at bounding box center [345, 191] width 52 height 13
click at [733, 201] on div "Employee Portal Recommended Invite [PERSON_NAME] to add this information We hav…" at bounding box center [577, 260] width 872 height 408
click at [81, 219] on span "Team Members" at bounding box center [80, 215] width 96 height 11
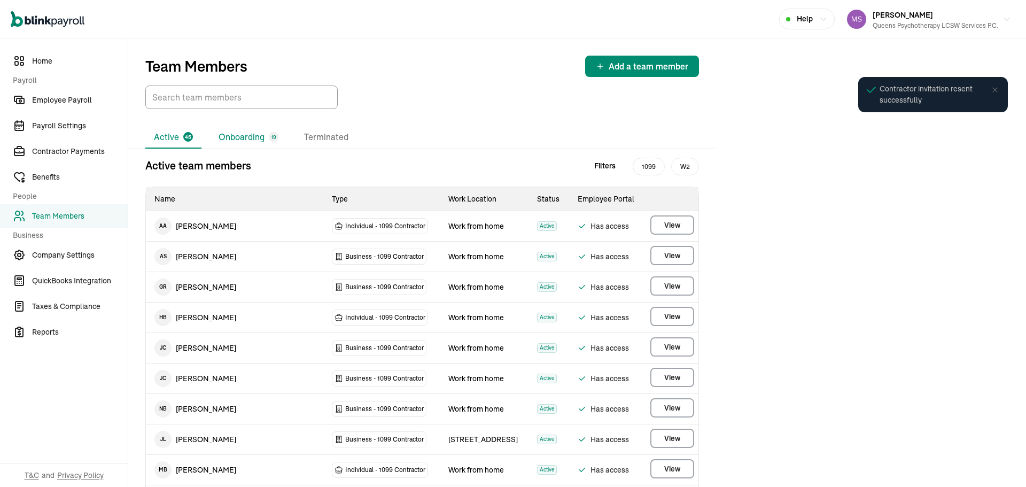
click at [246, 143] on li "Onboarding 19" at bounding box center [248, 137] width 77 height 22
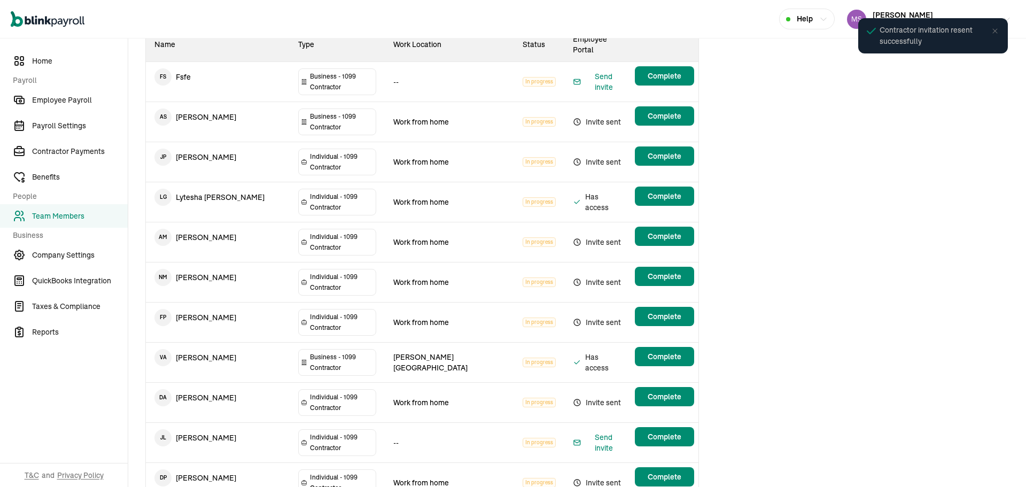
scroll to position [160, 0]
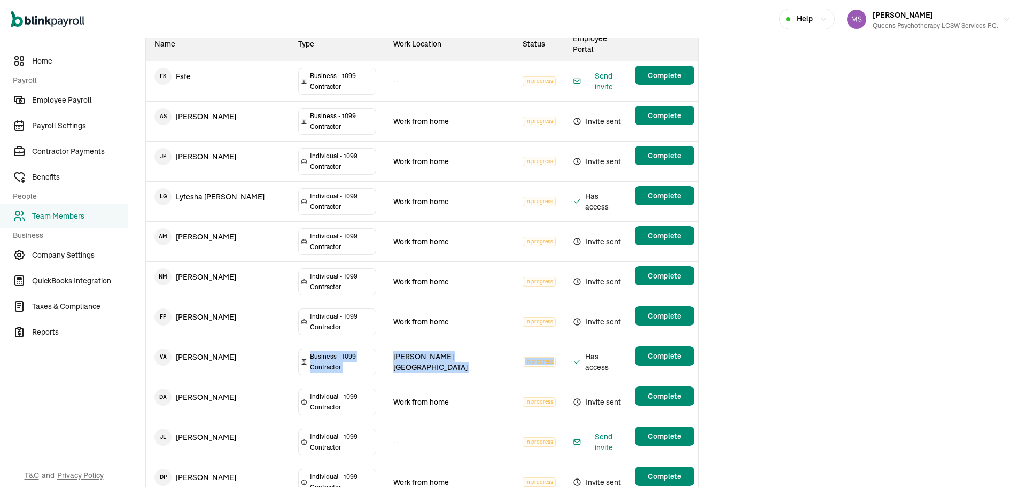
drag, startPoint x: 226, startPoint y: 281, endPoint x: 610, endPoint y: 280, distance: 383.5
click at [608, 342] on tr "V A [PERSON_NAME] Business - 1099 Contractor [PERSON_NAME] park In progress Has…" at bounding box center [422, 362] width 552 height 40
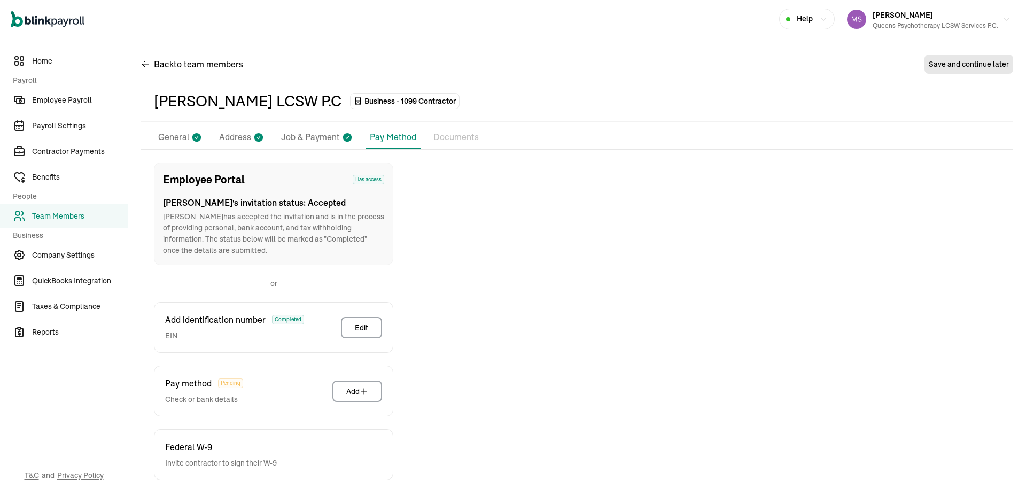
scroll to position [53, 0]
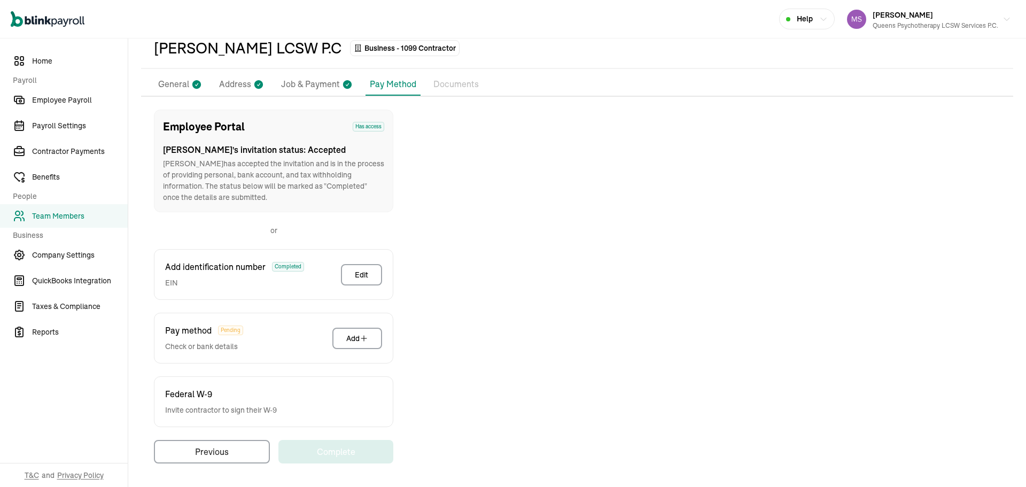
click at [182, 75] on li "General" at bounding box center [180, 84] width 52 height 22
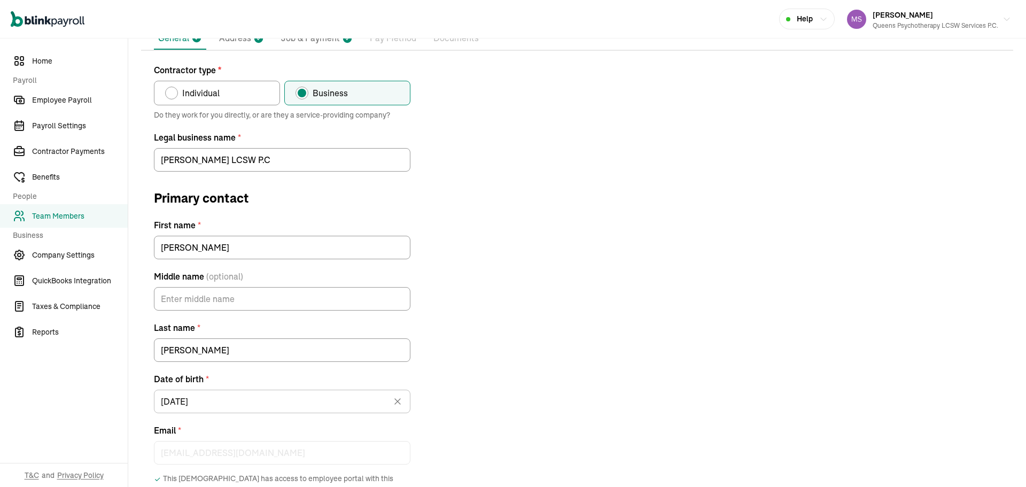
scroll to position [0, 0]
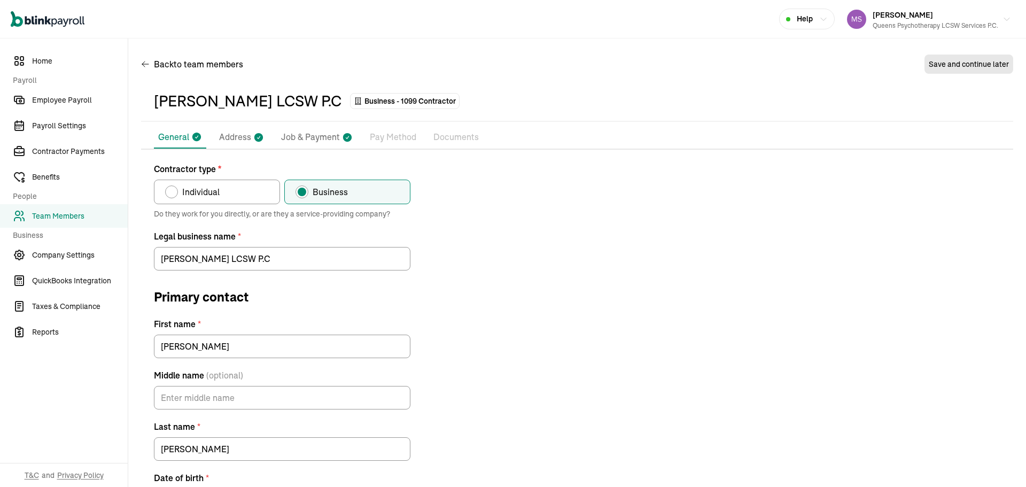
click at [380, 135] on p "Pay Method" at bounding box center [393, 137] width 46 height 14
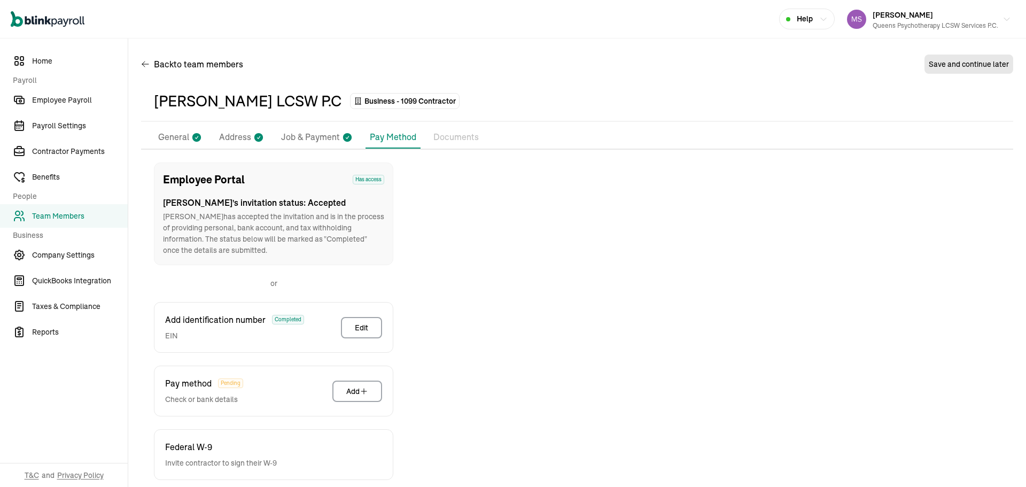
scroll to position [53, 0]
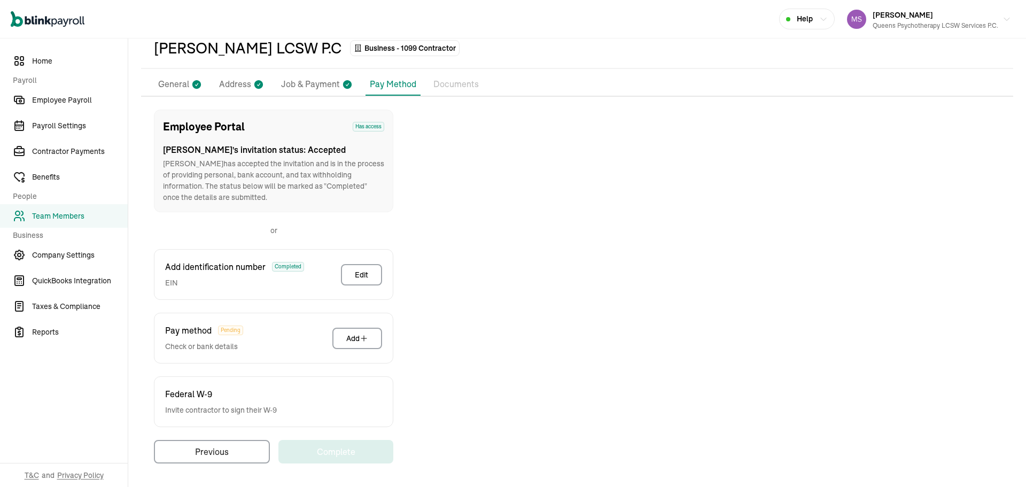
click at [186, 111] on div "Employee Portal Has access [PERSON_NAME] 's invitation status: Accepted [PERSON…" at bounding box center [273, 160] width 239 height 103
drag, startPoint x: 328, startPoint y: 195, endPoint x: 360, endPoint y: 207, distance: 33.6
click at [360, 207] on div "Employee Portal Has access [PERSON_NAME] 's invitation status: Accepted [PERSON…" at bounding box center [273, 160] width 239 height 103
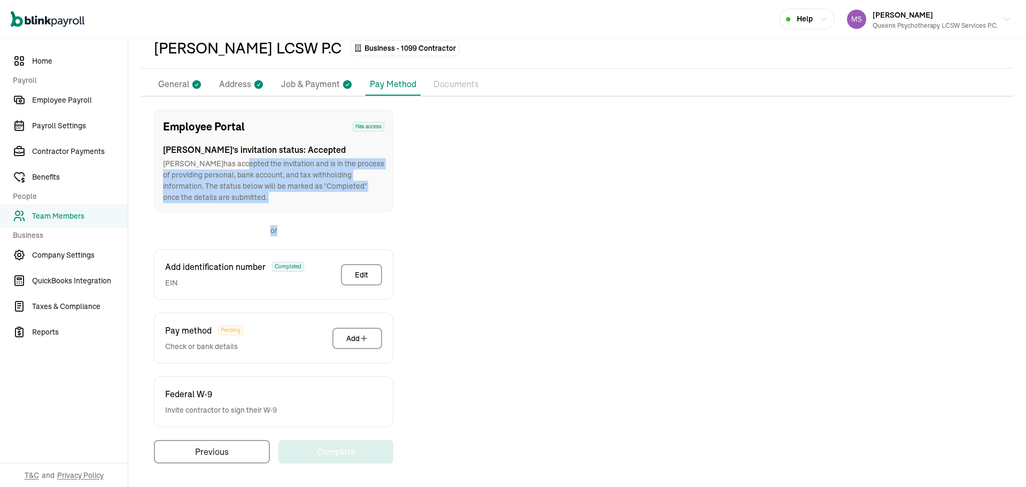
drag, startPoint x: 213, startPoint y: 161, endPoint x: 406, endPoint y: 229, distance: 204.7
click at [406, 229] on div "Employee Portal Has access [PERSON_NAME] 's invitation status: Accepted [PERSON…" at bounding box center [577, 286] width 872 height 354
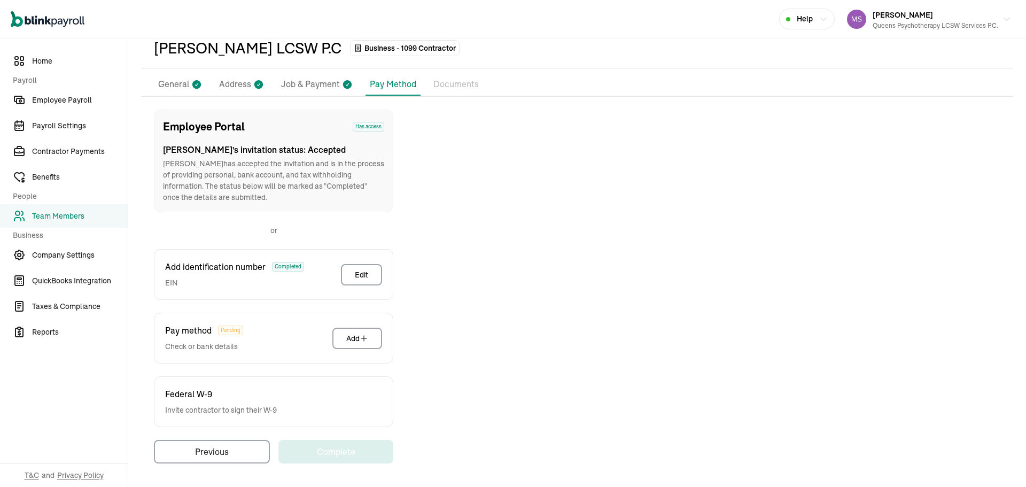
click at [86, 223] on link "Team Members" at bounding box center [64, 216] width 128 height 24
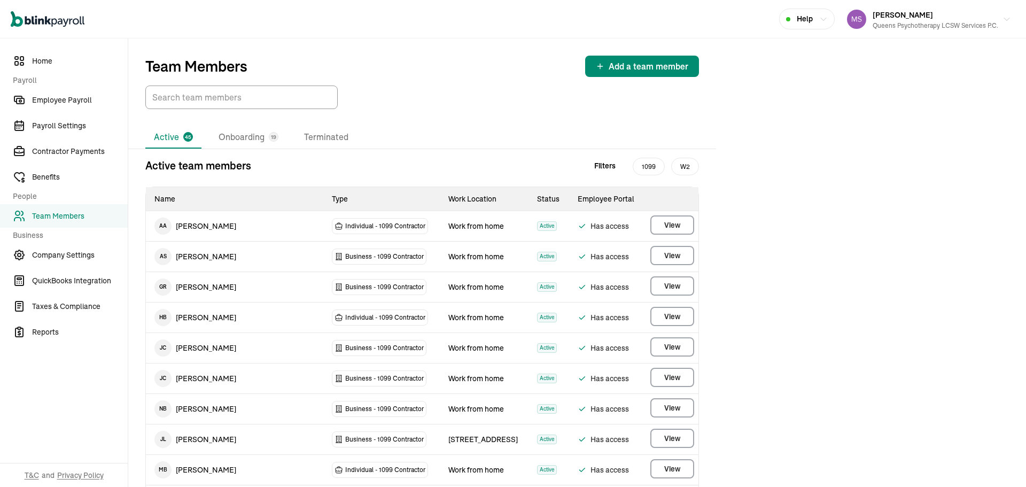
scroll to position [774, 0]
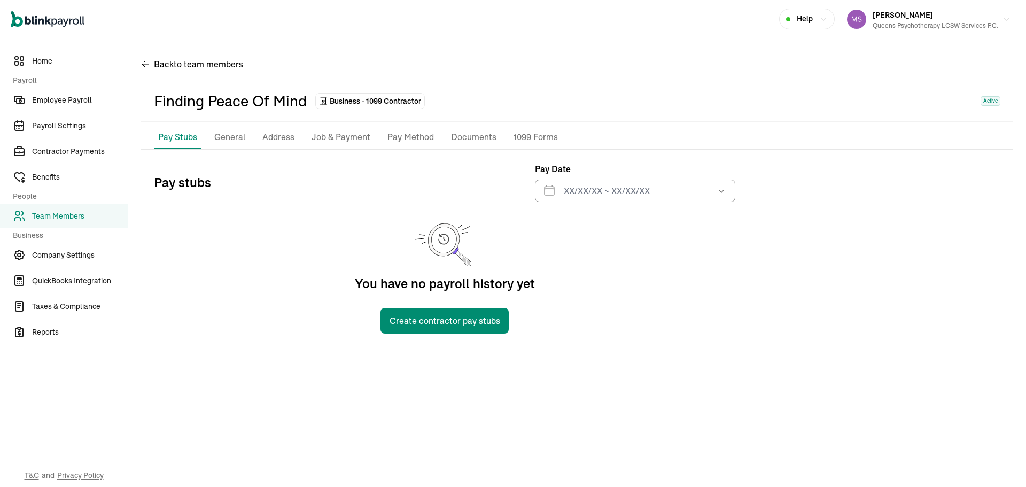
click at [322, 131] on p "Job & Payment" at bounding box center [340, 137] width 59 height 14
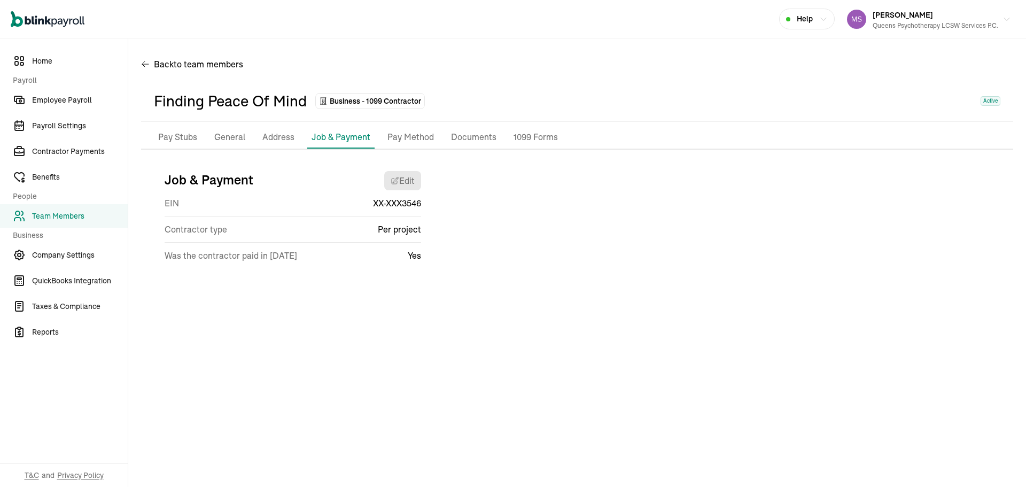
click at [402, 139] on p "Pay Method" at bounding box center [410, 137] width 46 height 14
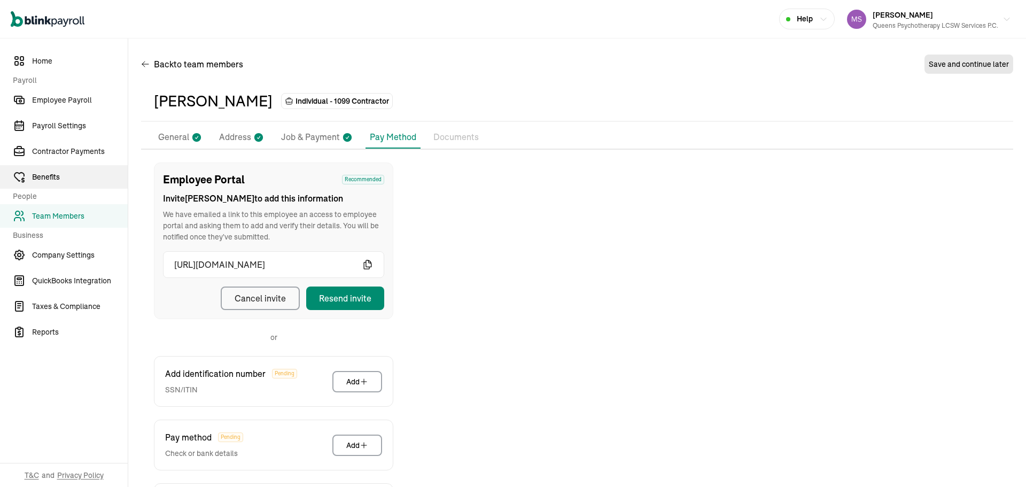
scroll to position [107, 0]
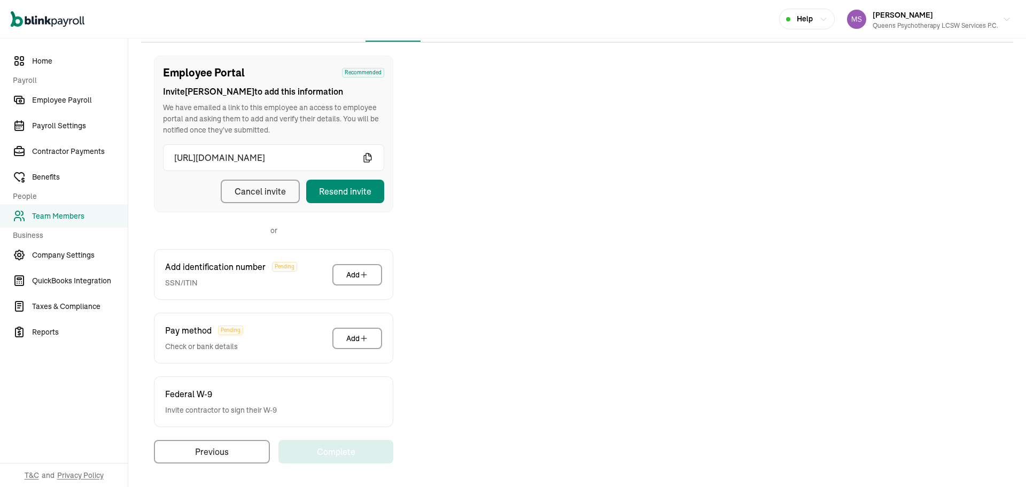
click at [75, 209] on link "Team Members" at bounding box center [64, 216] width 128 height 24
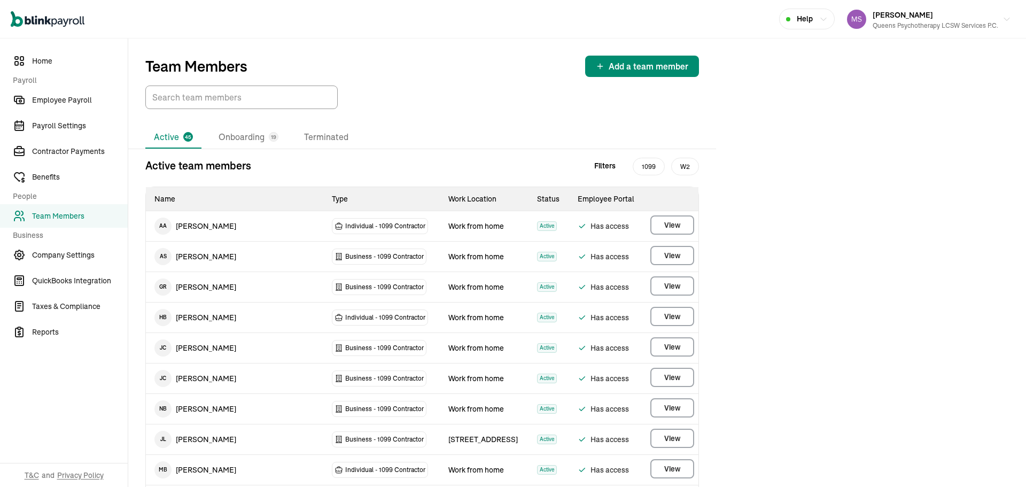
click at [252, 143] on li "Onboarding 19" at bounding box center [248, 137] width 77 height 22
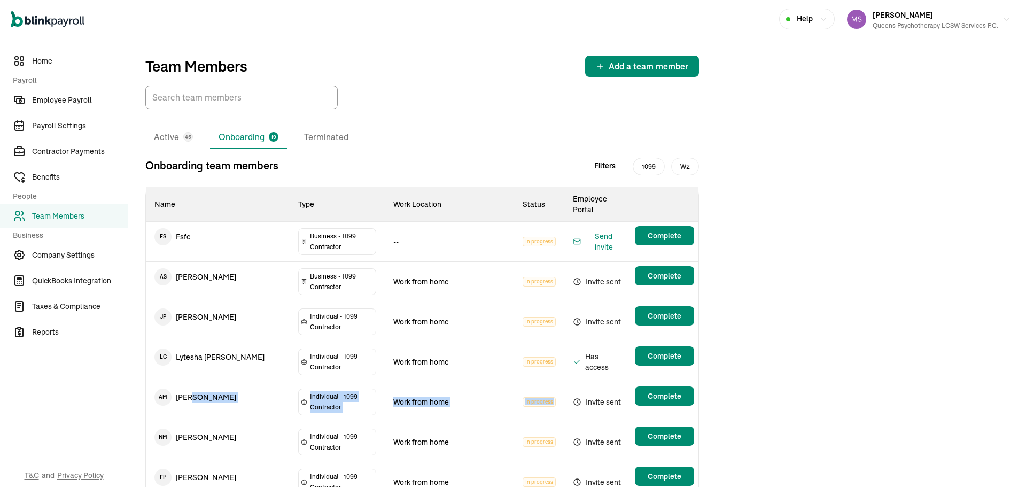
drag, startPoint x: 193, startPoint y: 345, endPoint x: 604, endPoint y: 354, distance: 411.4
click at [604, 382] on tr "A M [PERSON_NAME] Individual - 1099 [DEMOGRAPHIC_DATA] Work from home In progre…" at bounding box center [422, 402] width 552 height 40
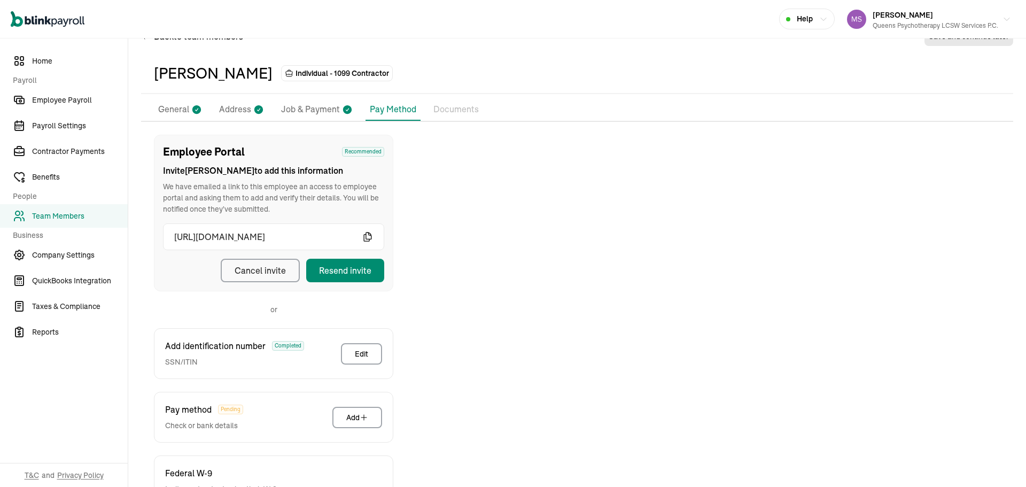
scroll to position [107, 0]
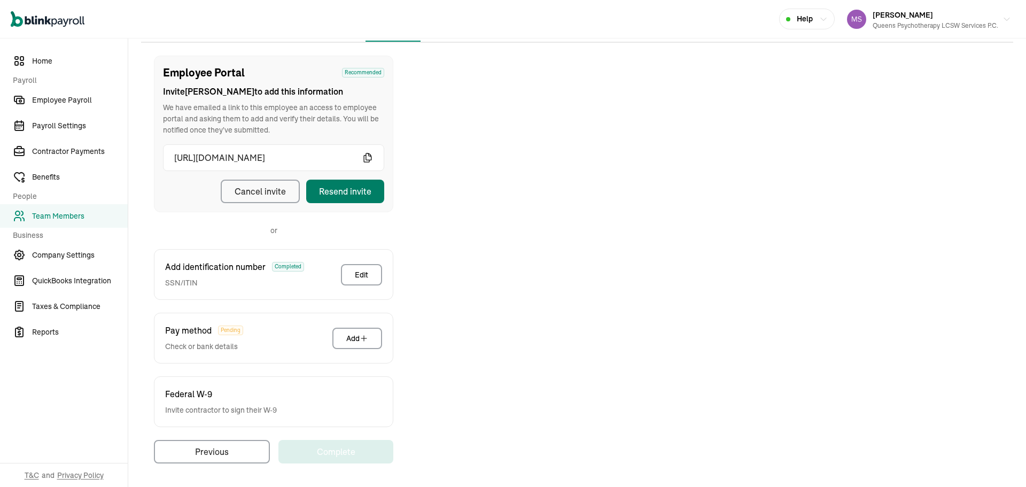
click at [349, 185] on div "Resend invite" at bounding box center [345, 191] width 52 height 13
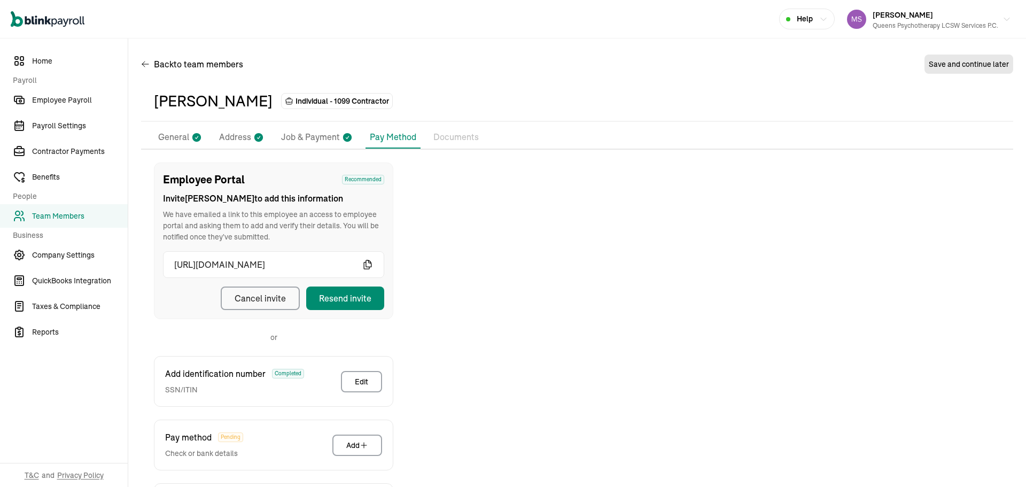
click at [171, 122] on div "[PERSON_NAME] Individual - 1099 Contractor Pay Stubs General Address Job & Paym…" at bounding box center [577, 330] width 872 height 499
click at [173, 128] on li "General" at bounding box center [180, 137] width 52 height 22
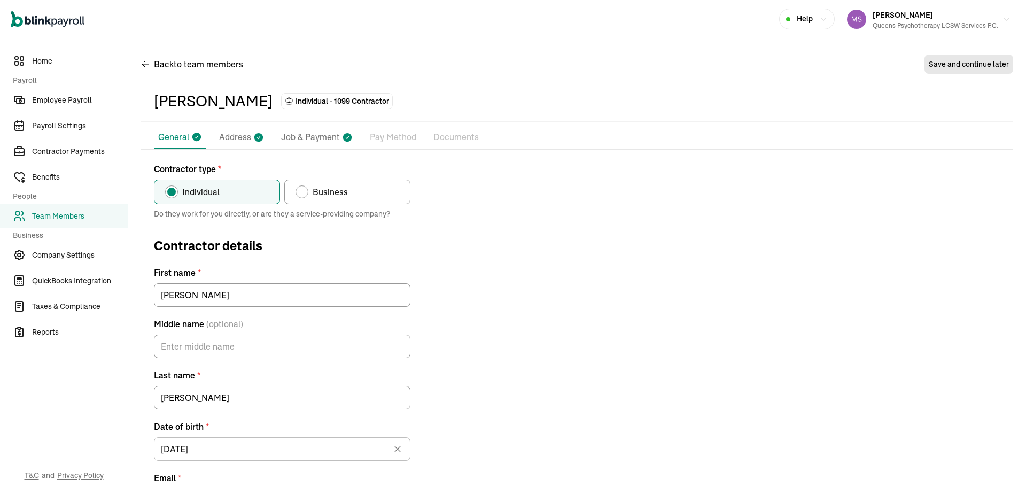
click at [384, 138] on p "Pay Method" at bounding box center [393, 137] width 46 height 14
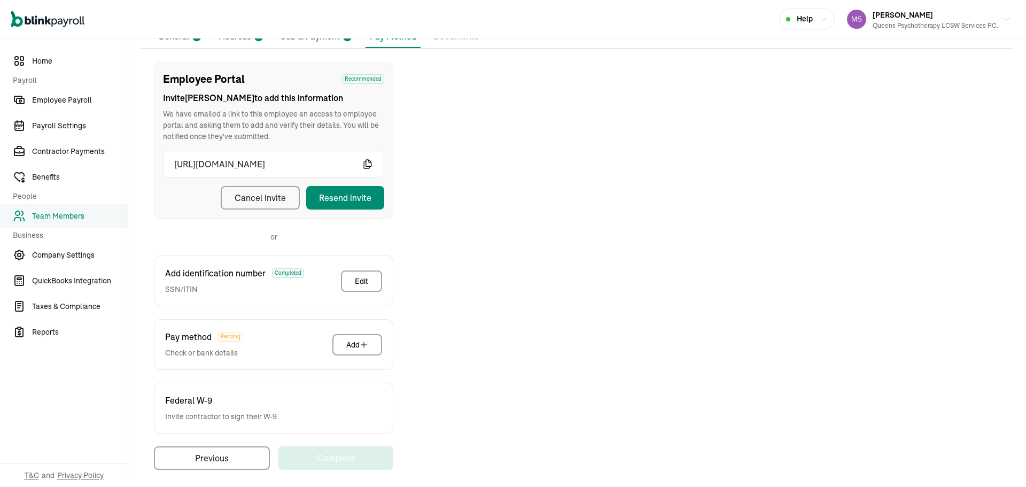
scroll to position [107, 0]
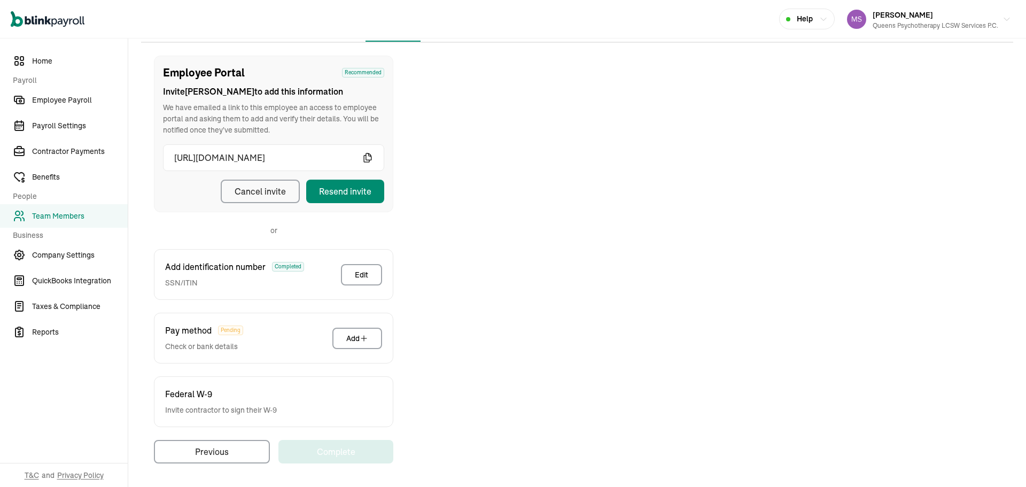
click at [362, 178] on div "Employee Portal Recommended Invite [PERSON_NAME] to add this information We hav…" at bounding box center [273, 134] width 221 height 138
click at [371, 200] on button "Resend invite" at bounding box center [345, 191] width 78 height 24
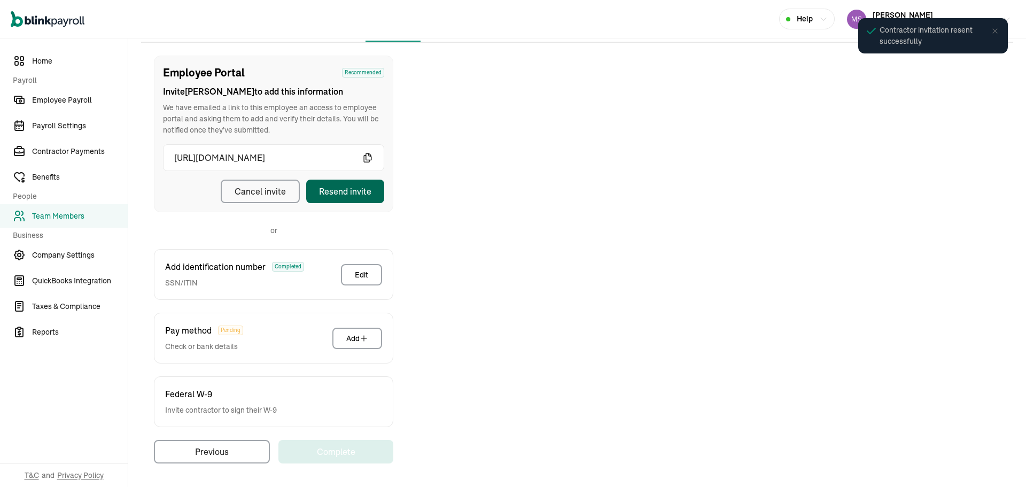
click at [352, 192] on div "Resend invite" at bounding box center [345, 191] width 52 height 13
click at [733, 201] on div "Employee Portal Recommended Invite [PERSON_NAME] to add this information We hav…" at bounding box center [577, 260] width 872 height 408
click at [81, 219] on span "Team Members" at bounding box center [80, 215] width 96 height 11
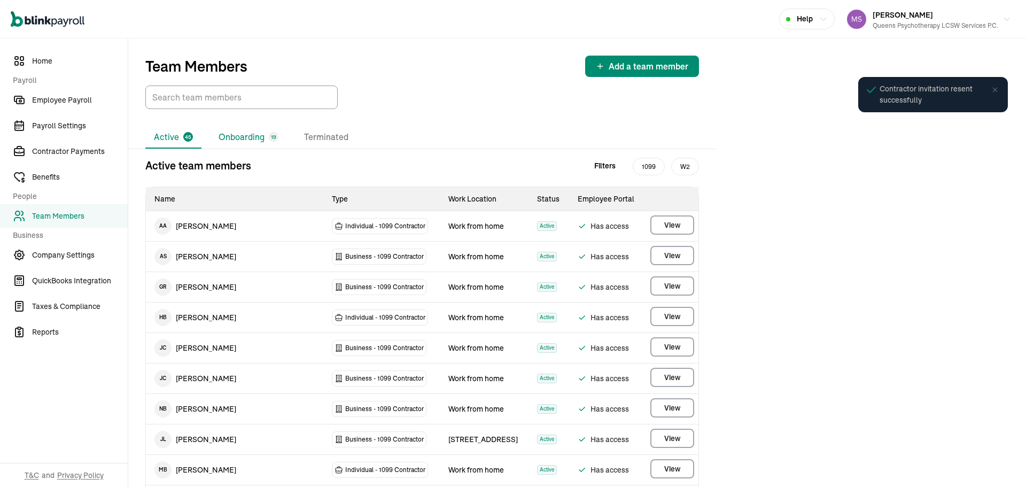
click at [246, 143] on li "Onboarding 19" at bounding box center [248, 137] width 77 height 22
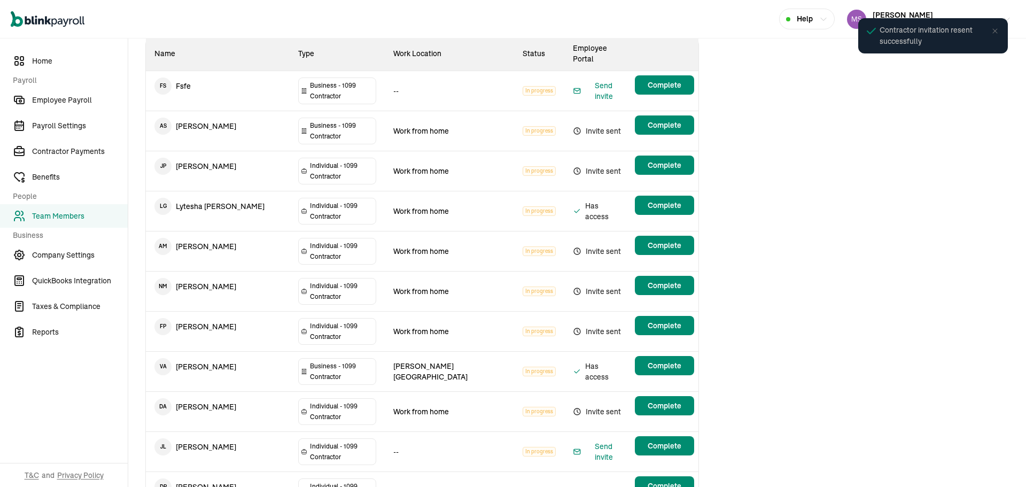
scroll to position [160, 0]
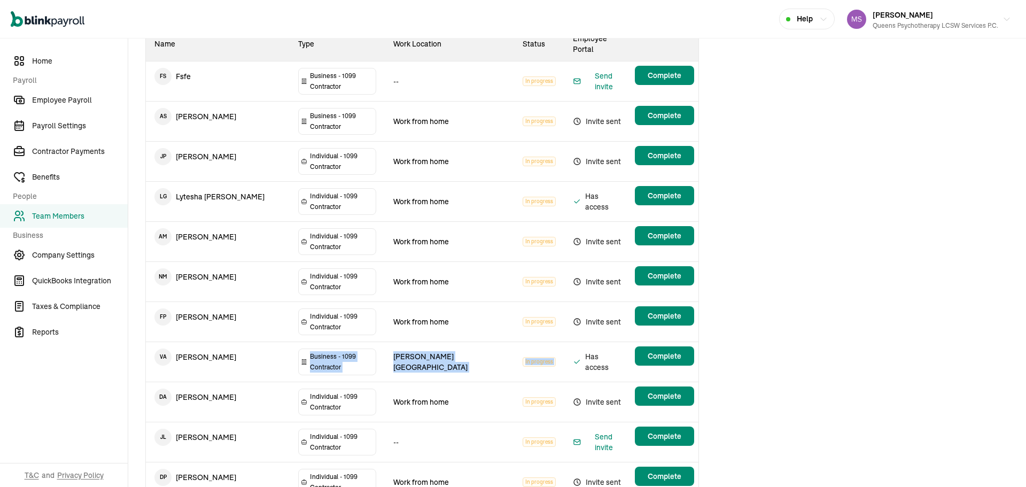
drag, startPoint x: 226, startPoint y: 281, endPoint x: 610, endPoint y: 280, distance: 383.5
click at [608, 342] on tr "V A [PERSON_NAME] Business - 1099 Contractor [PERSON_NAME] park In progress Has…" at bounding box center [422, 362] width 552 height 40
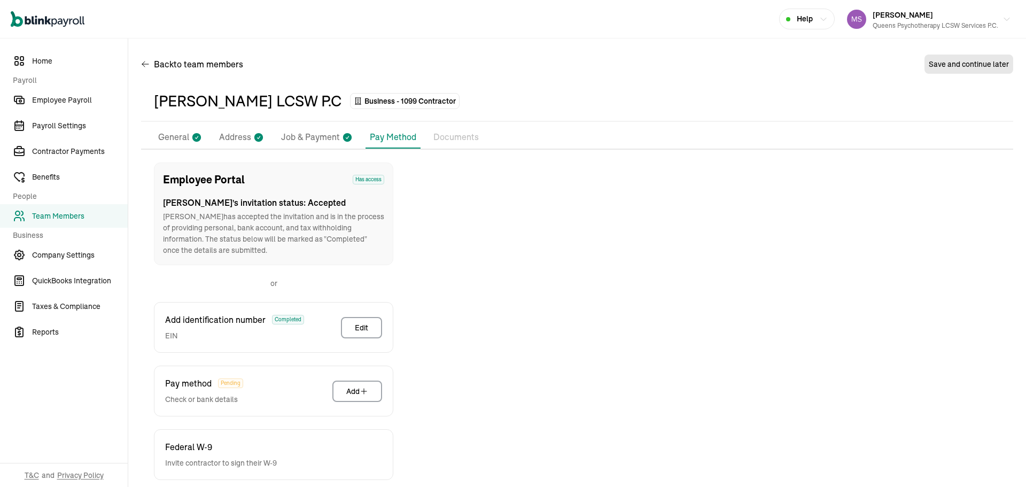
scroll to position [53, 0]
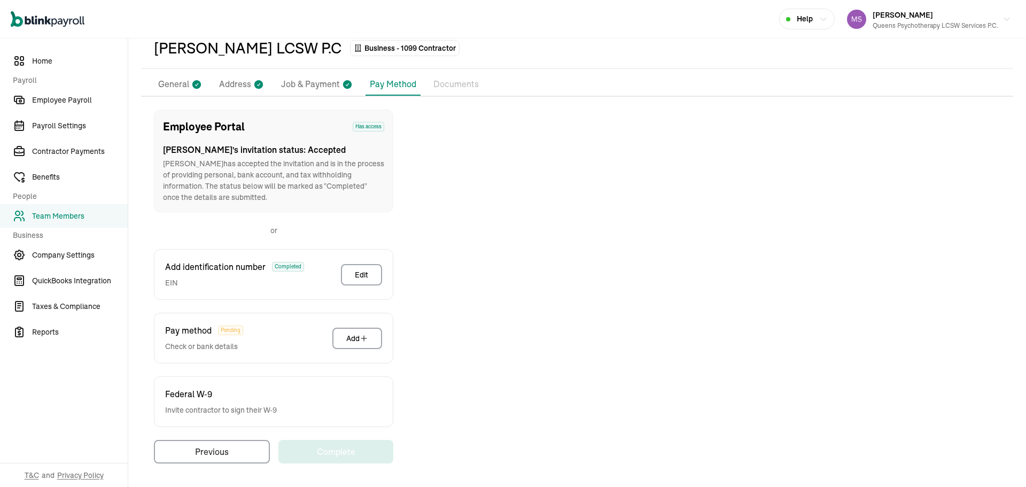
click at [182, 75] on li "General" at bounding box center [180, 84] width 52 height 22
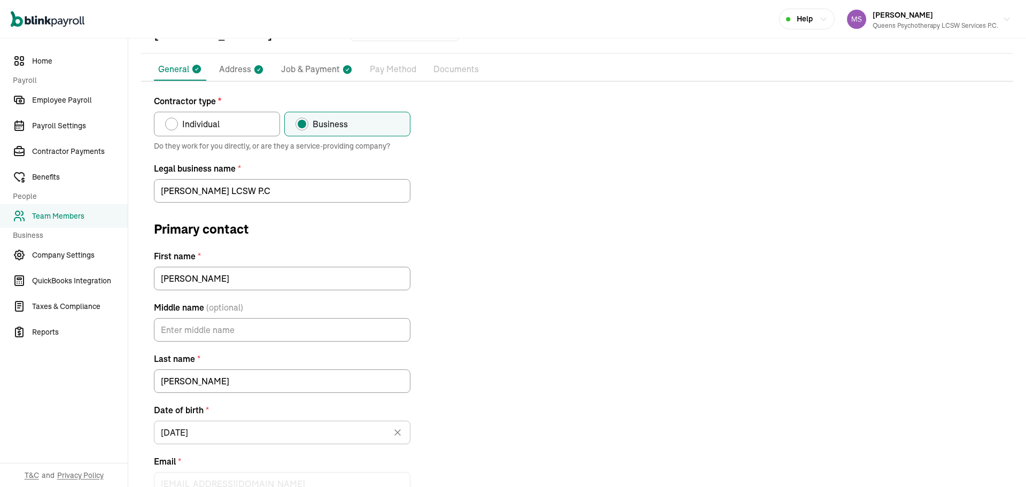
scroll to position [0, 0]
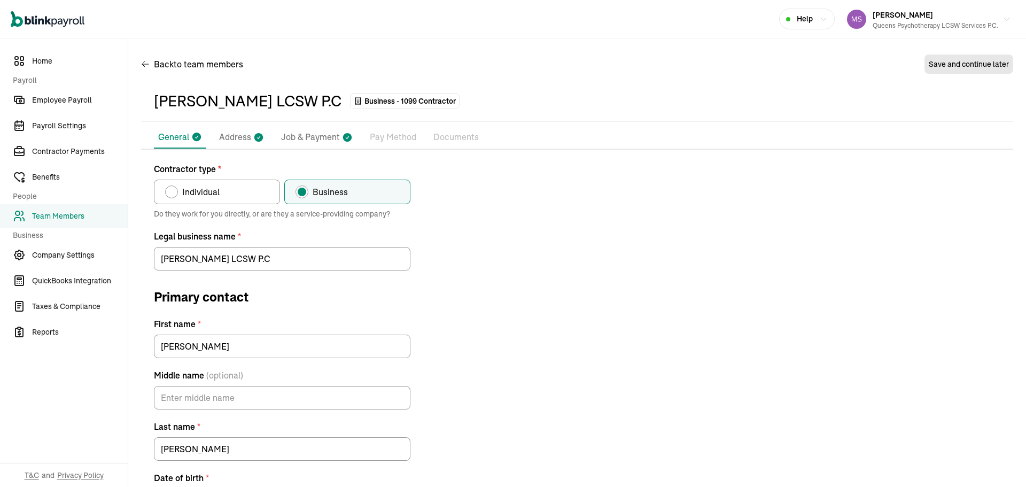
click at [380, 135] on p "Pay Method" at bounding box center [393, 137] width 46 height 14
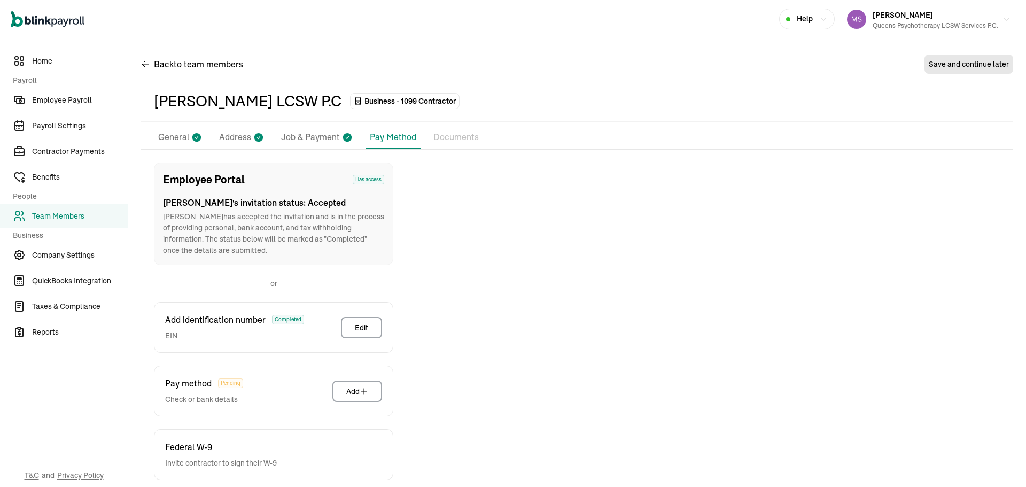
scroll to position [53, 0]
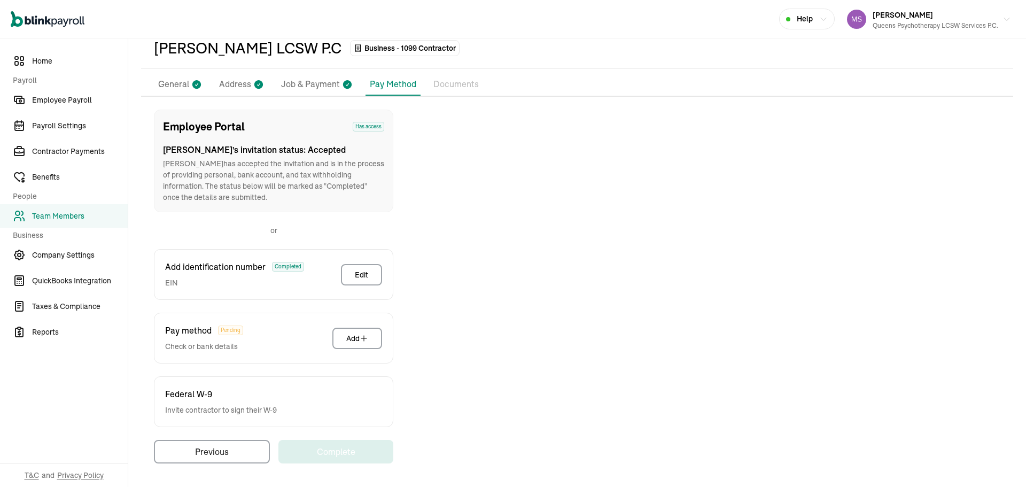
click at [186, 111] on div "Employee Portal Has access [PERSON_NAME] 's invitation status: Accepted [PERSON…" at bounding box center [273, 160] width 239 height 103
drag, startPoint x: 328, startPoint y: 195, endPoint x: 360, endPoint y: 207, distance: 33.6
click at [360, 207] on div "Employee Portal Has access [PERSON_NAME] 's invitation status: Accepted [PERSON…" at bounding box center [273, 160] width 239 height 103
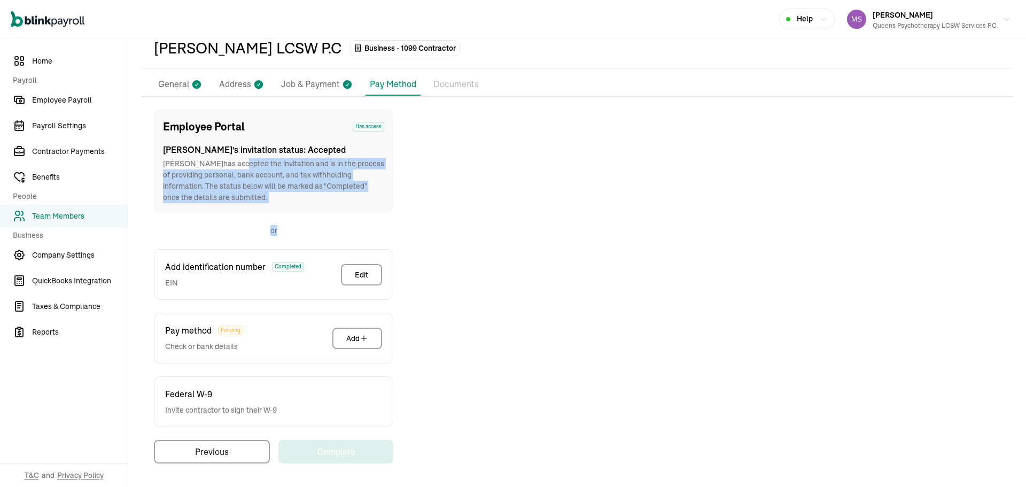
drag, startPoint x: 214, startPoint y: 161, endPoint x: 406, endPoint y: 229, distance: 203.7
click at [406, 229] on div "Employee Portal Has access [PERSON_NAME] 's invitation status: Accepted [PERSON…" at bounding box center [577, 286] width 872 height 354
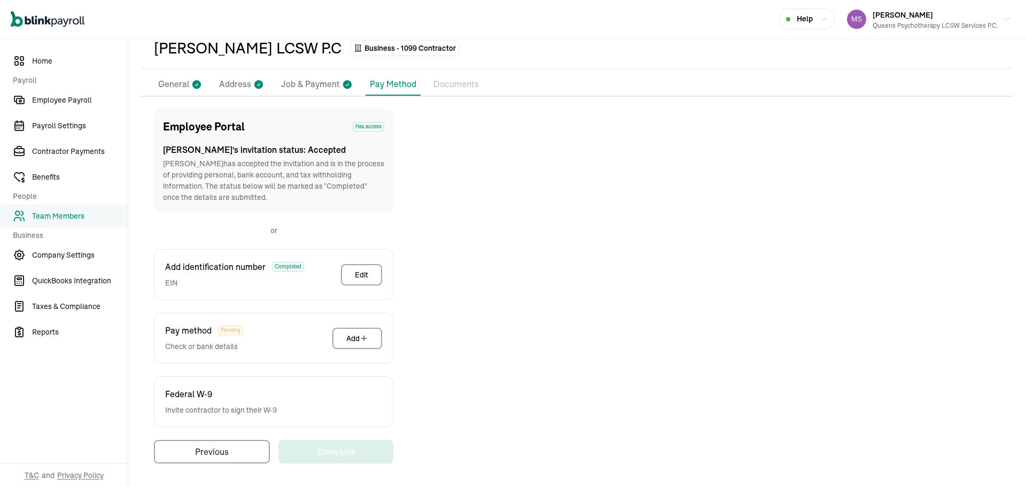
click at [86, 223] on link "Team Members" at bounding box center [64, 216] width 128 height 24
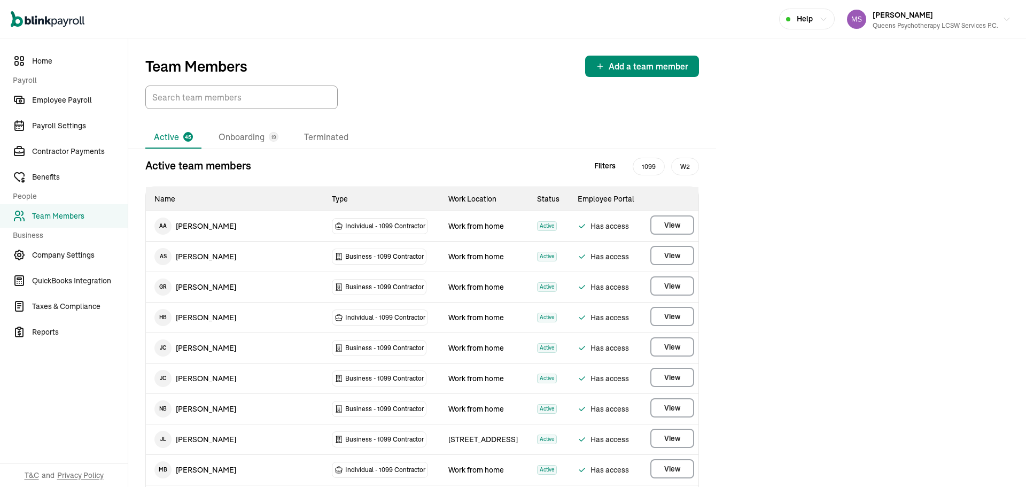
scroll to position [774, 0]
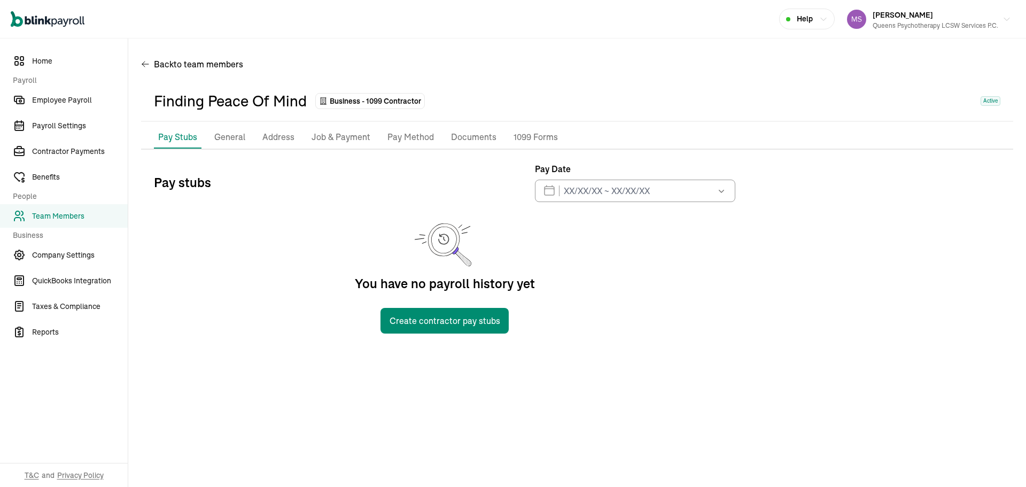
click at [322, 131] on p "Job & Payment" at bounding box center [340, 137] width 59 height 14
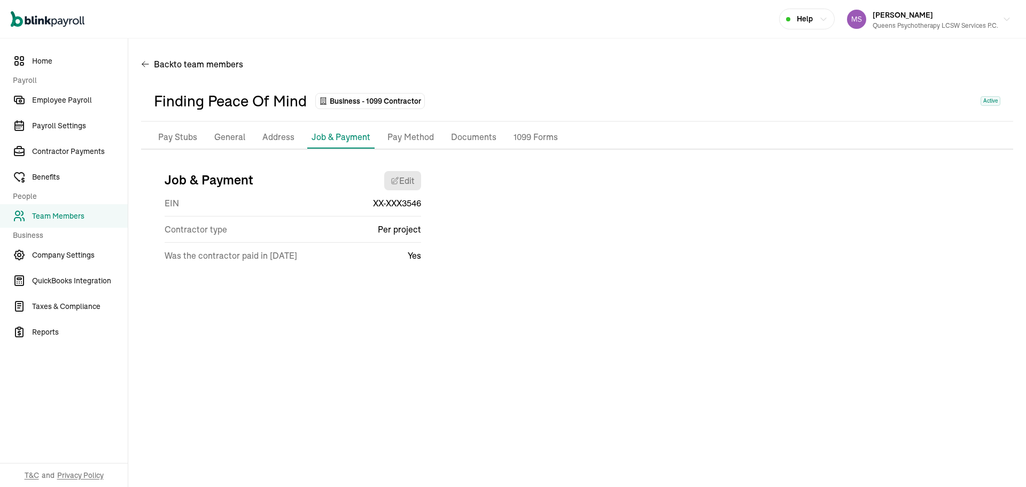
click at [402, 139] on p "Pay Method" at bounding box center [410, 137] width 46 height 14
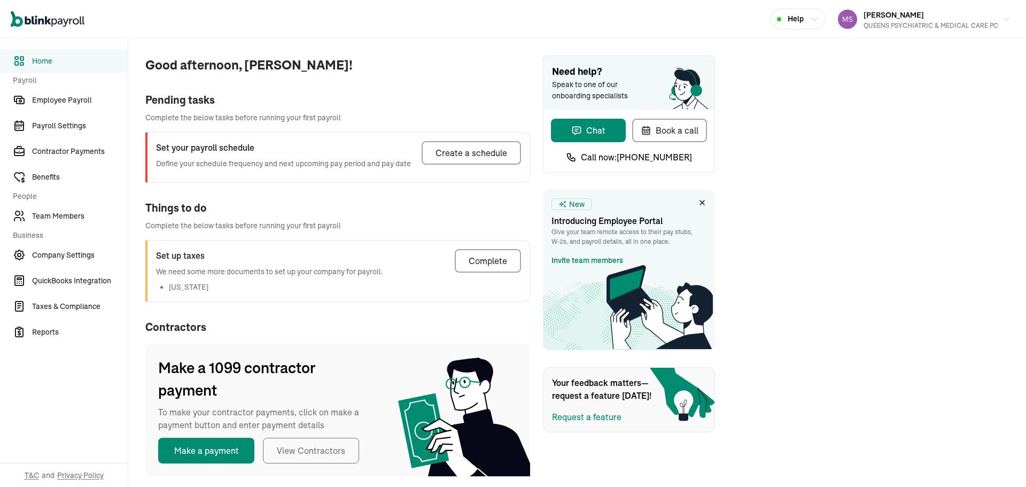
drag, startPoint x: 406, startPoint y: 512, endPoint x: 418, endPoint y: 167, distance: 344.7
click at [492, 87] on div "Good afternoon, [PERSON_NAME]! Pending tasks Complete the below tasks before ru…" at bounding box center [329, 265] width 402 height 455
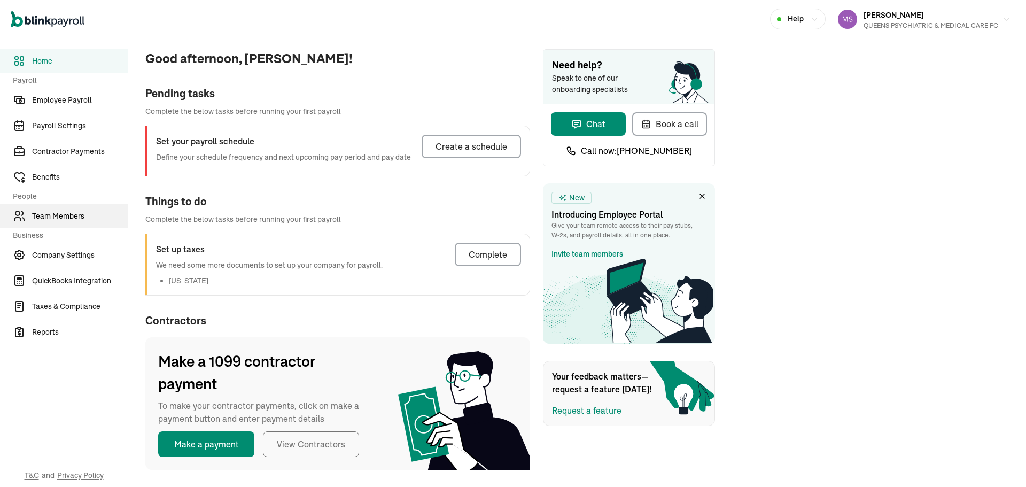
click at [63, 213] on span "Team Members" at bounding box center [80, 215] width 96 height 11
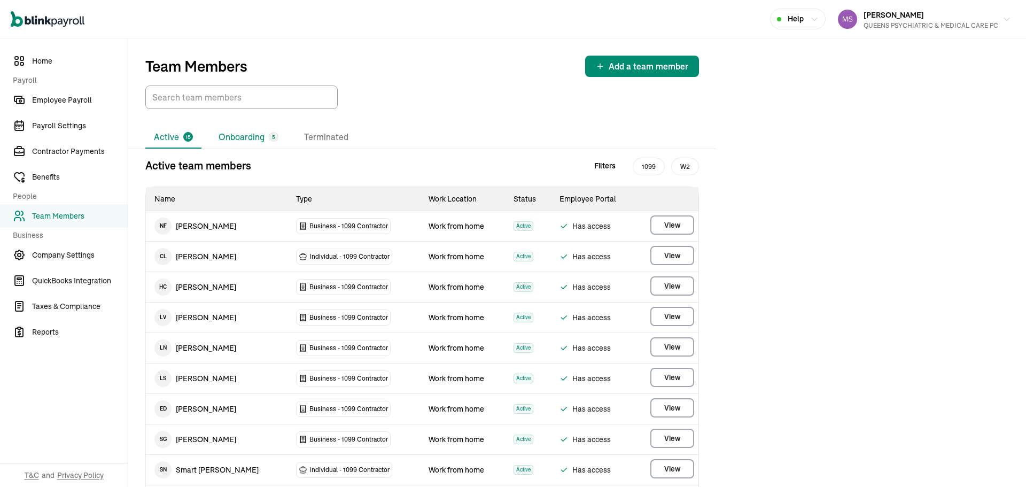
click at [263, 138] on li "Onboarding 5" at bounding box center [248, 137] width 77 height 22
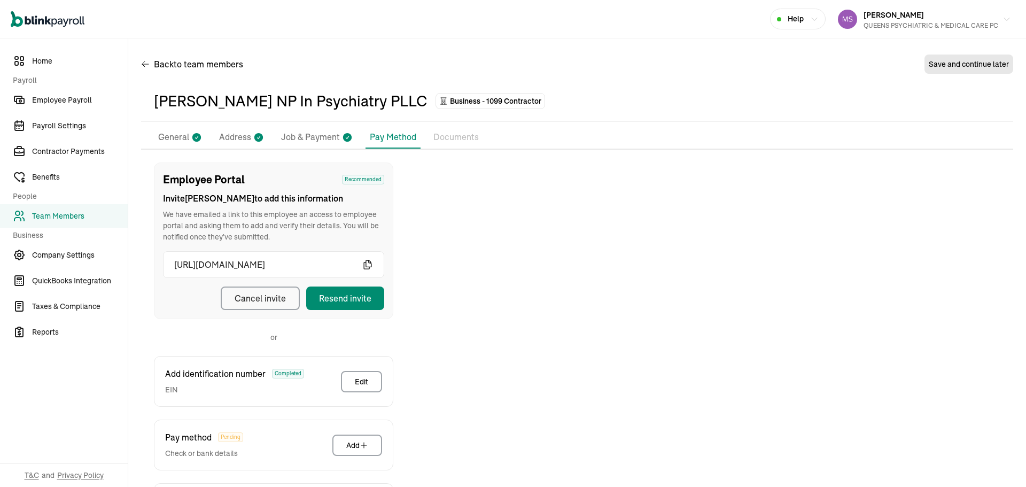
click at [181, 139] on p "General" at bounding box center [173, 137] width 31 height 14
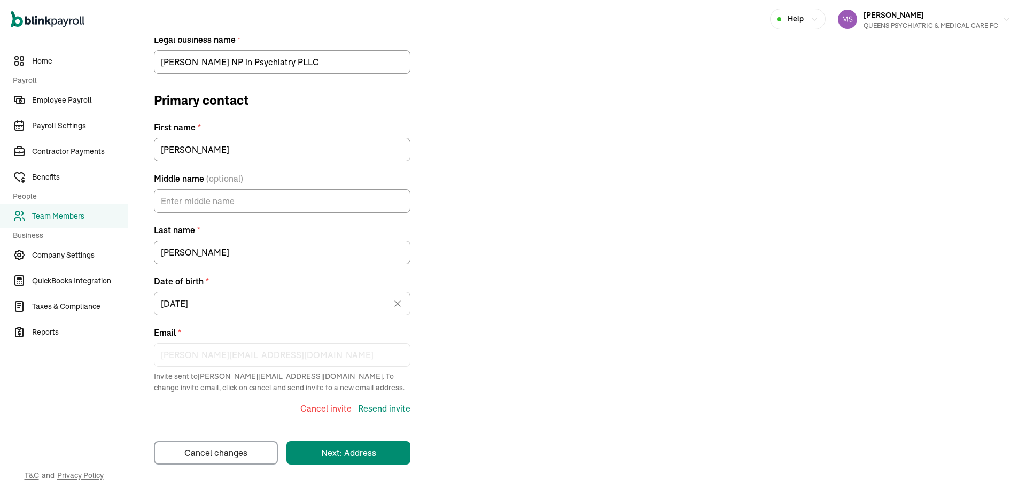
scroll to position [198, 0]
click at [662, 221] on div "Contractor type * Individual Business Do they work for you directly, or are the…" at bounding box center [577, 214] width 872 height 498
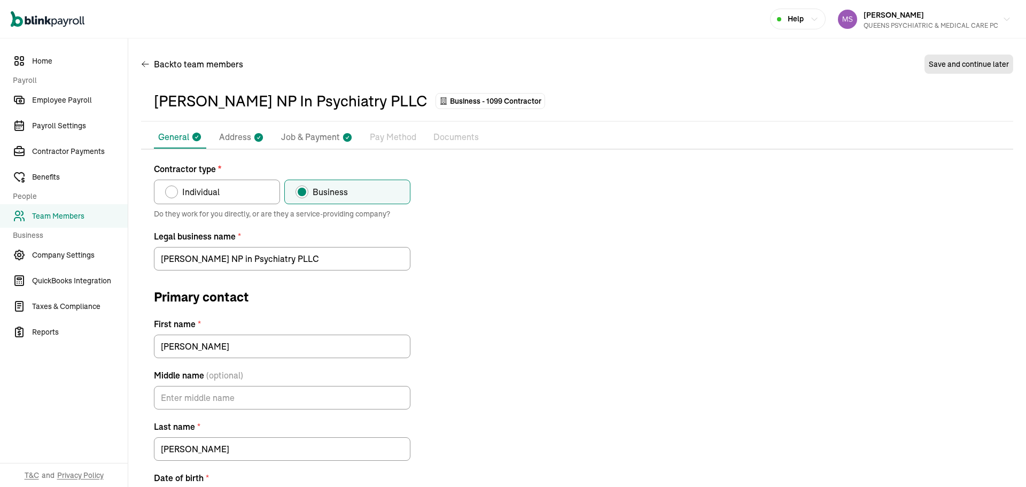
click at [343, 137] on icon at bounding box center [347, 137] width 9 height 9
select select "Works from home"
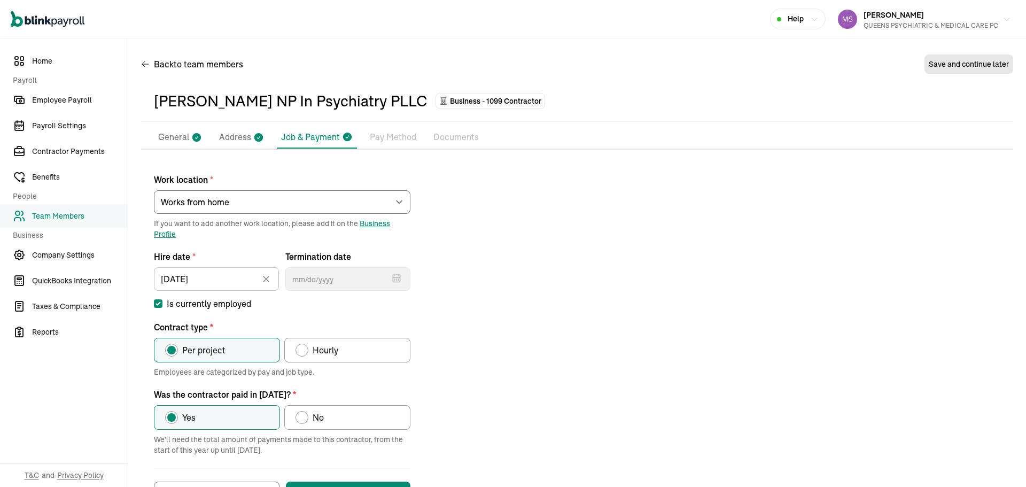
scroll to position [44, 0]
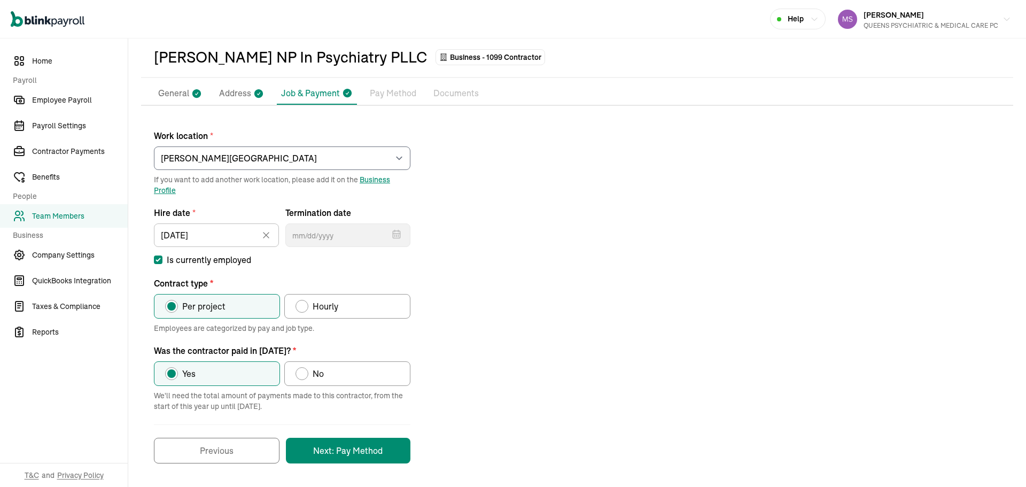
click at [382, 101] on li "Pay Method" at bounding box center [392, 93] width 55 height 22
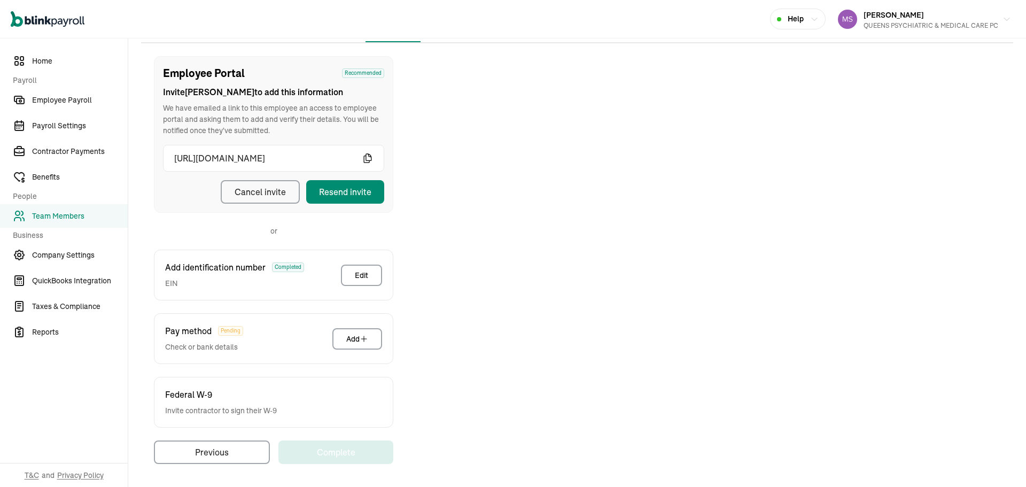
scroll to position [107, 0]
click at [352, 195] on div "Resend invite" at bounding box center [345, 191] width 52 height 13
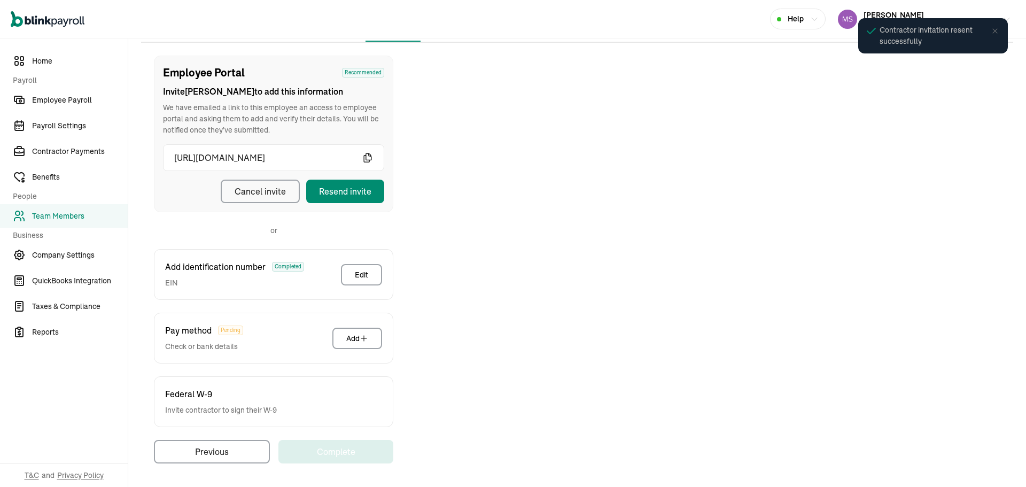
drag, startPoint x: 723, startPoint y: 188, endPoint x: 127, endPoint y: 212, distance: 597.1
click at [724, 191] on div "Employee Portal Recommended Invite [PERSON_NAME] to add this information We hav…" at bounding box center [577, 260] width 872 height 408
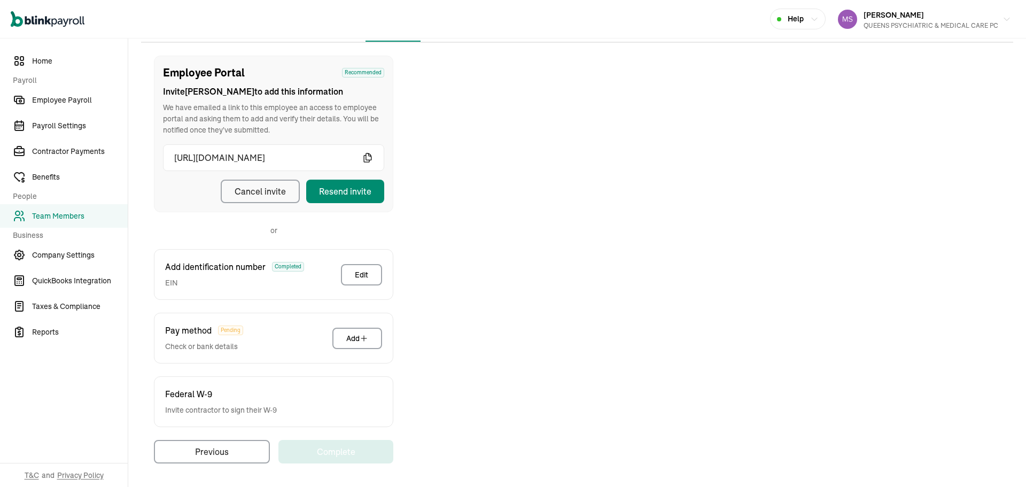
click at [81, 215] on span "Team Members" at bounding box center [80, 215] width 96 height 11
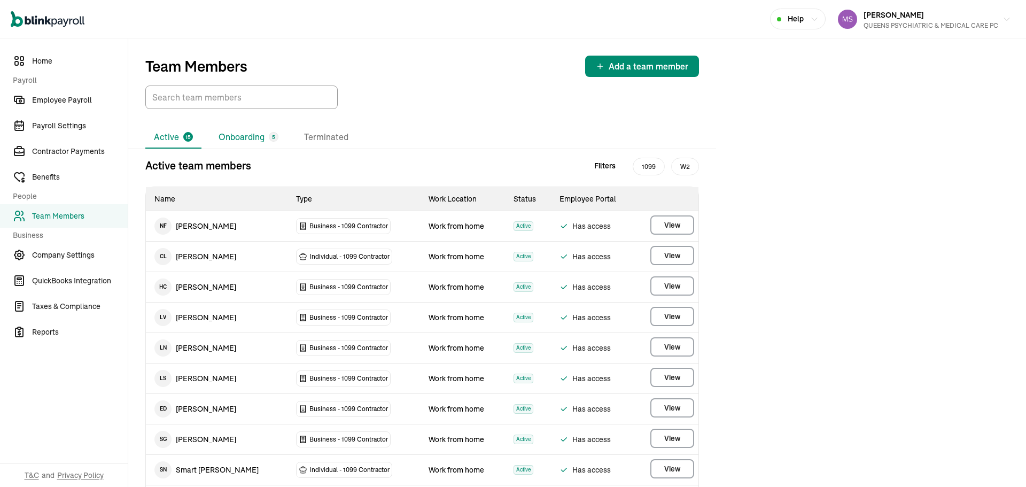
click at [235, 134] on li "Onboarding 5" at bounding box center [248, 137] width 77 height 22
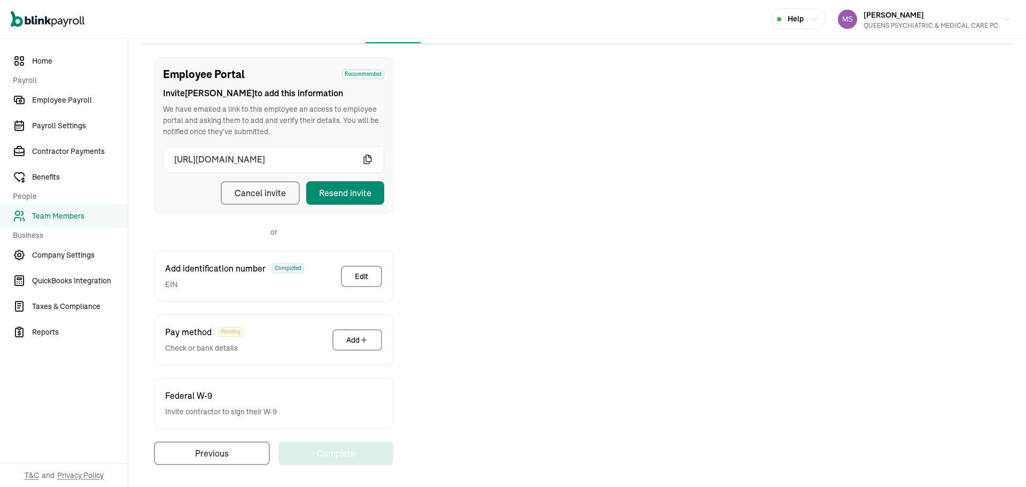
scroll to position [107, 0]
click at [357, 186] on div "Resend invite" at bounding box center [345, 191] width 52 height 13
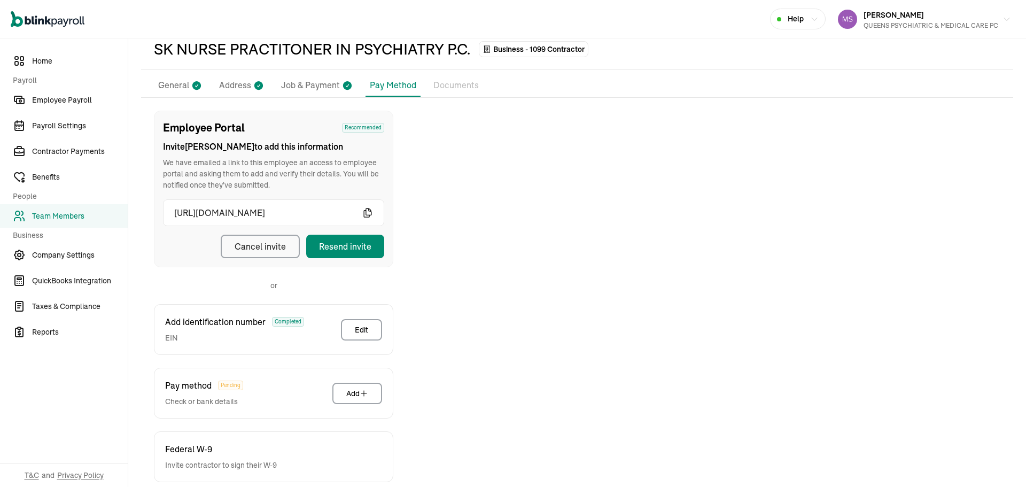
scroll to position [0, 0]
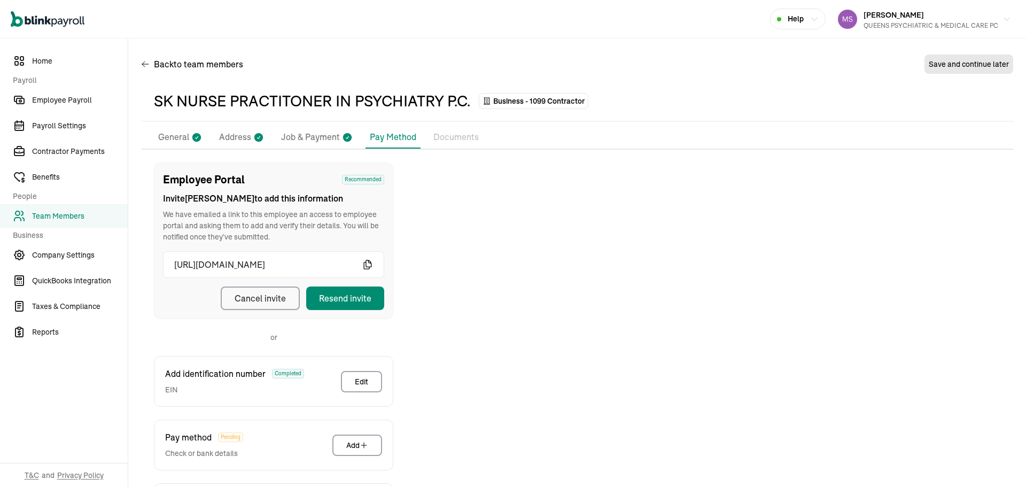
click at [175, 128] on li "General" at bounding box center [180, 137] width 52 height 22
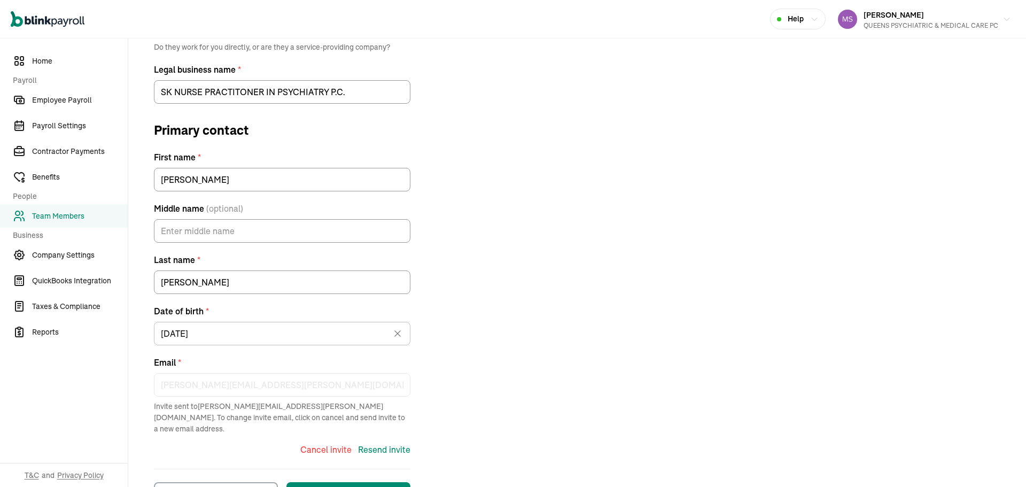
scroll to position [198, 0]
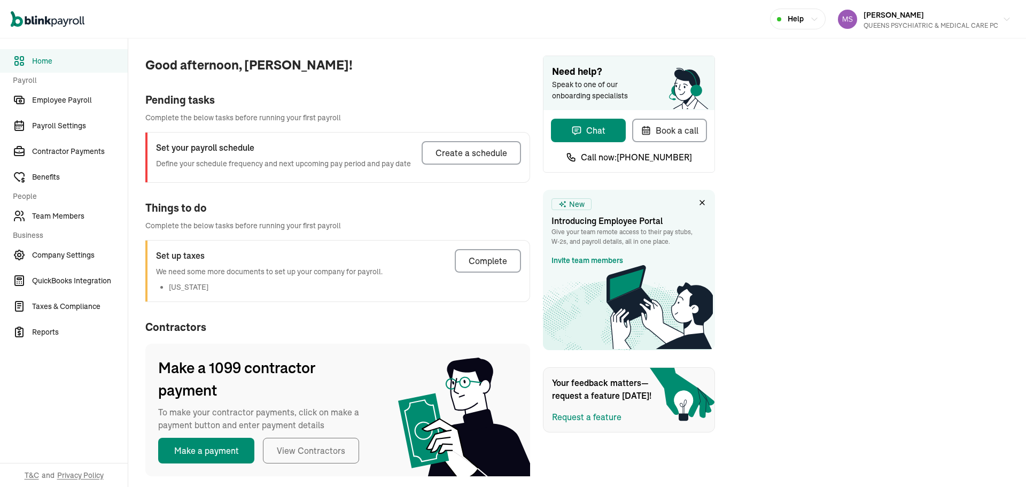
drag, startPoint x: 406, startPoint y: 512, endPoint x: 418, endPoint y: 167, distance: 344.7
click at [492, 87] on div "Good afternoon, [PERSON_NAME]! Pending tasks Complete the below tasks before ru…" at bounding box center [329, 265] width 402 height 455
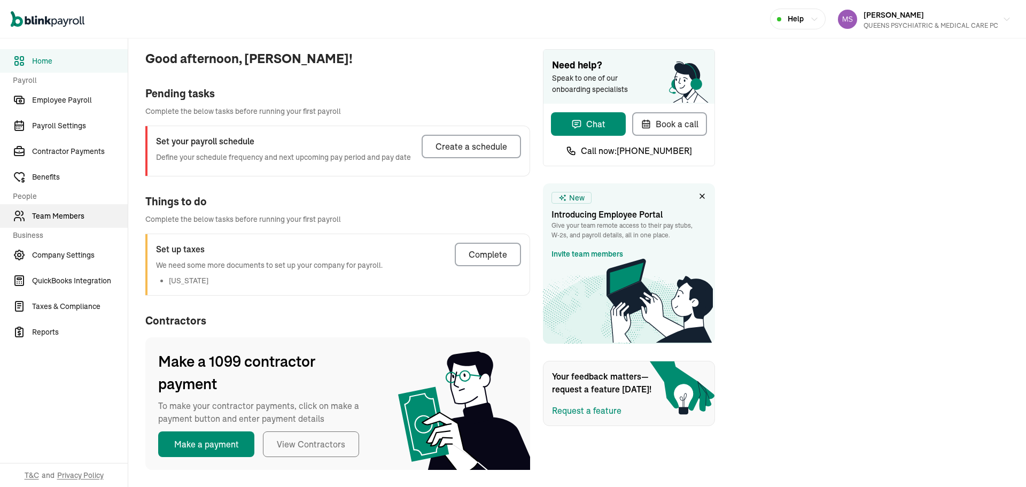
click at [63, 213] on span "Team Members" at bounding box center [80, 215] width 96 height 11
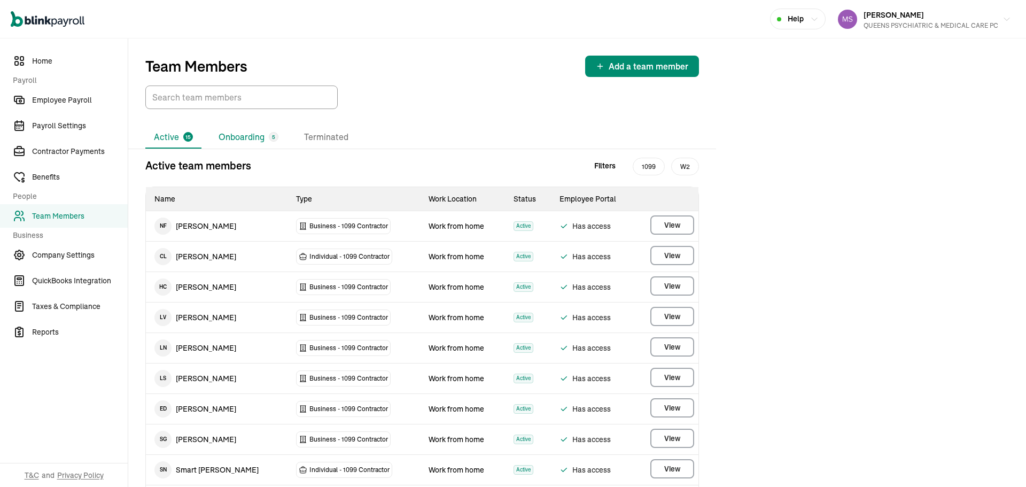
click at [263, 138] on li "Onboarding 5" at bounding box center [248, 137] width 77 height 22
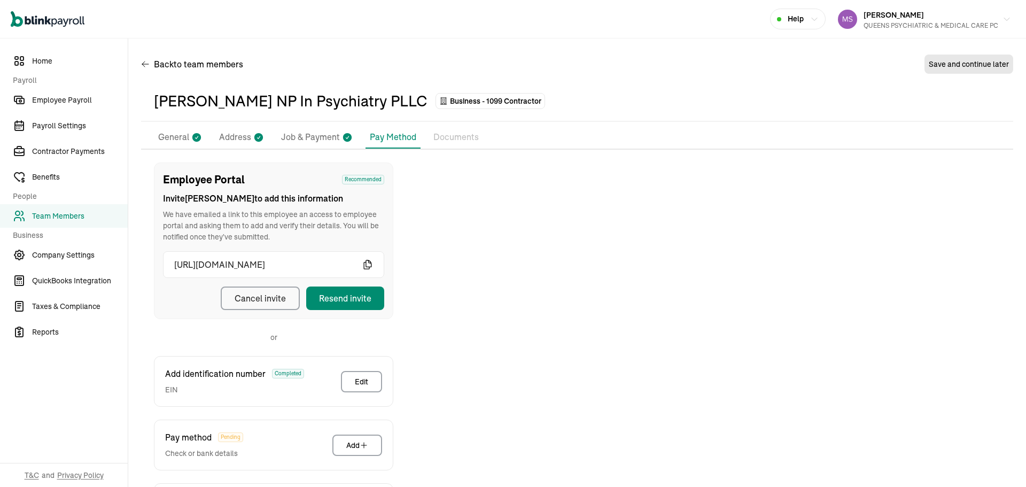
click at [181, 139] on p "General" at bounding box center [173, 137] width 31 height 14
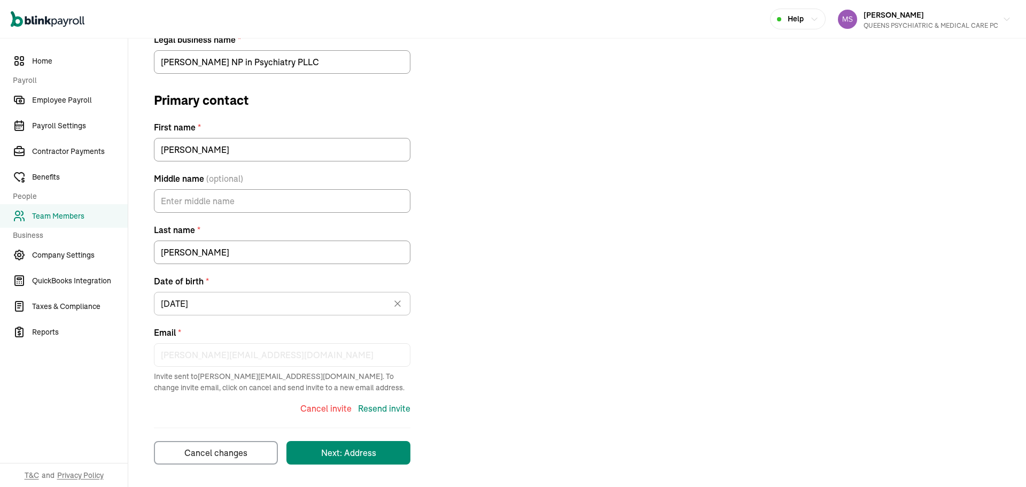
scroll to position [198, 0]
click at [662, 221] on div "Contractor type * Individual Business Do they work for you directly, or are the…" at bounding box center [577, 214] width 872 height 498
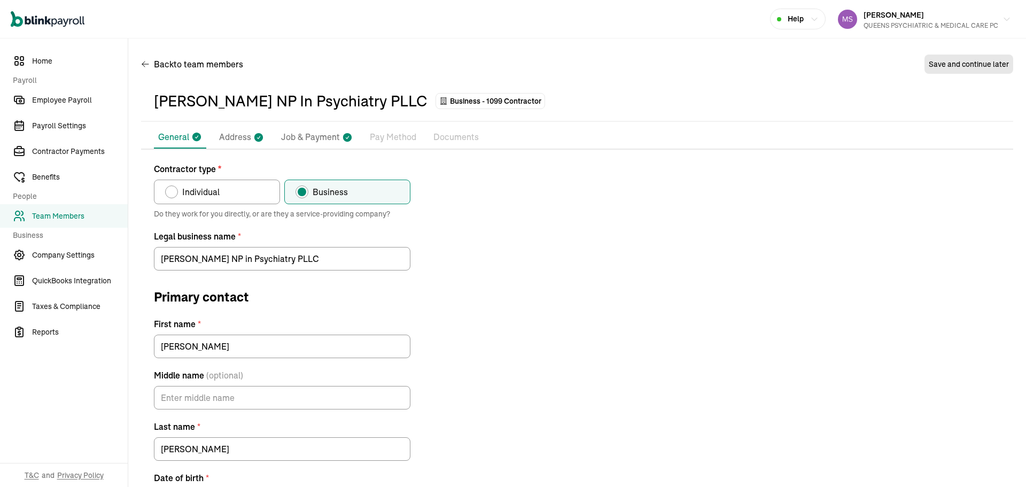
click at [343, 137] on icon at bounding box center [347, 137] width 9 height 9
select select "Works from home"
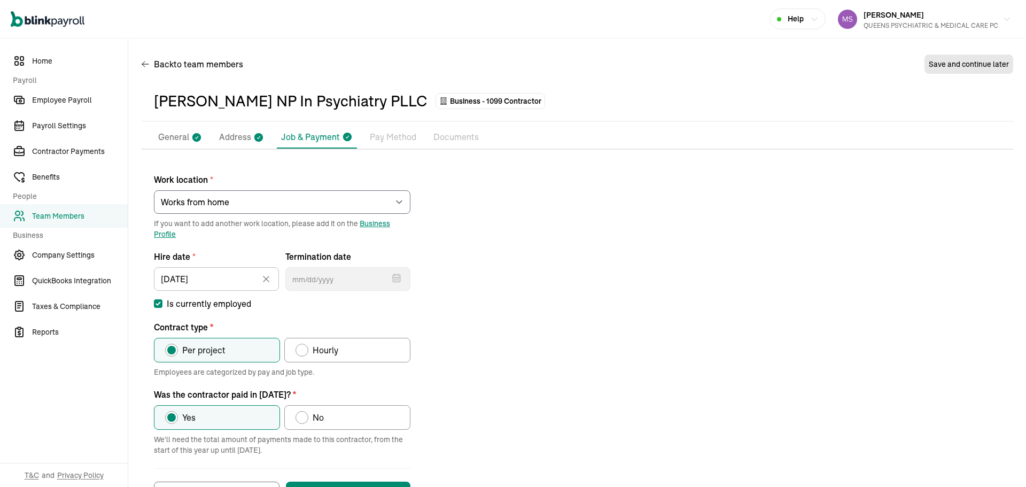
scroll to position [44, 0]
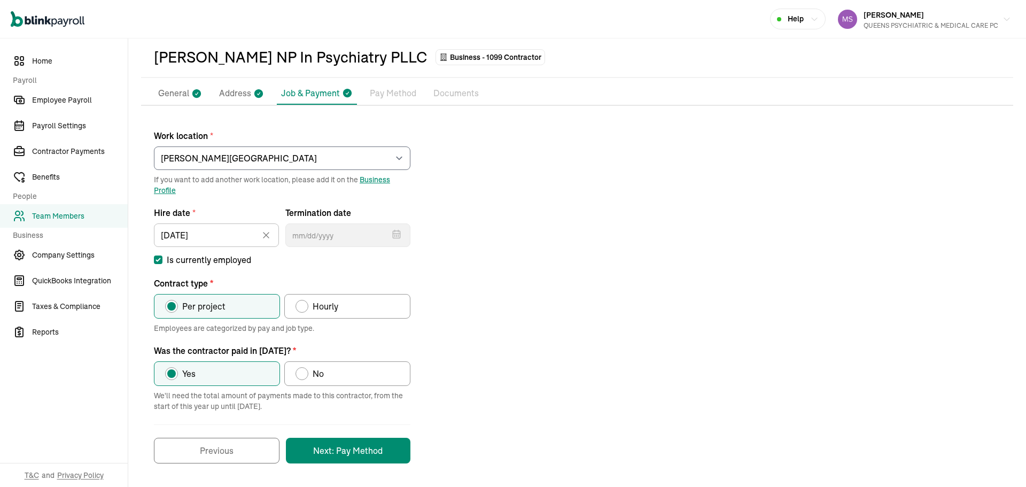
click at [382, 101] on li "Pay Method" at bounding box center [392, 93] width 55 height 22
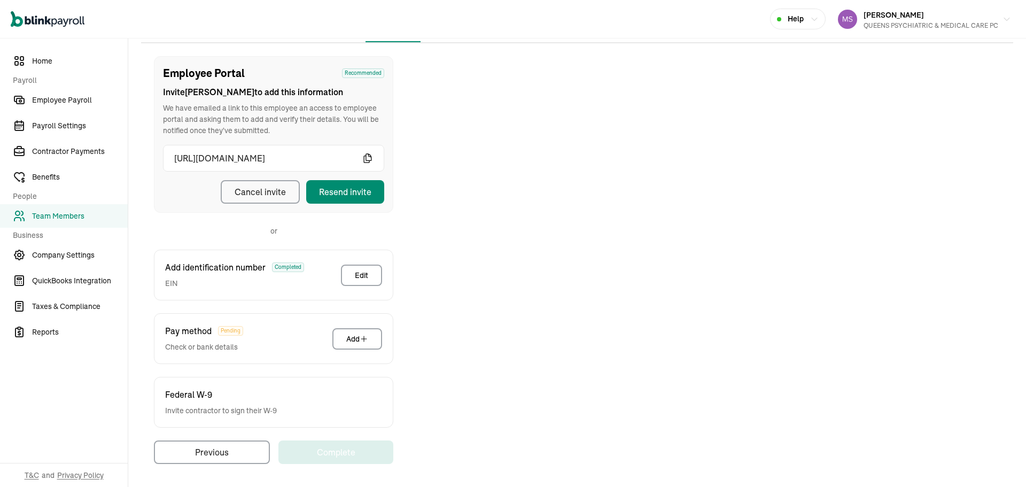
scroll to position [107, 0]
click at [352, 195] on div "Resend invite" at bounding box center [345, 191] width 52 height 13
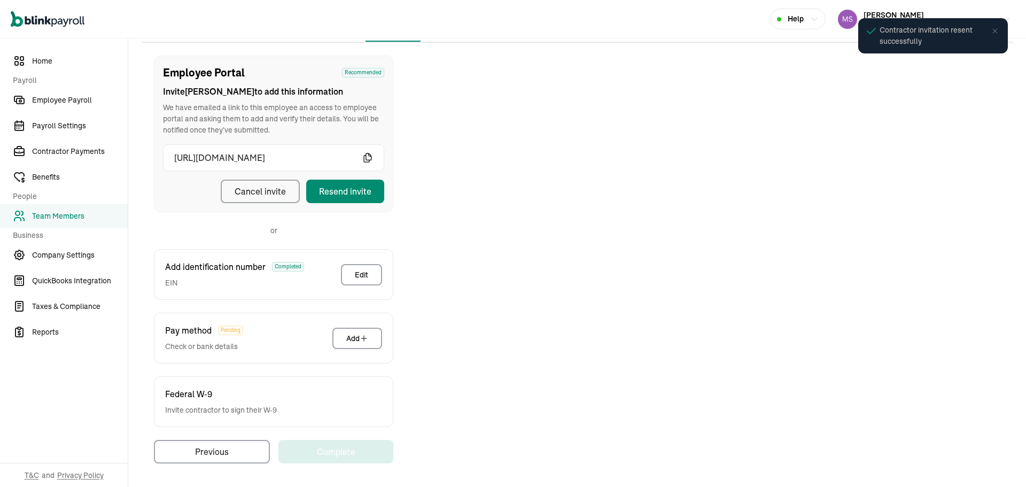
drag, startPoint x: 723, startPoint y: 188, endPoint x: 127, endPoint y: 212, distance: 597.1
click at [724, 191] on div "Employee Portal Recommended Invite [PERSON_NAME] to add this information We hav…" at bounding box center [577, 260] width 872 height 408
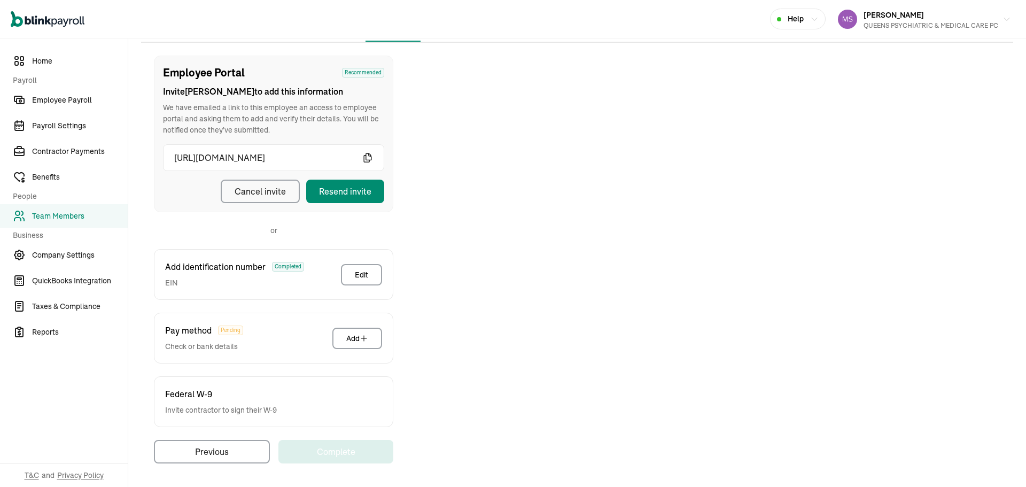
click at [81, 215] on span "Team Members" at bounding box center [80, 215] width 96 height 11
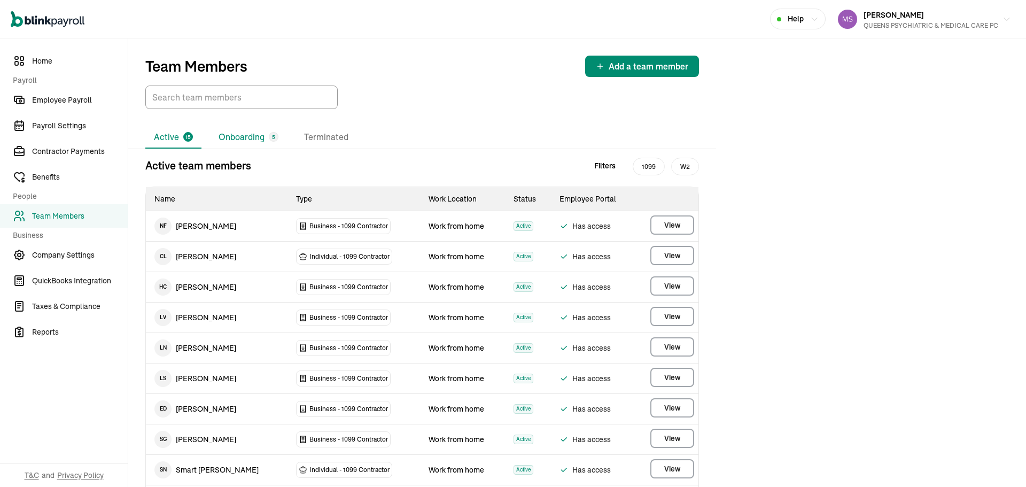
click at [235, 134] on li "Onboarding 5" at bounding box center [248, 137] width 77 height 22
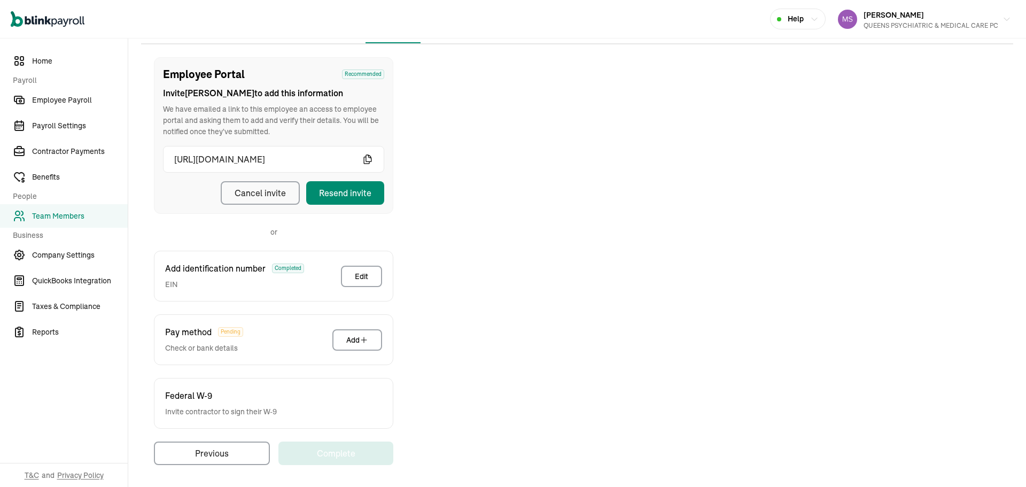
scroll to position [107, 0]
click at [357, 186] on div "Resend invite" at bounding box center [345, 191] width 52 height 13
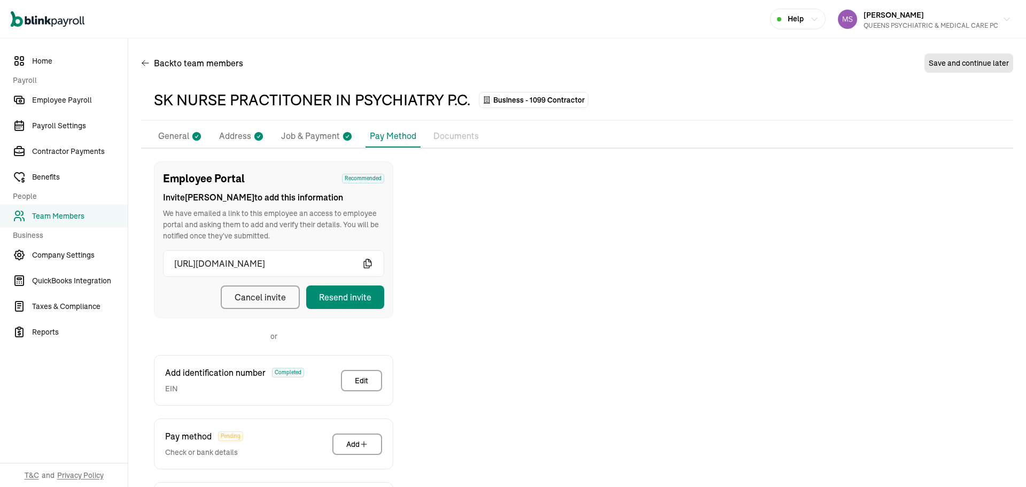
scroll to position [0, 0]
click at [175, 128] on li "General" at bounding box center [180, 137] width 52 height 22
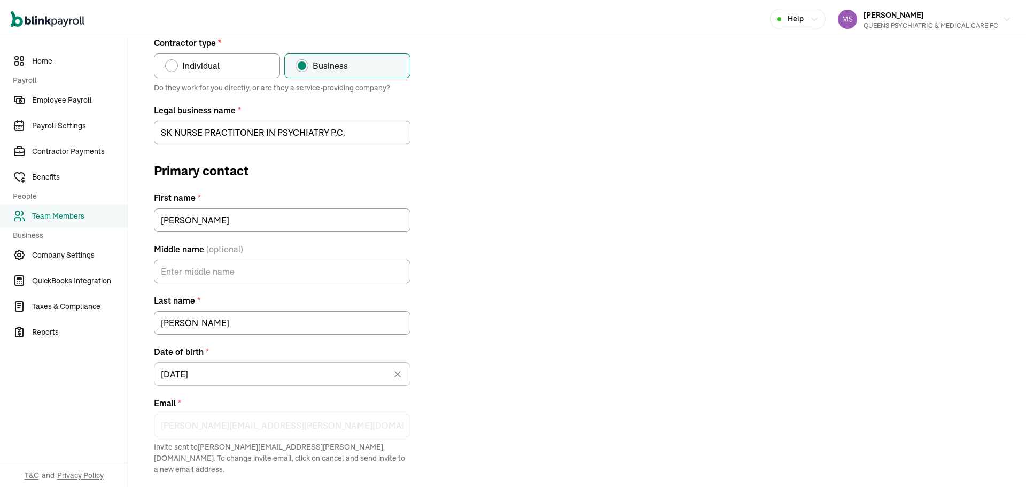
scroll to position [198, 0]
